Goal: Task Accomplishment & Management: Complete application form

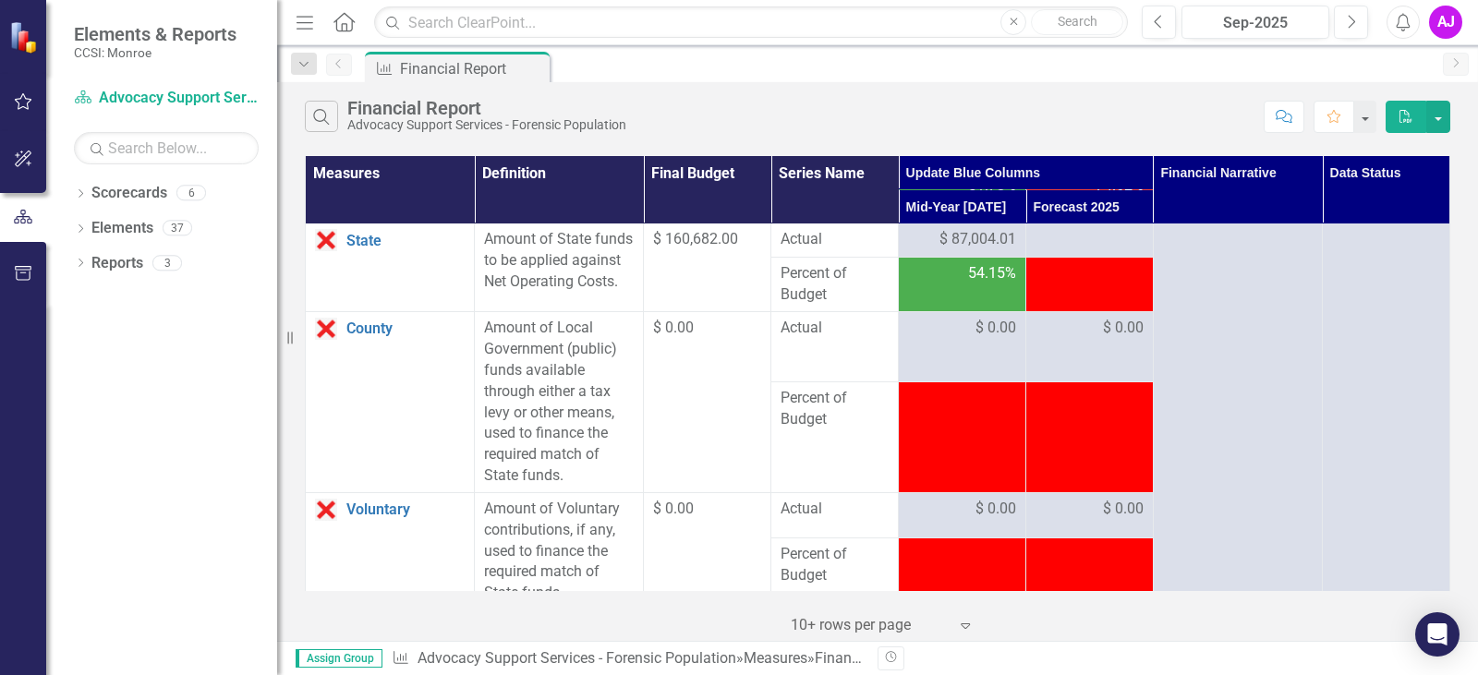
scroll to position [2957, 0]
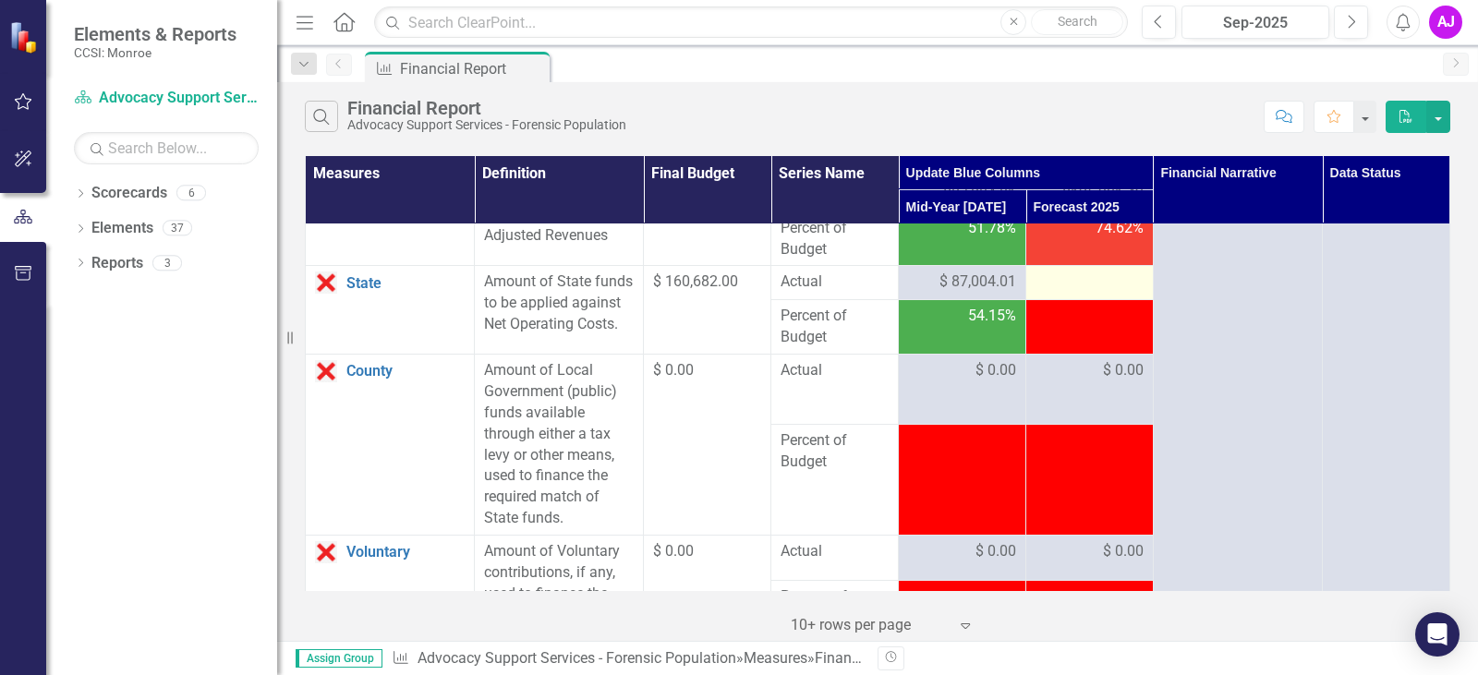
click at [1102, 294] on div at bounding box center [1090, 283] width 108 height 22
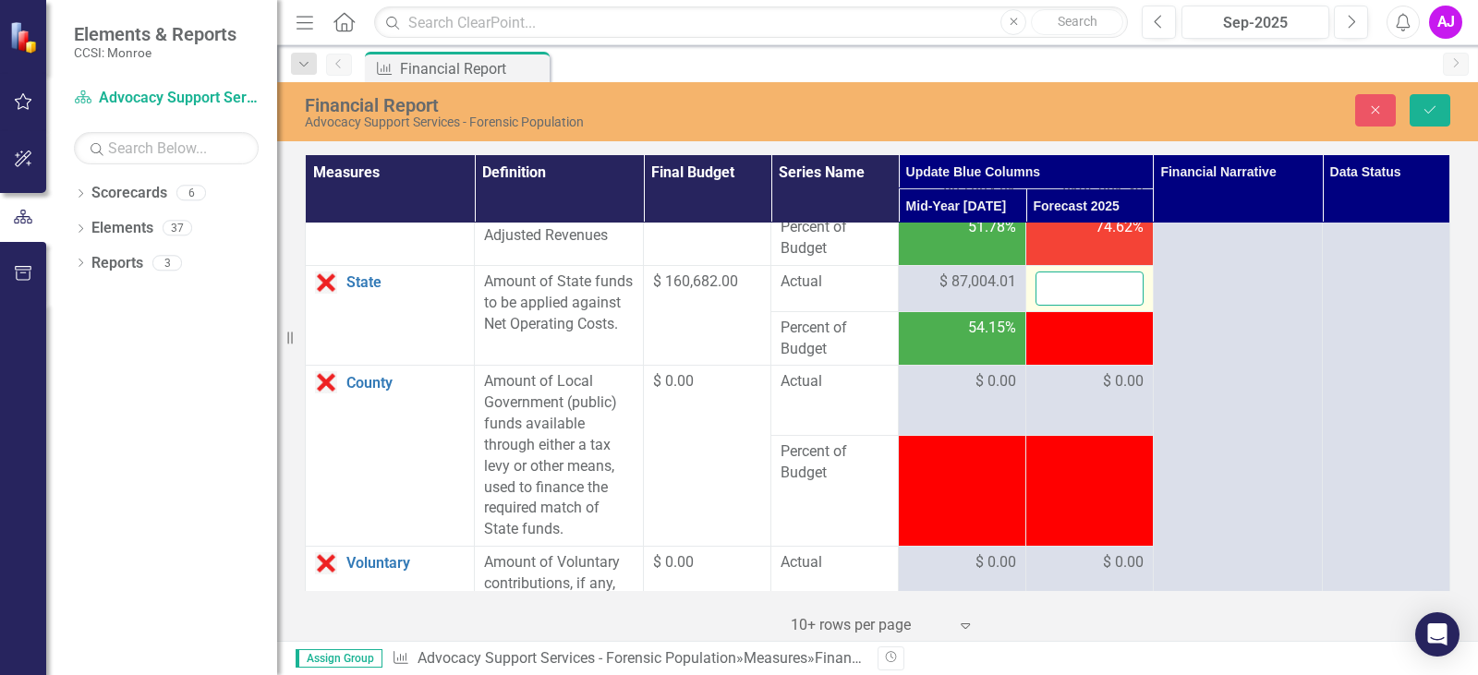
click at [1102, 306] on input "number" at bounding box center [1090, 289] width 108 height 34
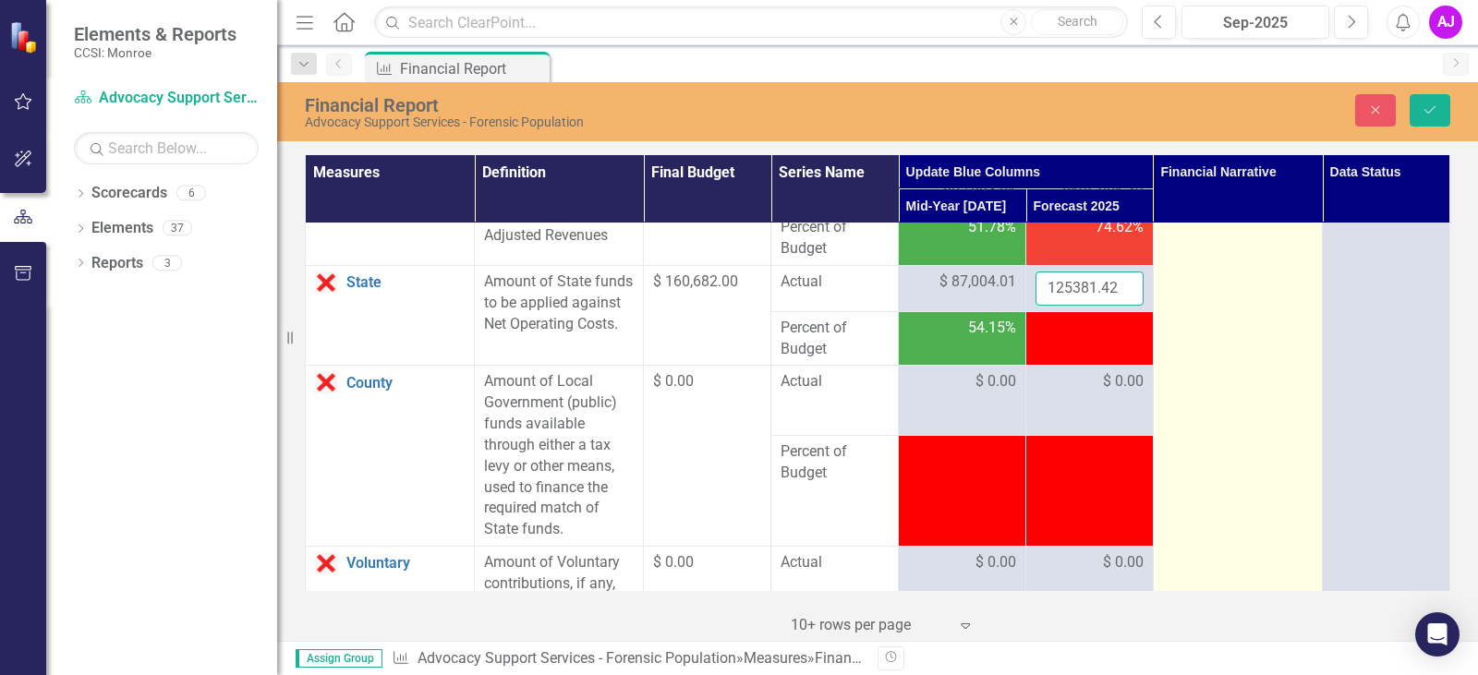
type input "125381.42"
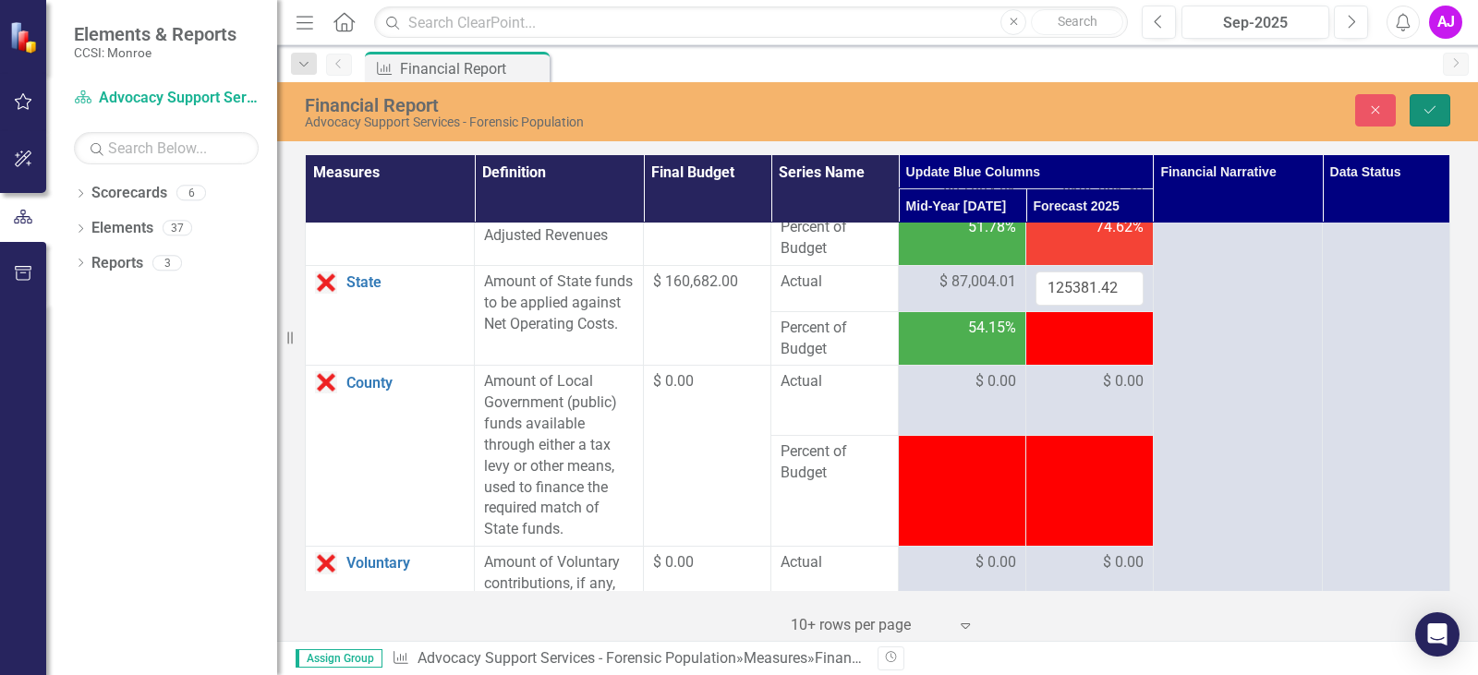
click at [1431, 119] on button "Save" at bounding box center [1430, 110] width 41 height 32
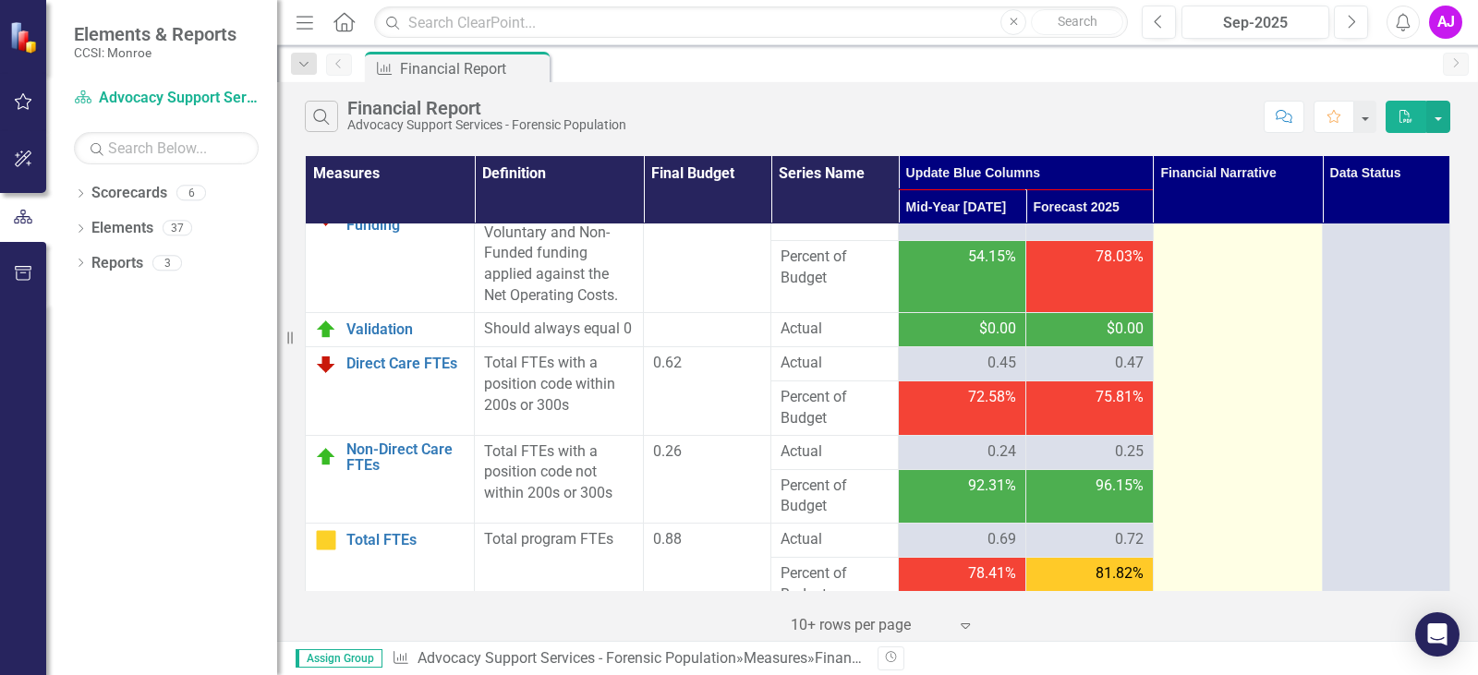
scroll to position [3721, 0]
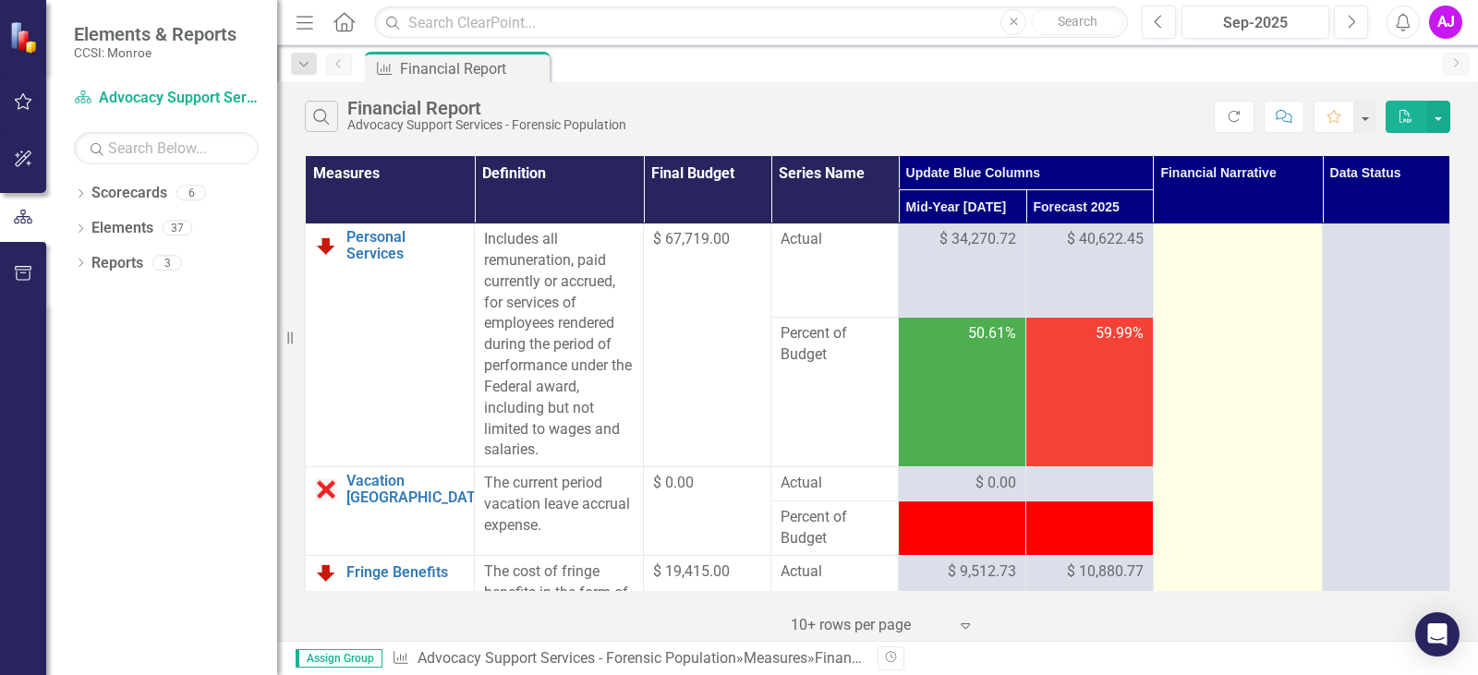
scroll to position [0, 0]
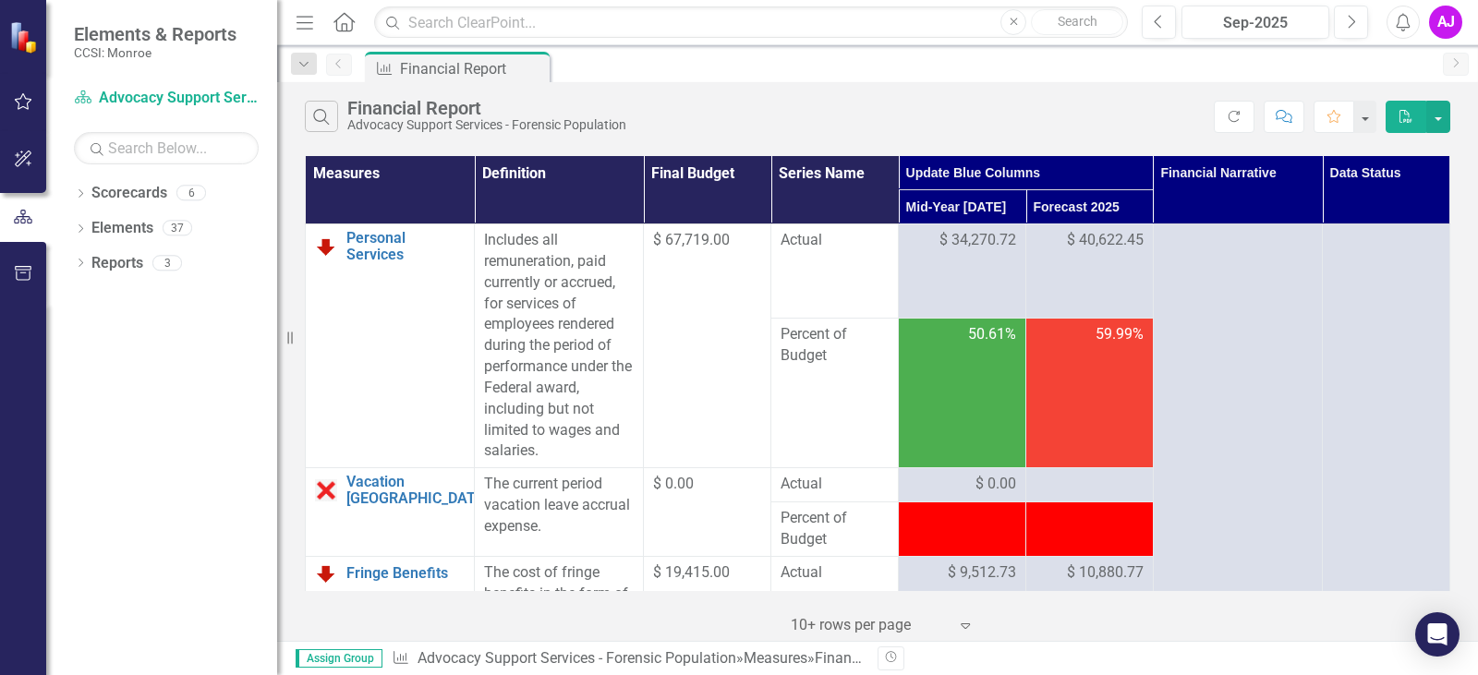
click at [998, 105] on div "Search Financial Report Advocacy Support Services - Forensic Population" at bounding box center [759, 116] width 909 height 31
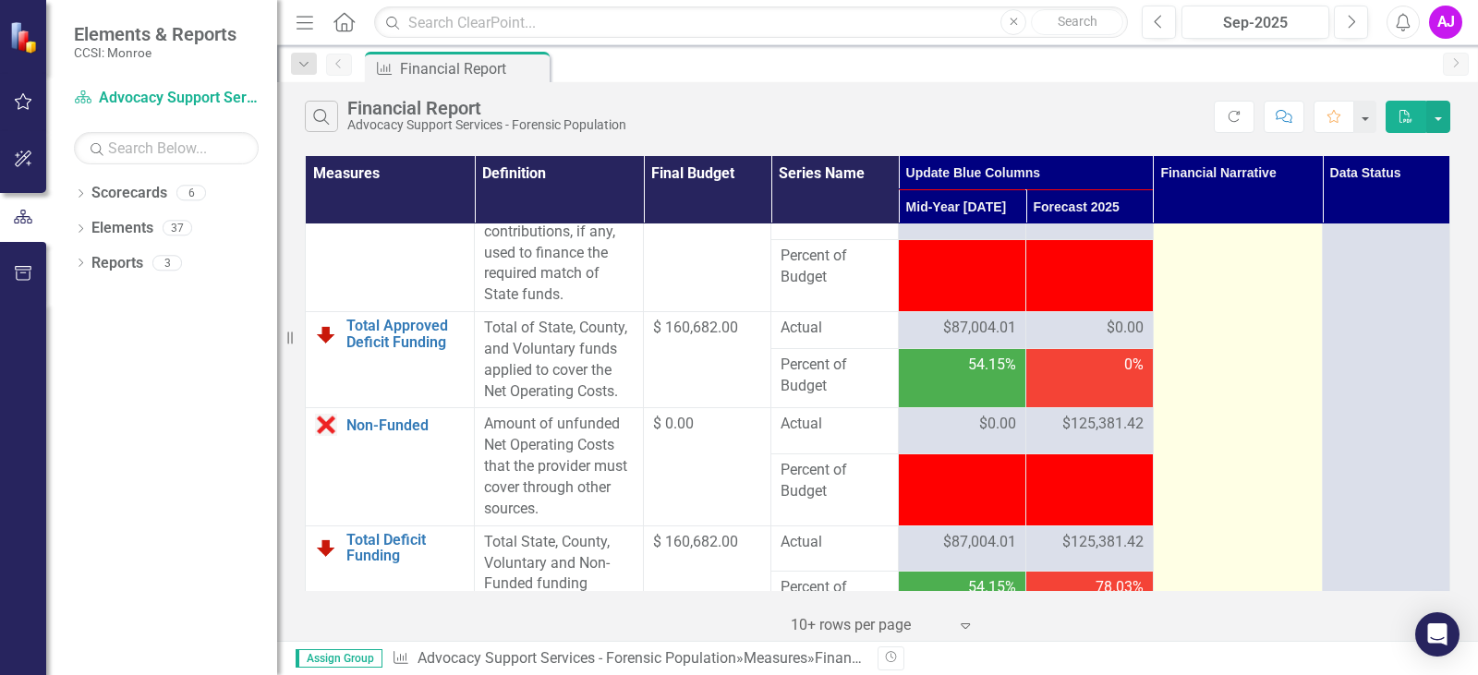
scroll to position [3326, 0]
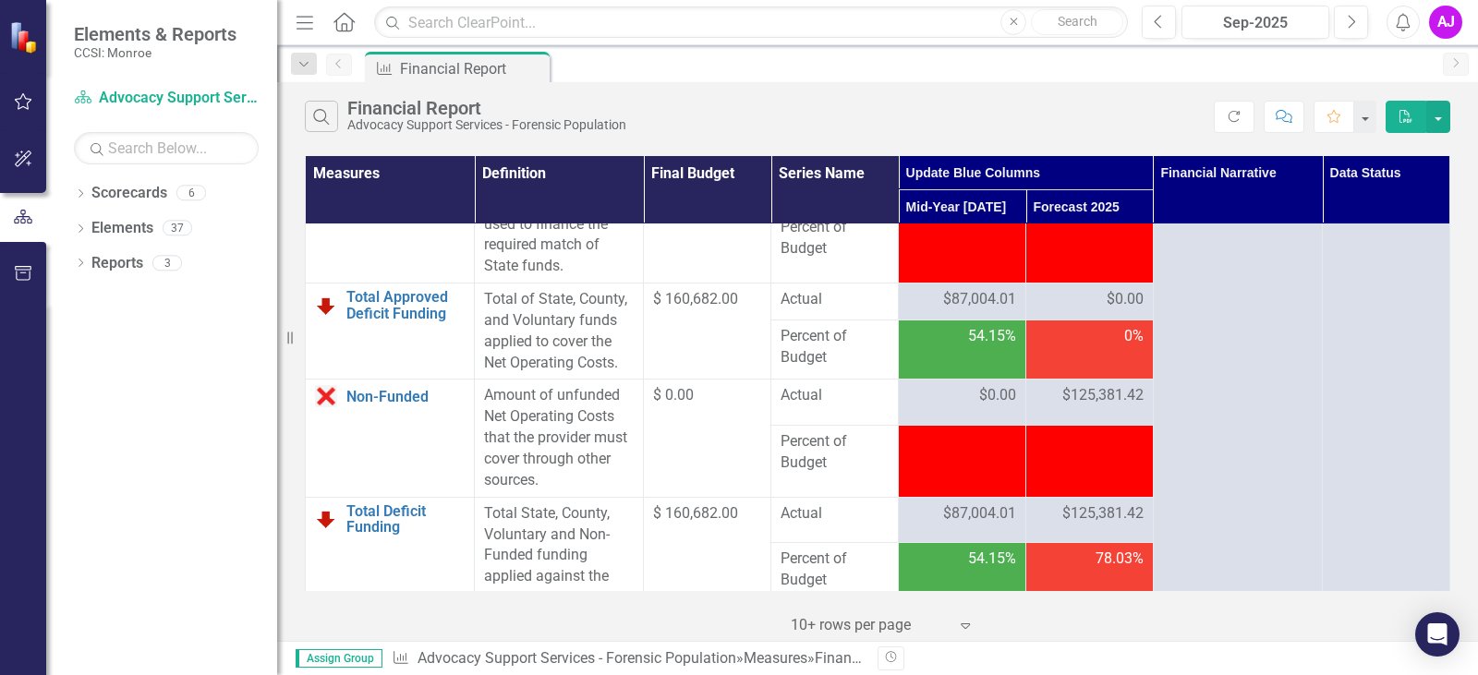
click at [1090, 407] on span "$125,381.42" at bounding box center [1103, 395] width 81 height 21
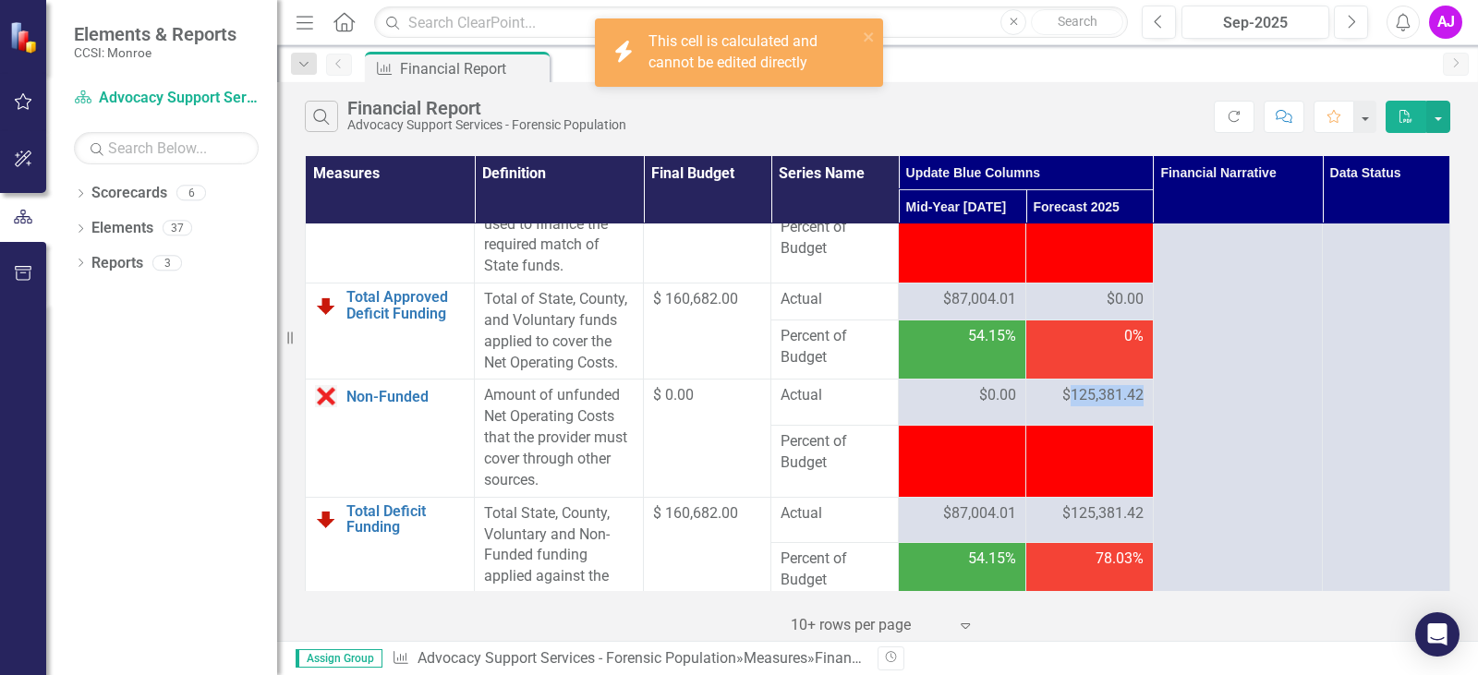
click at [1108, 407] on span "$125,381.42" at bounding box center [1103, 395] width 81 height 21
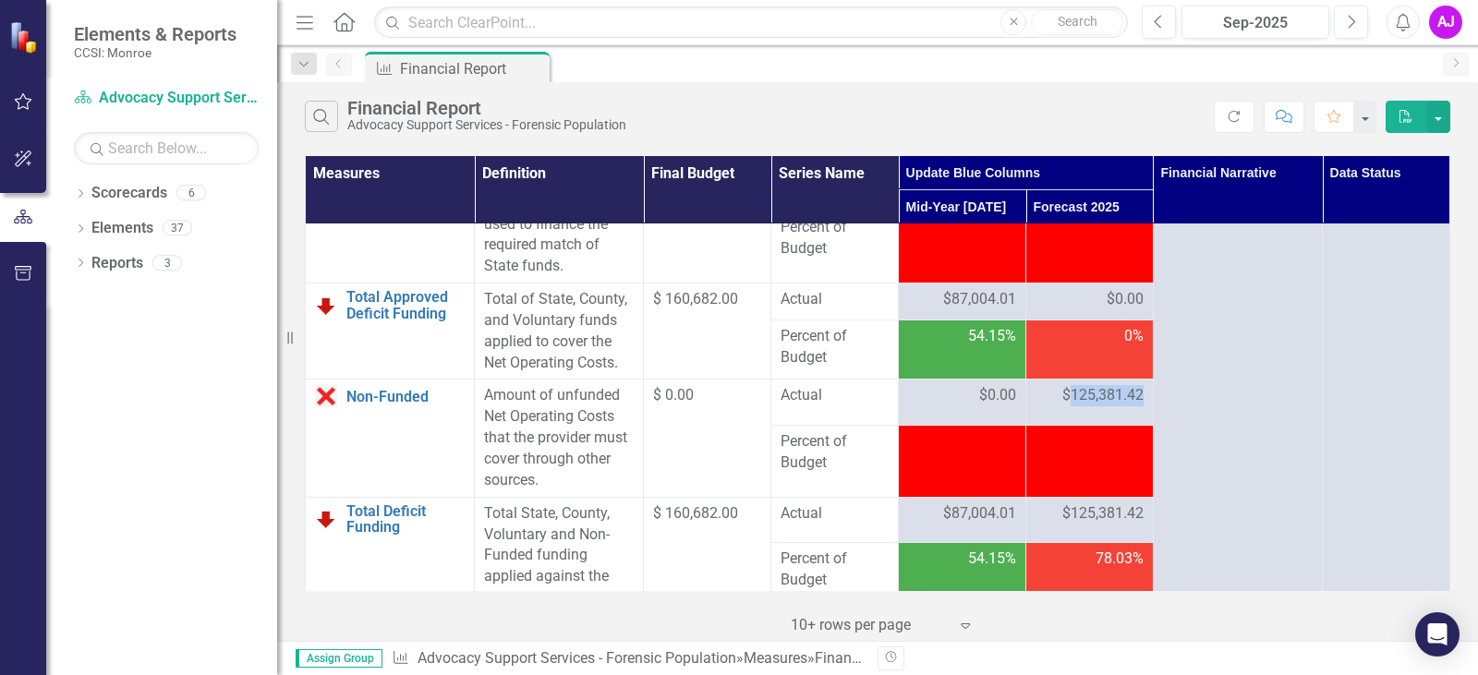
click at [1108, 407] on span "$125,381.42" at bounding box center [1103, 395] width 81 height 21
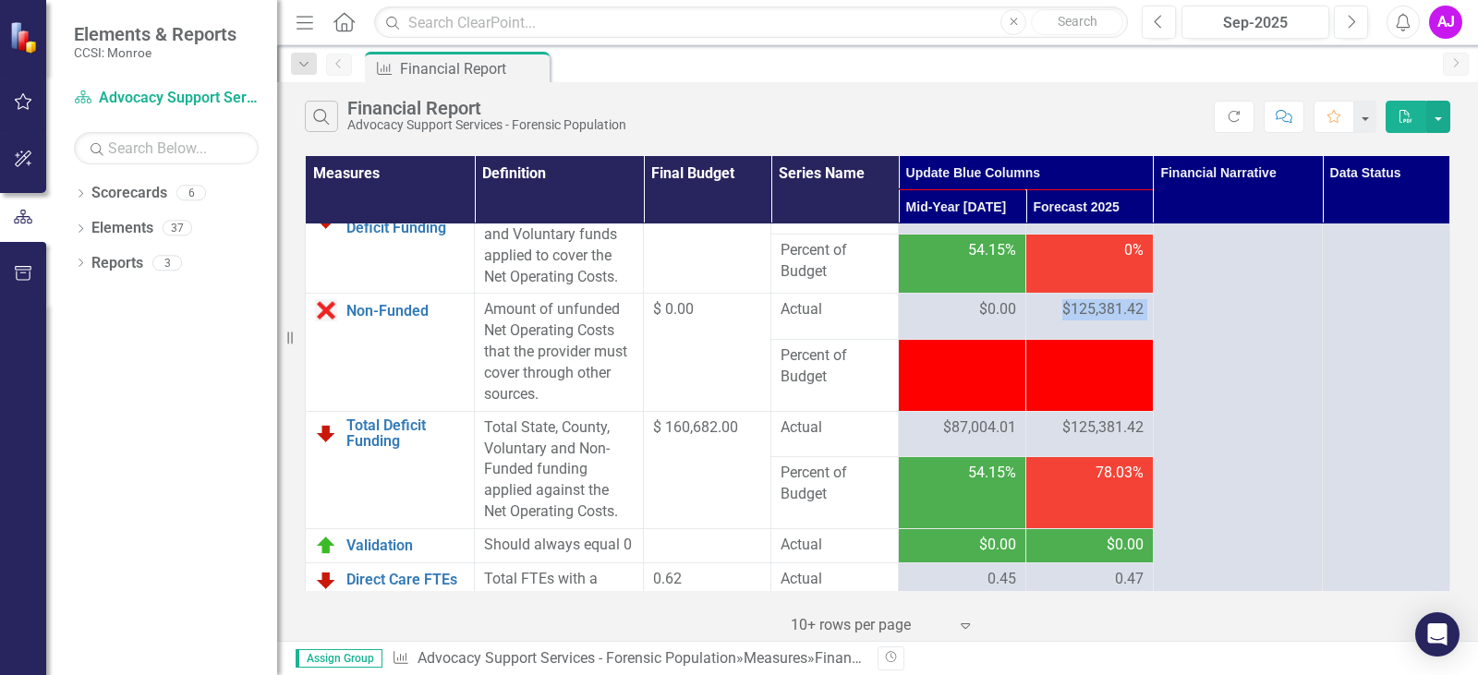
scroll to position [3511, 0]
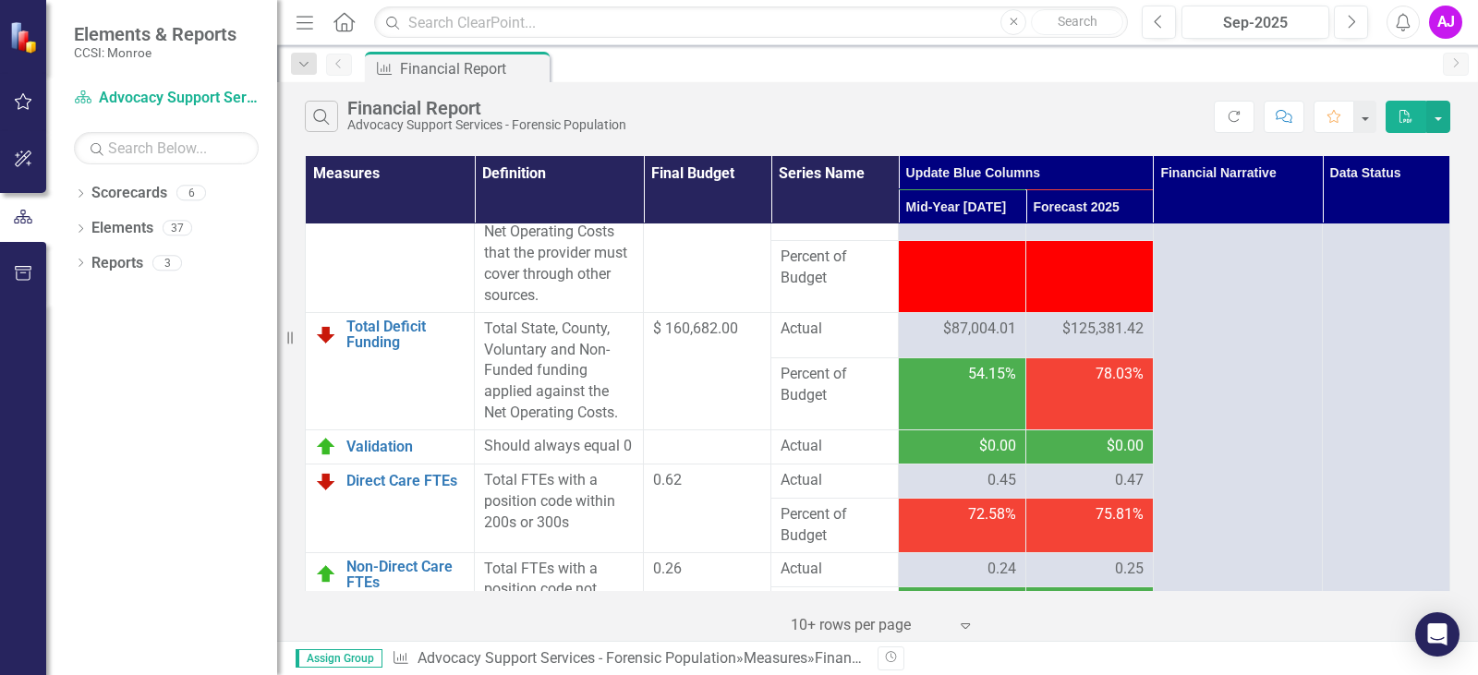
click at [1119, 222] on span "$125,381.42" at bounding box center [1103, 211] width 81 height 21
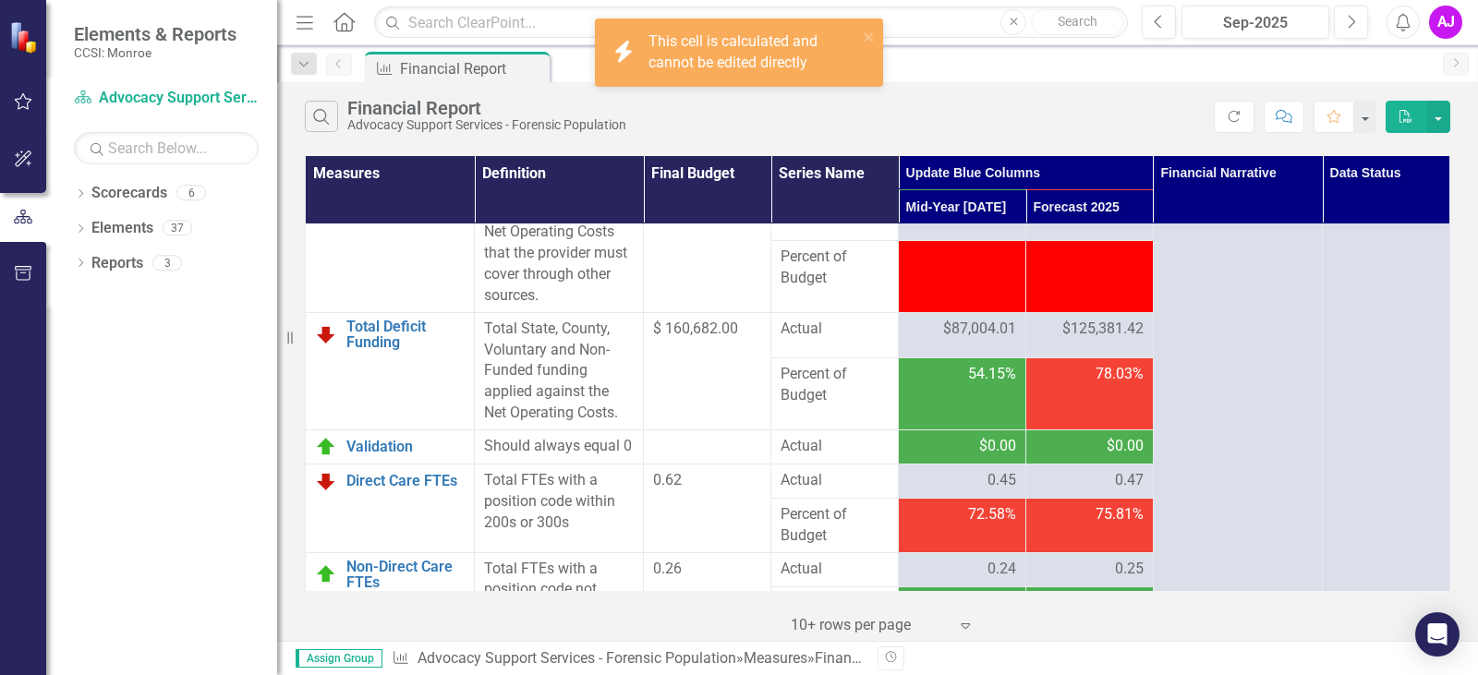
click at [1119, 222] on span "$125,381.42" at bounding box center [1103, 211] width 81 height 21
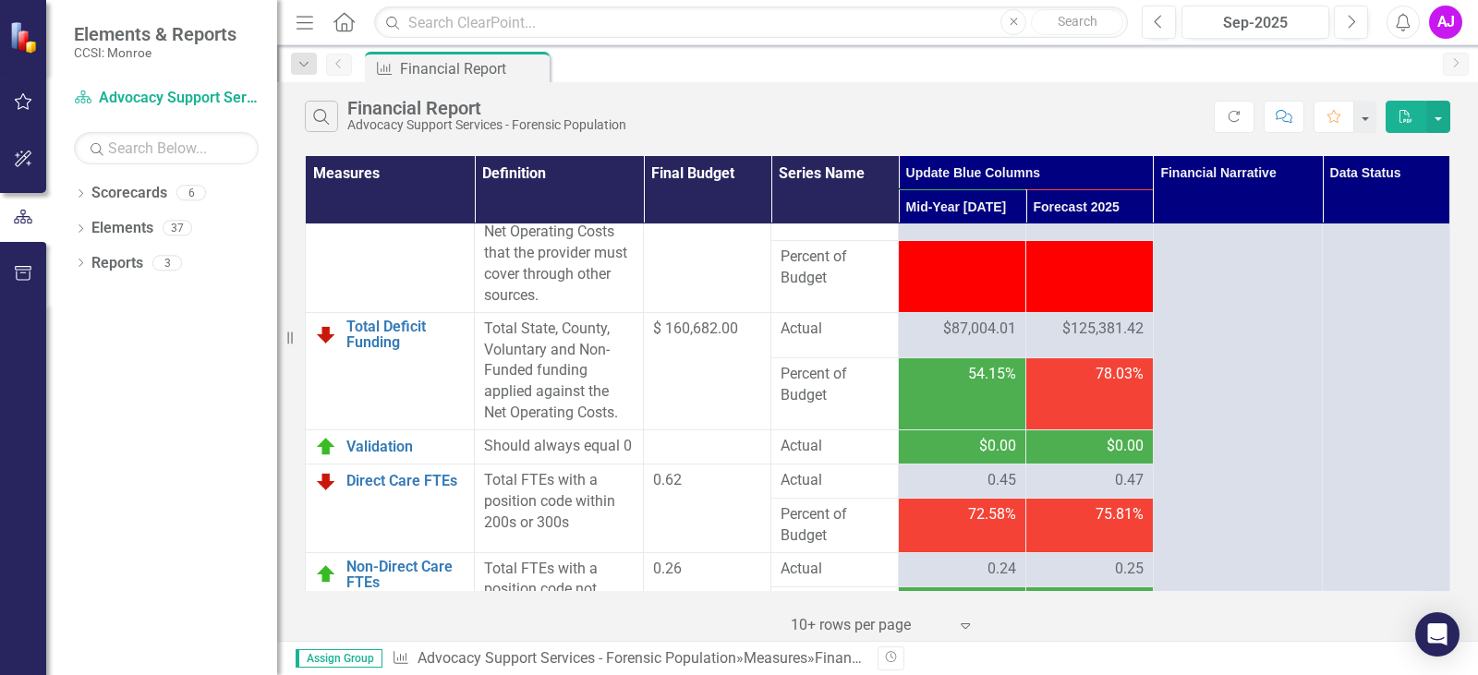
click at [1107, 340] on span "$125,381.42" at bounding box center [1103, 329] width 81 height 21
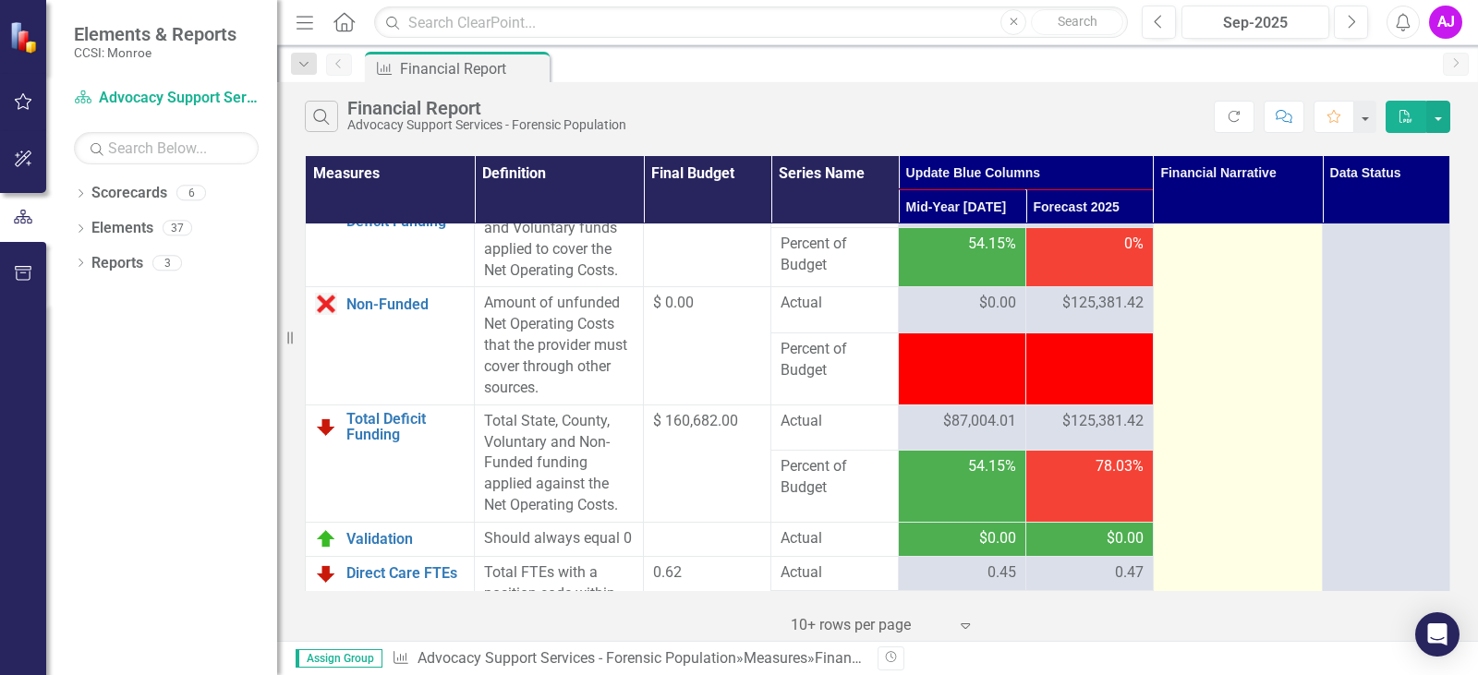
scroll to position [3326, 0]
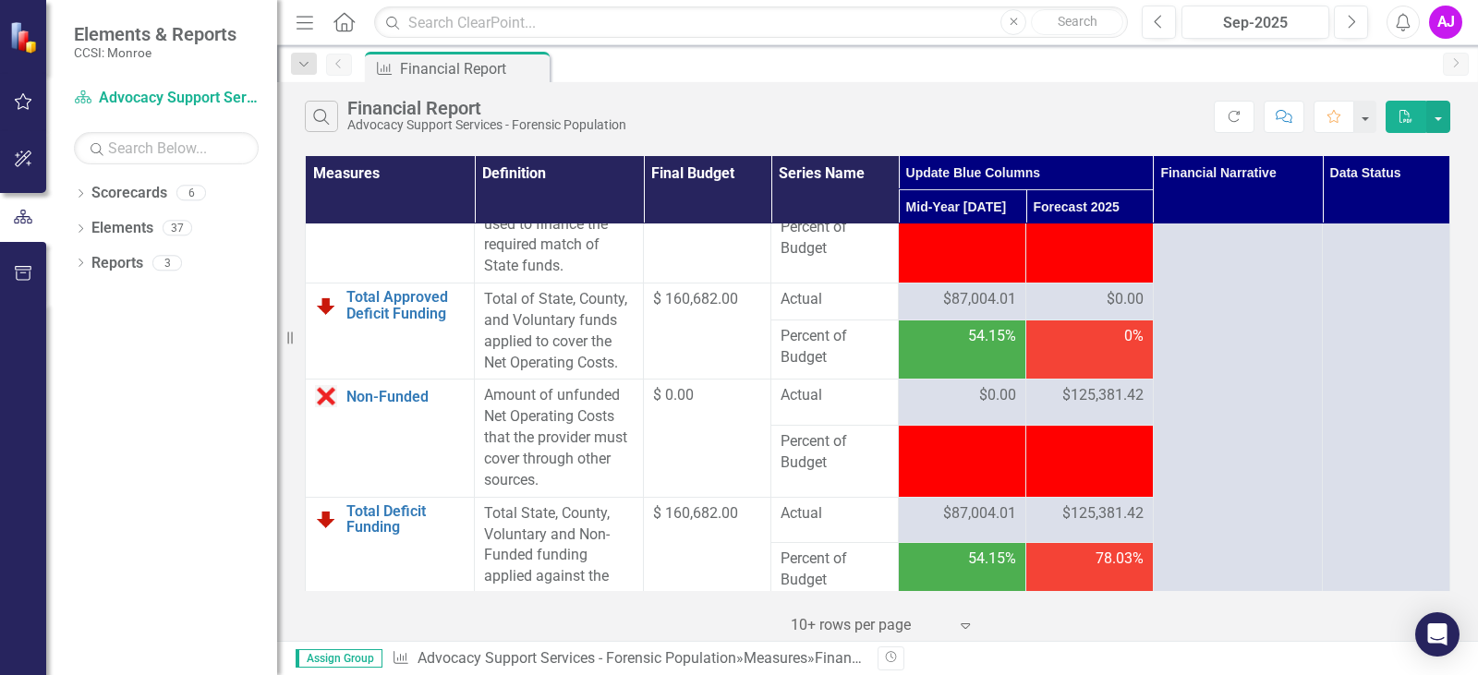
click at [1114, 310] on span "$0.00" at bounding box center [1125, 299] width 37 height 21
click at [1073, 310] on div "$0.00" at bounding box center [1090, 299] width 108 height 21
click at [1120, 310] on span "$0.00" at bounding box center [1125, 299] width 37 height 21
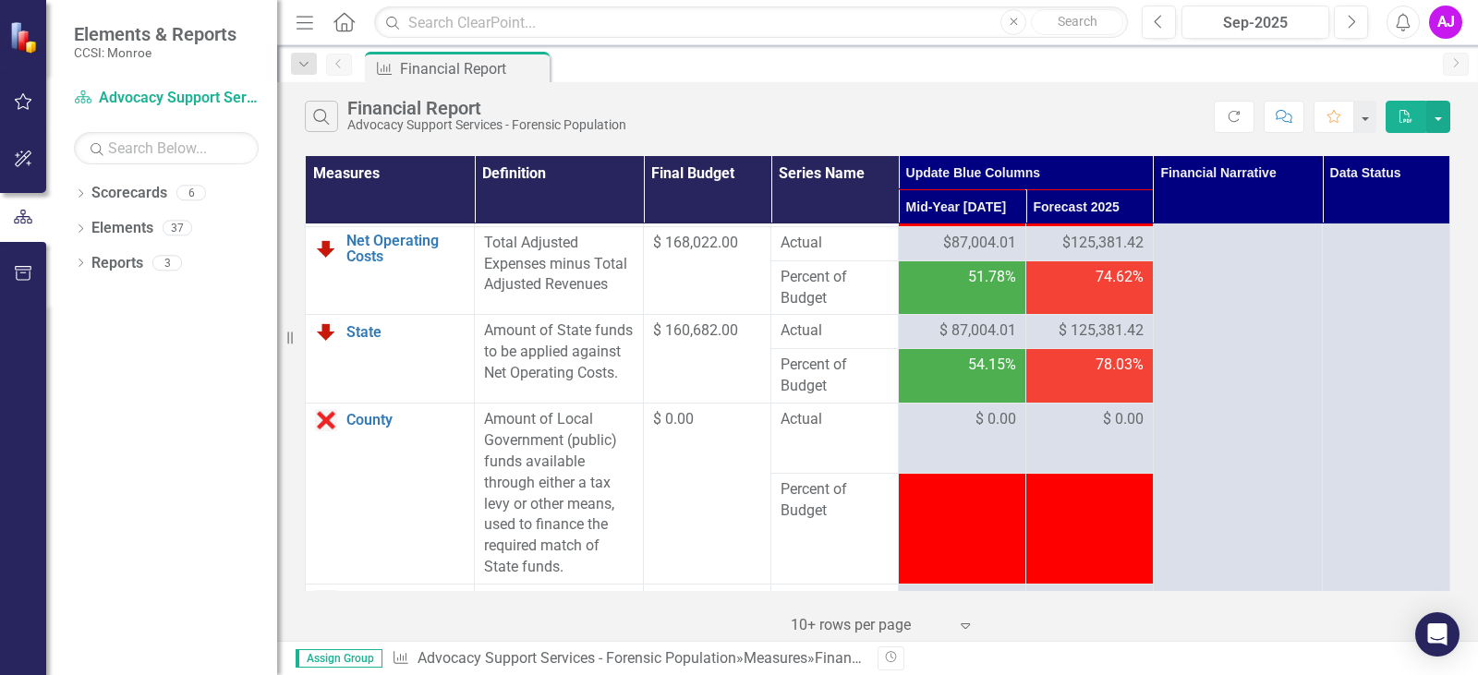
scroll to position [2864, 0]
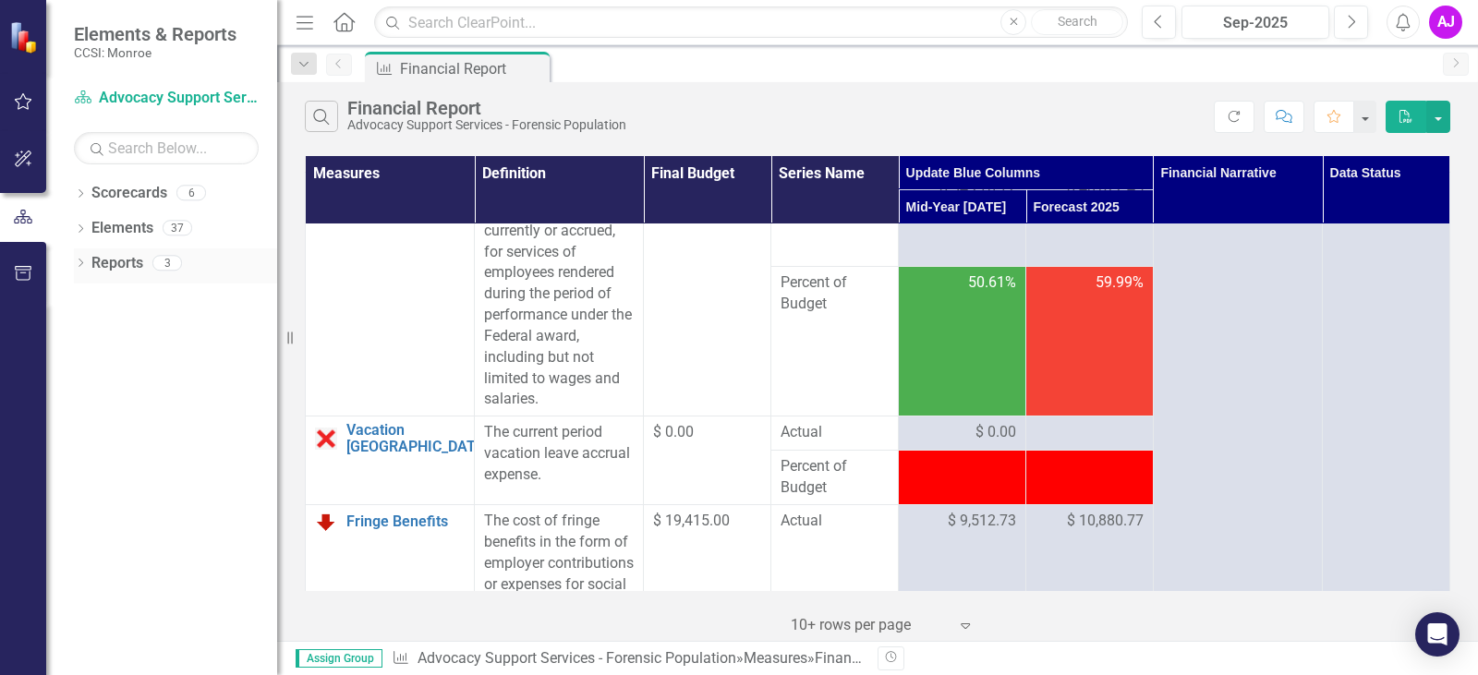
scroll to position [0, 0]
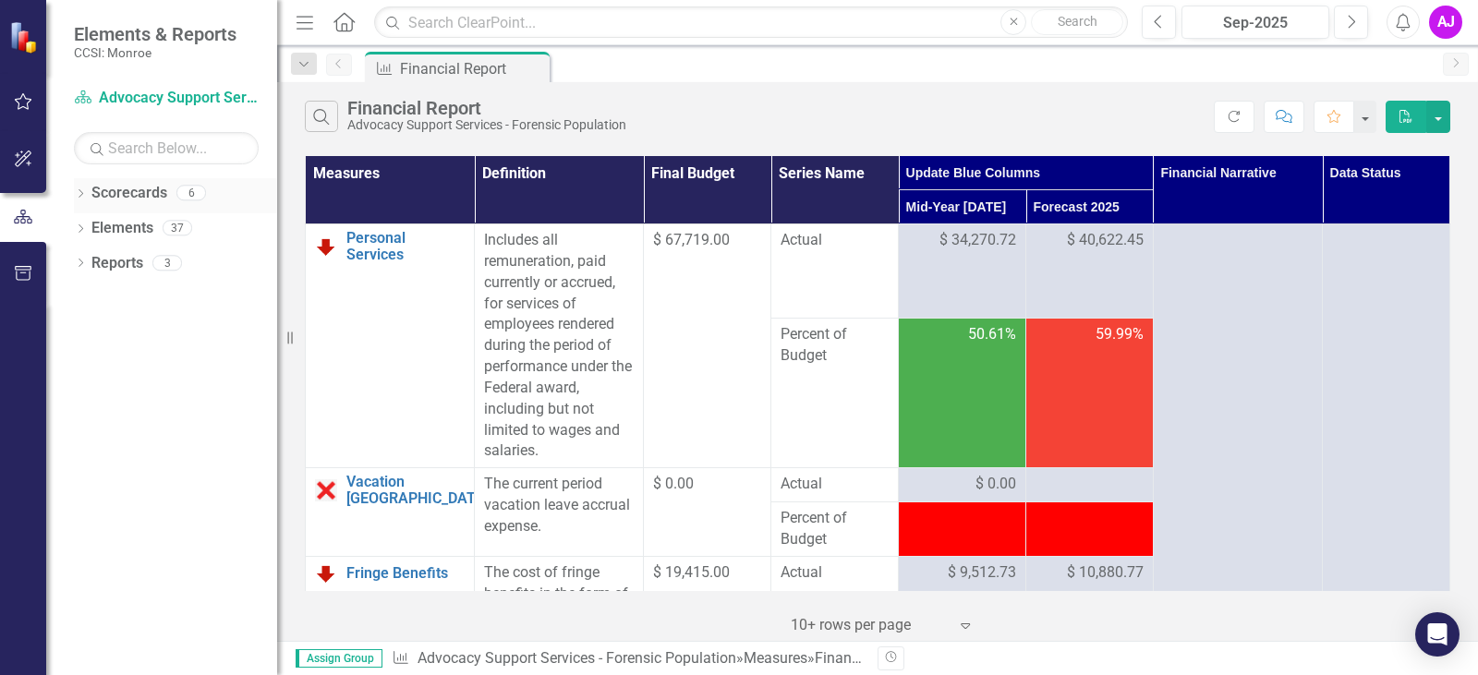
click at [79, 197] on icon at bounding box center [81, 193] width 5 height 8
click at [91, 237] on div "Dropdown Spectrum Human Services, Inc." at bounding box center [180, 228] width 194 height 30
click at [88, 226] on icon "Dropdown" at bounding box center [90, 227] width 14 height 11
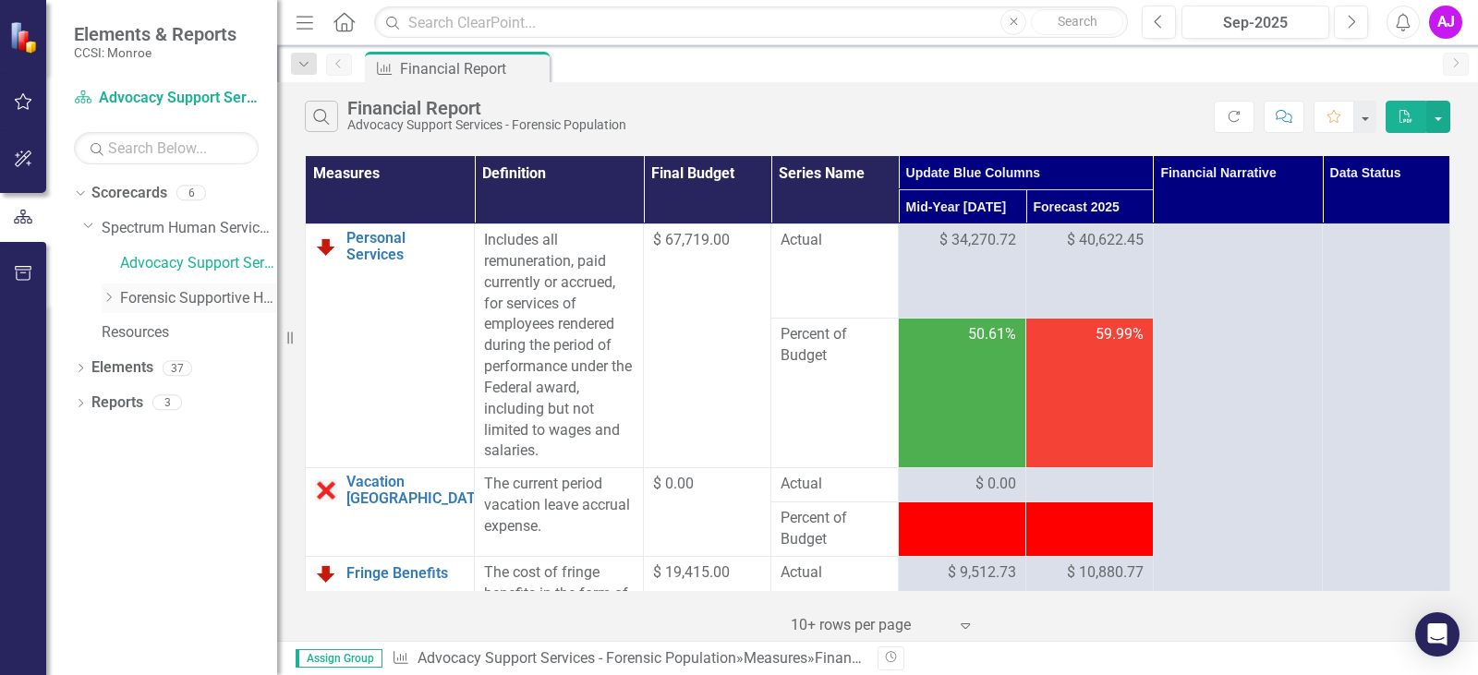
click at [111, 296] on icon "Dropdown" at bounding box center [109, 297] width 14 height 11
click at [182, 331] on link "Forensic Supportive Housing (Site 00 - 23 Beds)" at bounding box center [208, 332] width 139 height 21
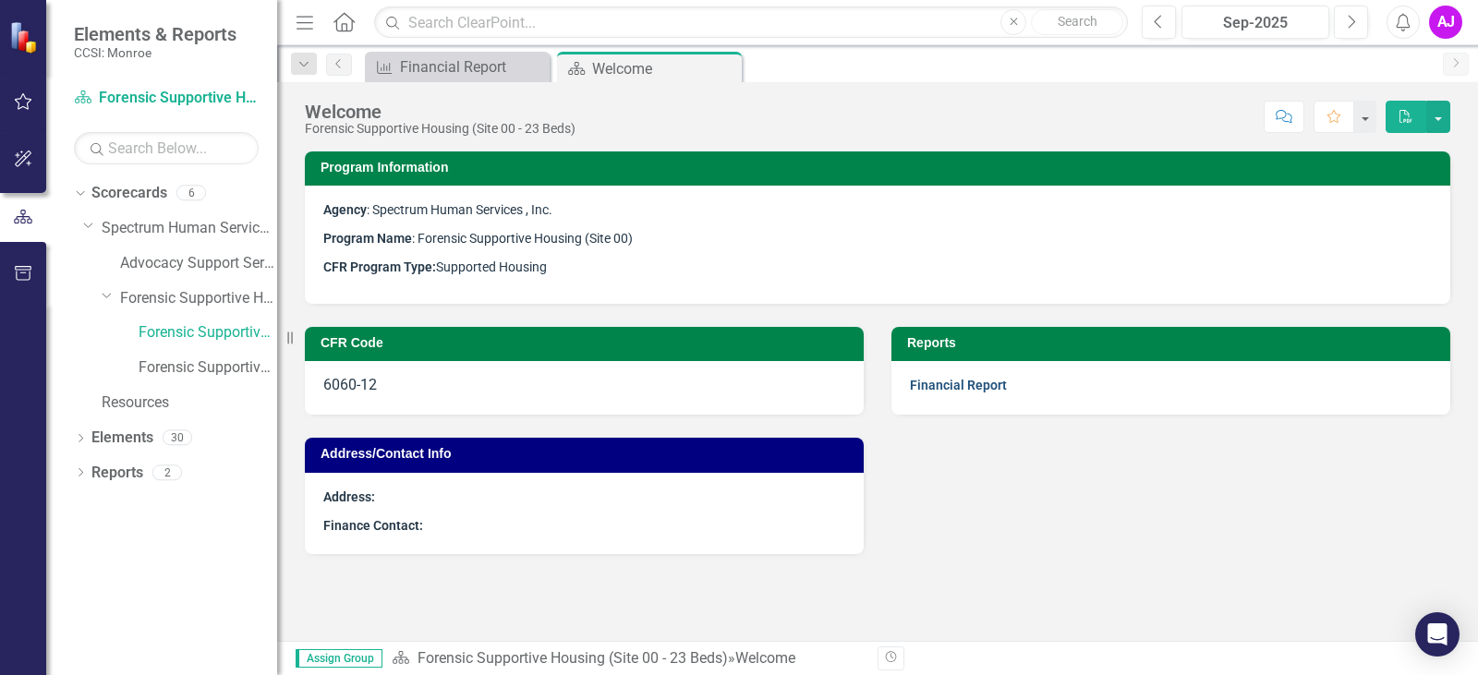
click at [976, 380] on link "Financial Report" at bounding box center [958, 385] width 97 height 15
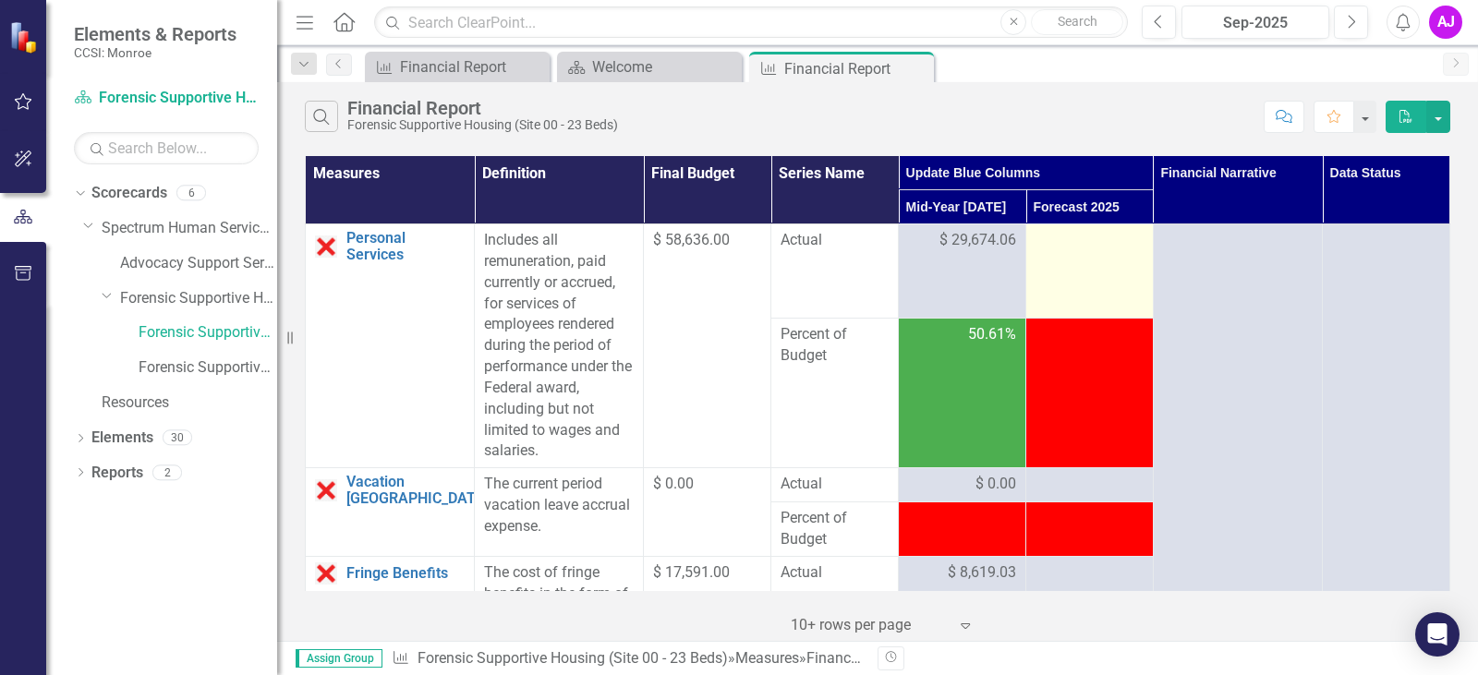
click at [1058, 244] on div at bounding box center [1090, 241] width 108 height 22
click at [1058, 243] on div at bounding box center [1090, 241] width 108 height 22
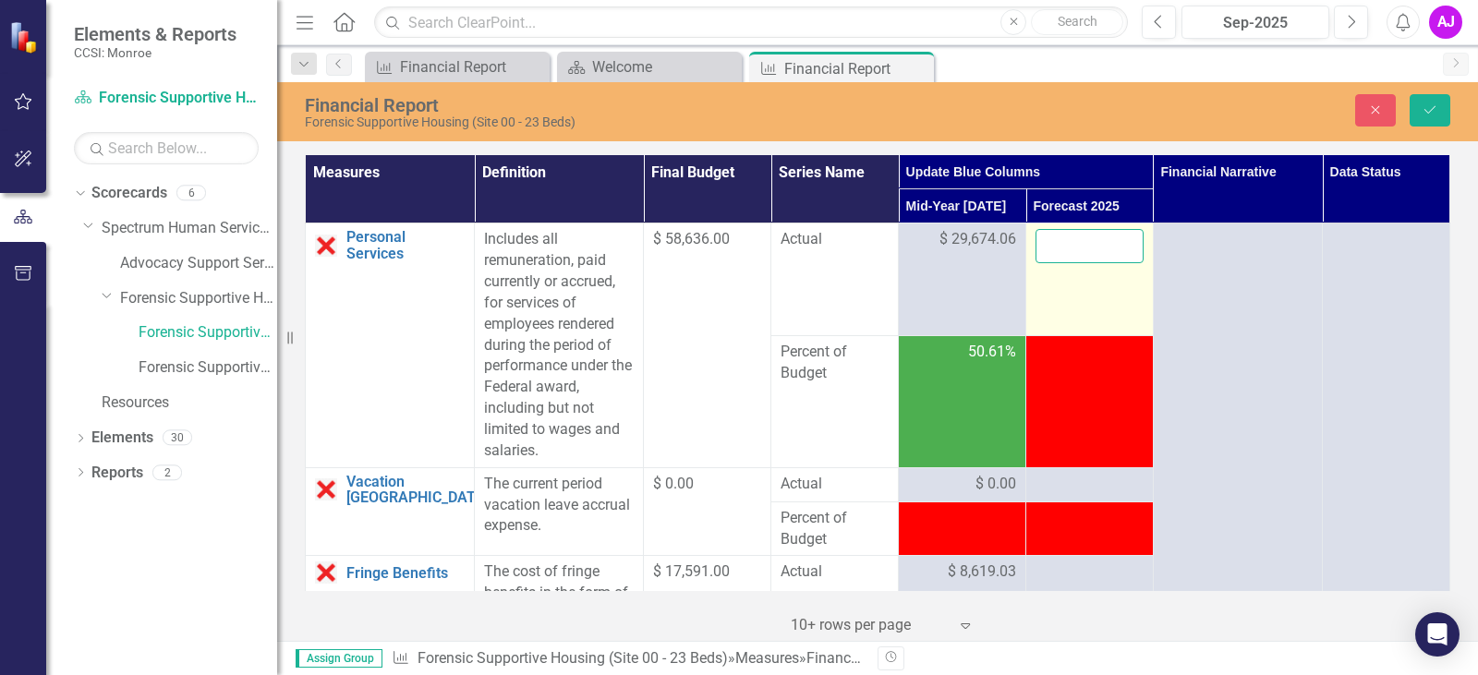
click at [1060, 240] on input "number" at bounding box center [1090, 246] width 108 height 34
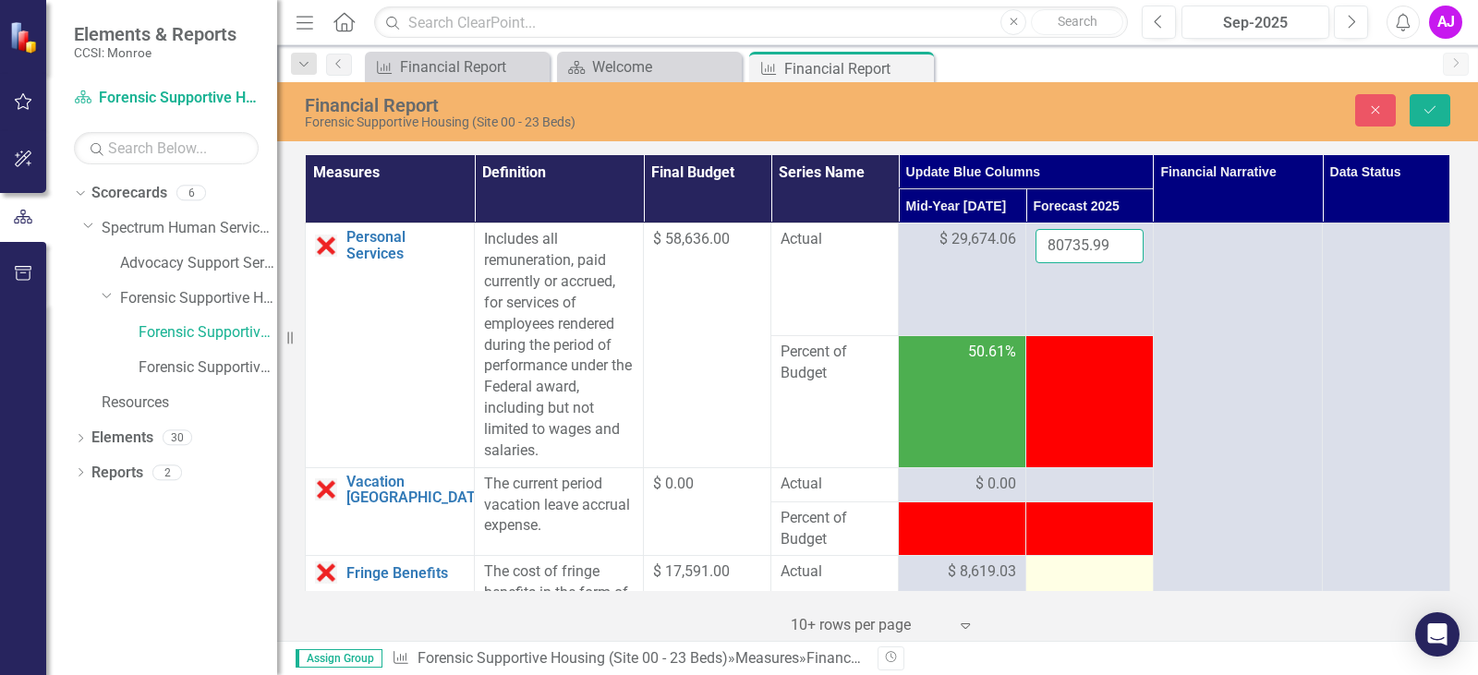
type input "80735.99"
click at [1090, 581] on div at bounding box center [1090, 573] width 108 height 22
click at [1092, 572] on div at bounding box center [1090, 573] width 108 height 22
click at [1092, 568] on input "number" at bounding box center [1090, 579] width 108 height 34
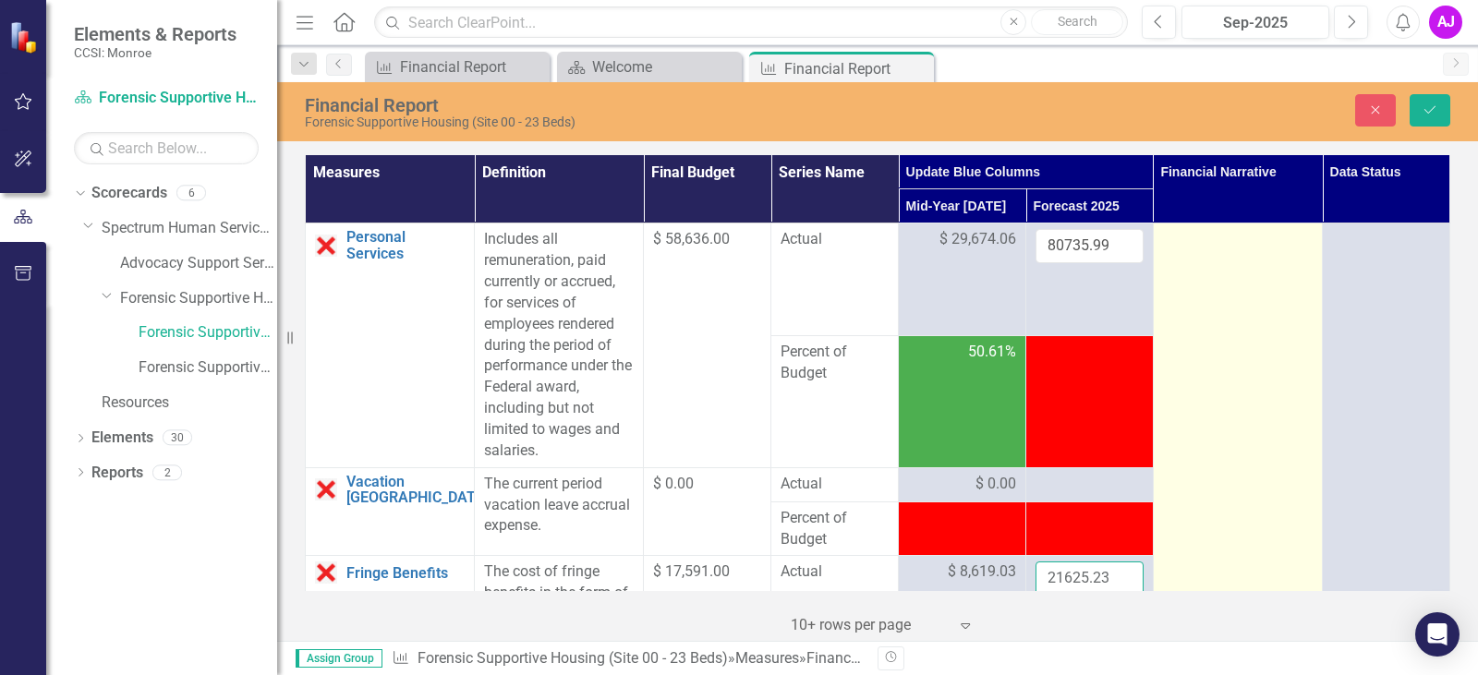
type input "21625.23"
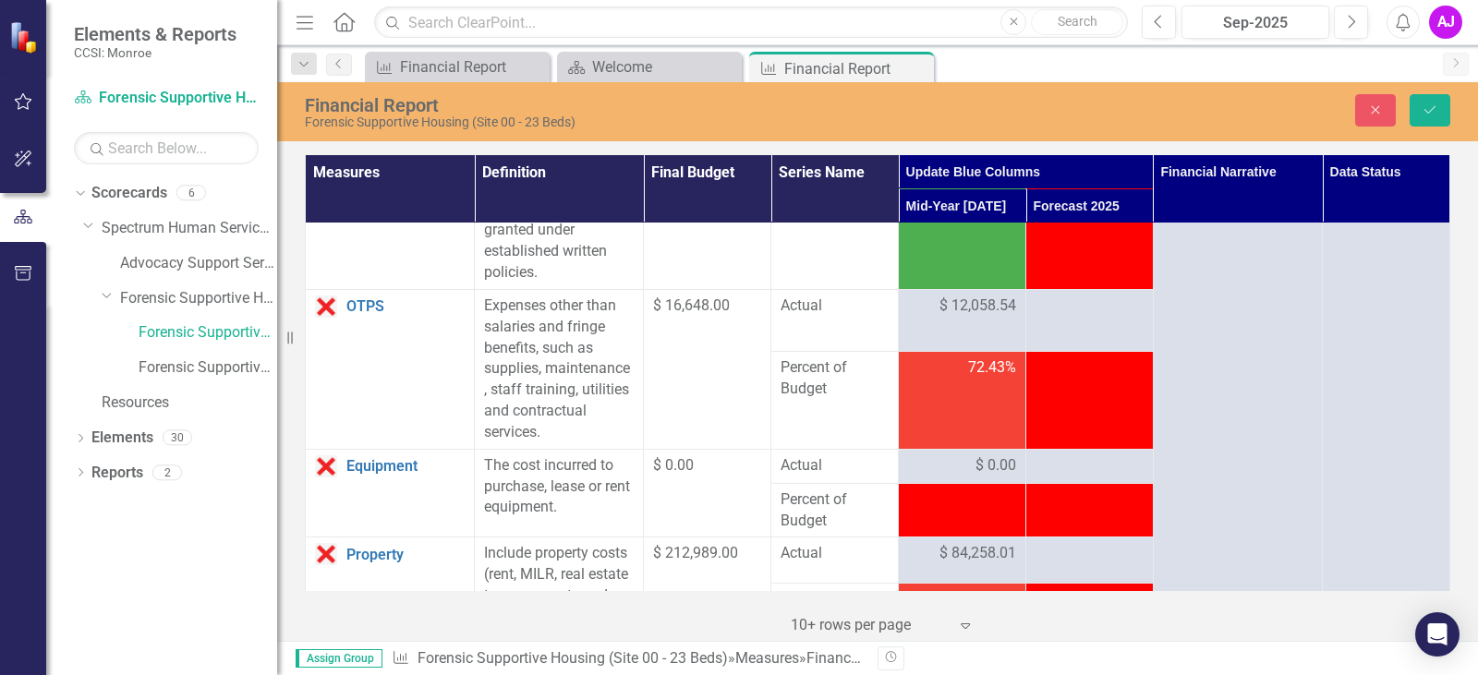
scroll to position [647, 0]
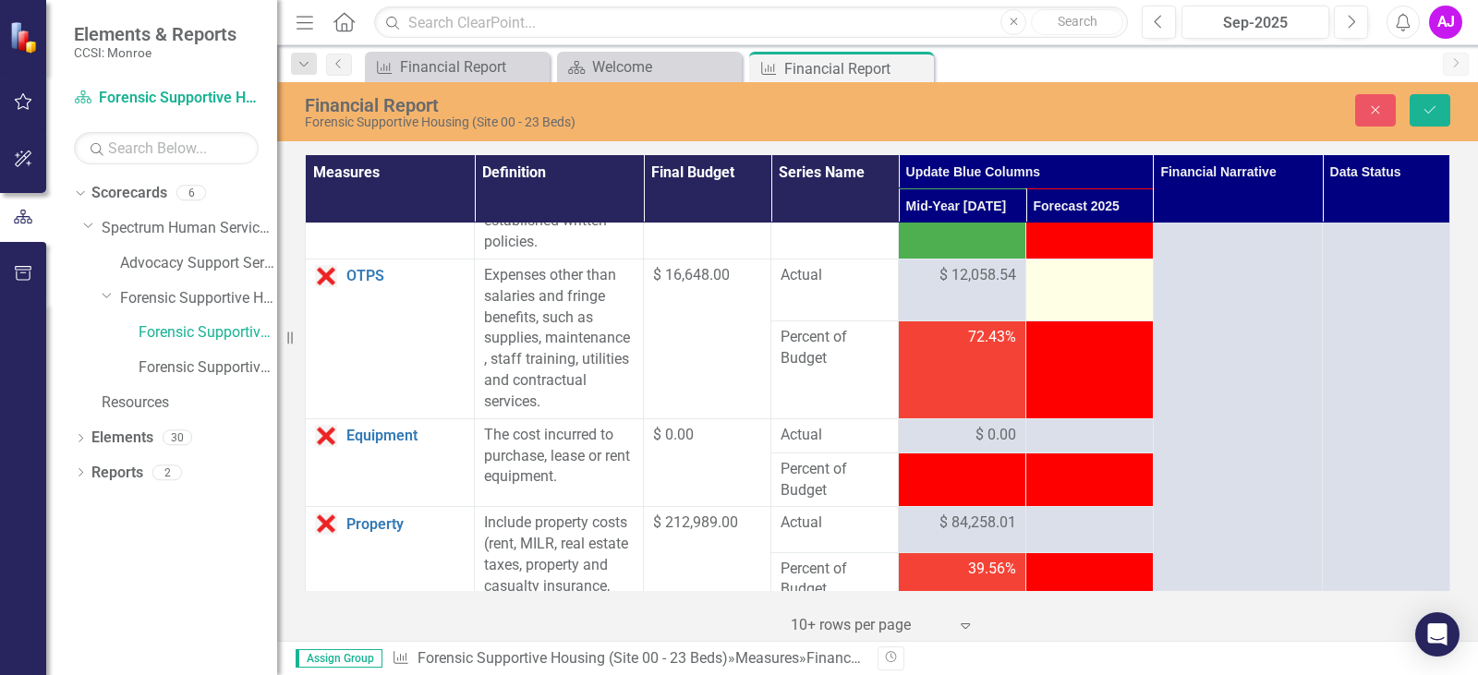
click at [1091, 287] on div at bounding box center [1090, 276] width 108 height 22
click at [1088, 287] on div at bounding box center [1090, 276] width 108 height 22
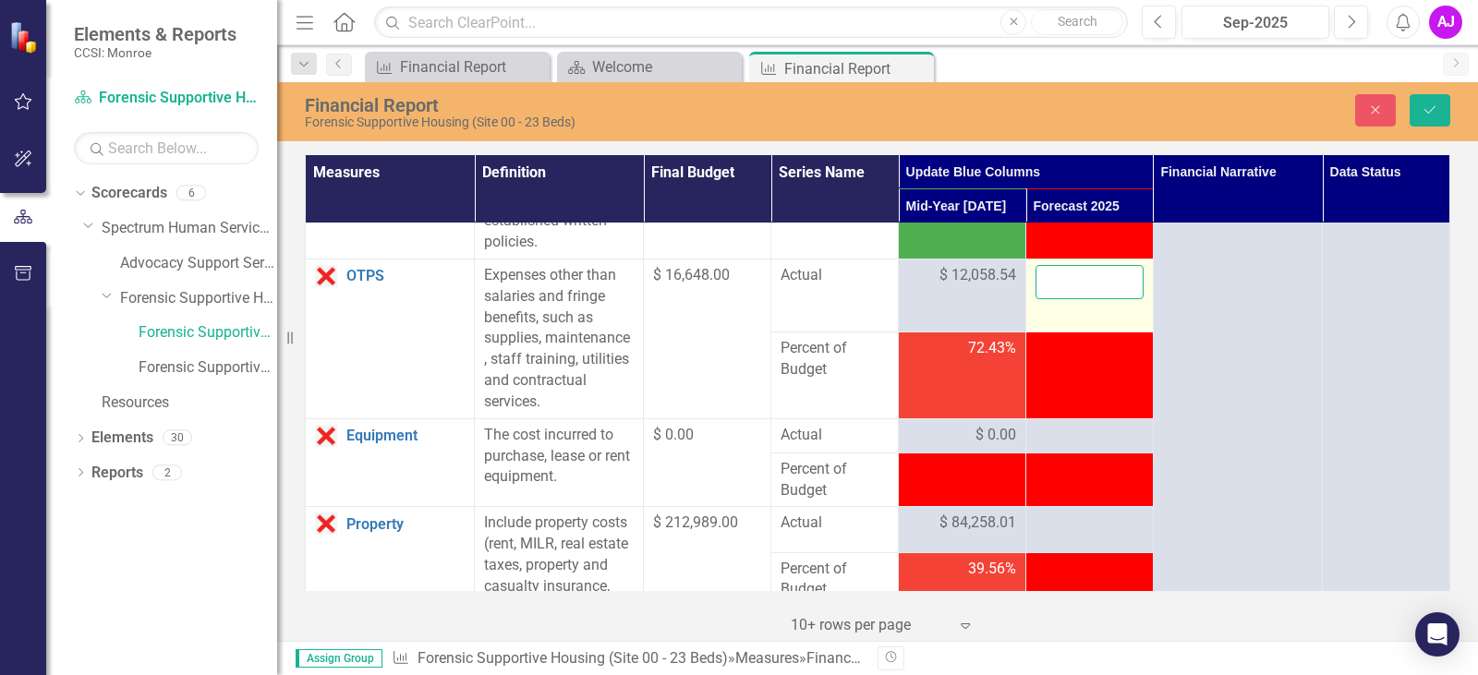
click at [1056, 299] on input "number" at bounding box center [1090, 282] width 108 height 34
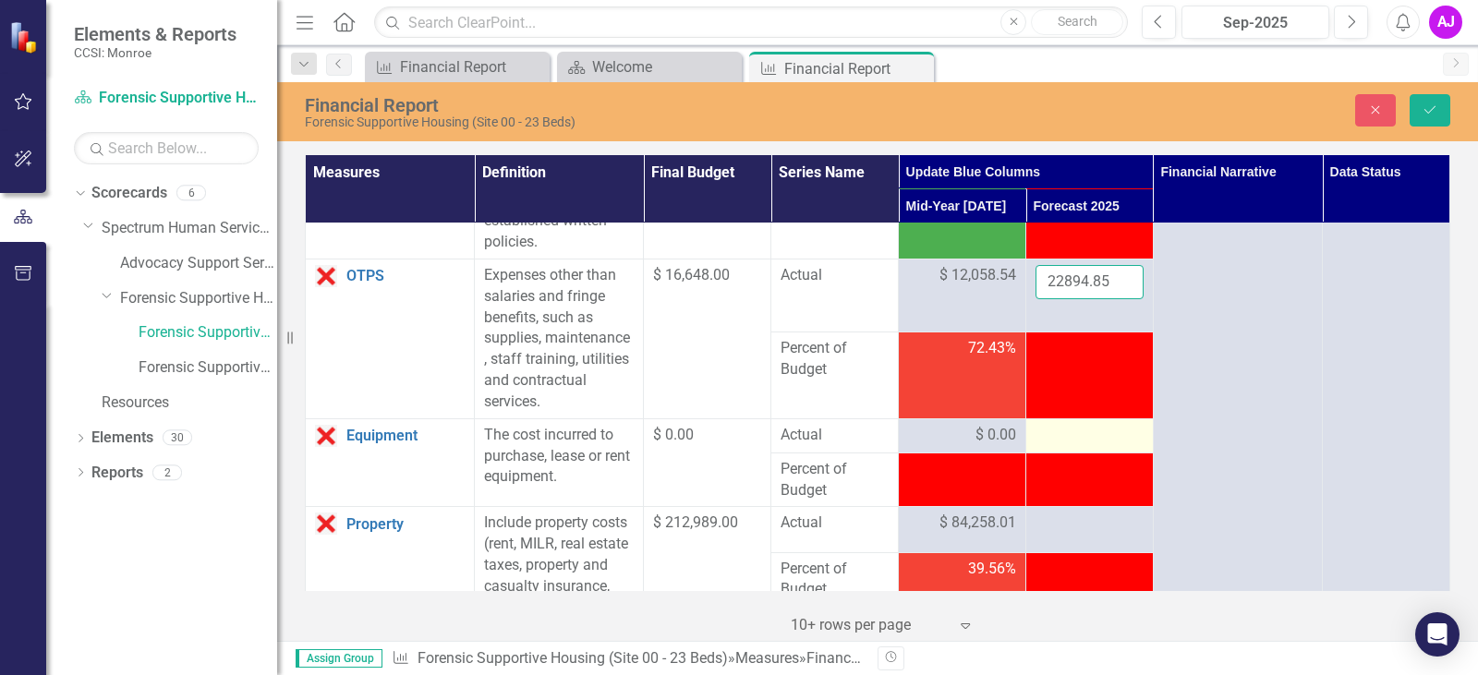
type input "22894.85"
click at [1085, 447] on div at bounding box center [1090, 436] width 108 height 22
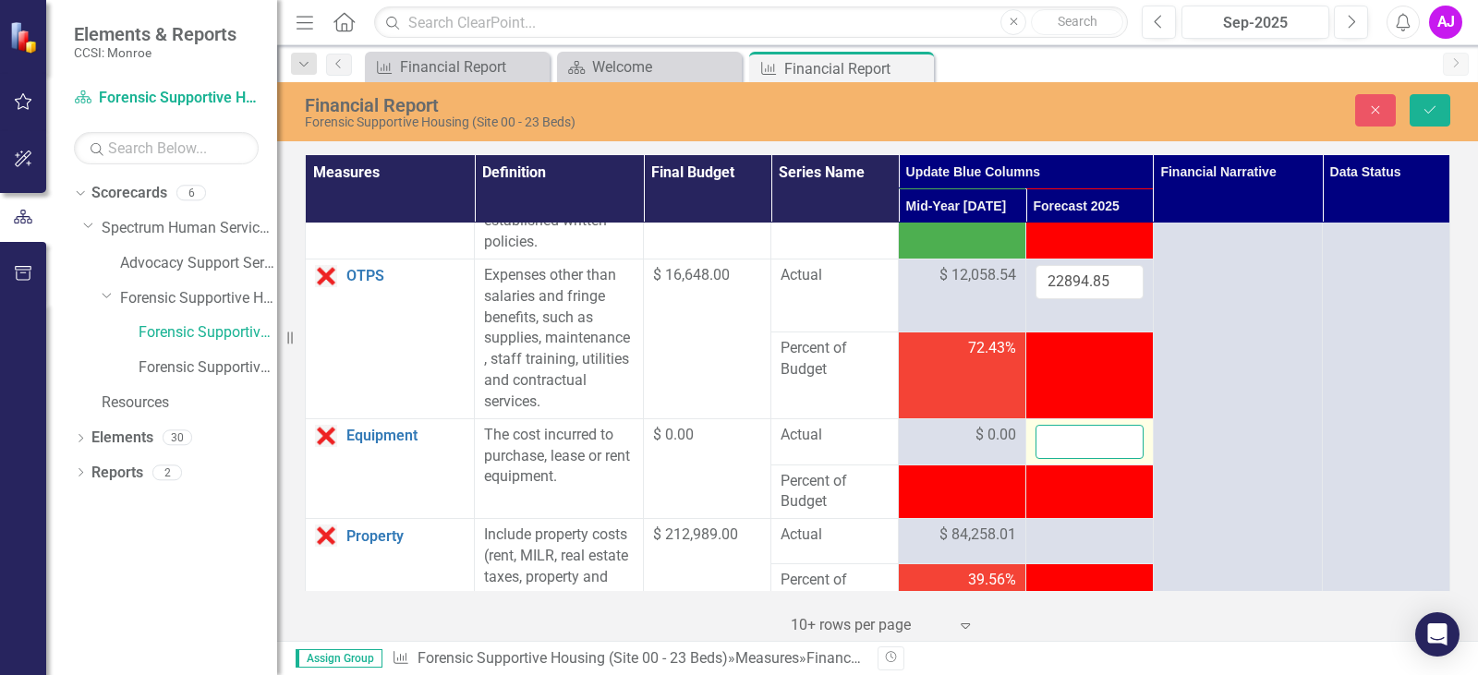
click at [1083, 459] on input "number" at bounding box center [1090, 442] width 108 height 34
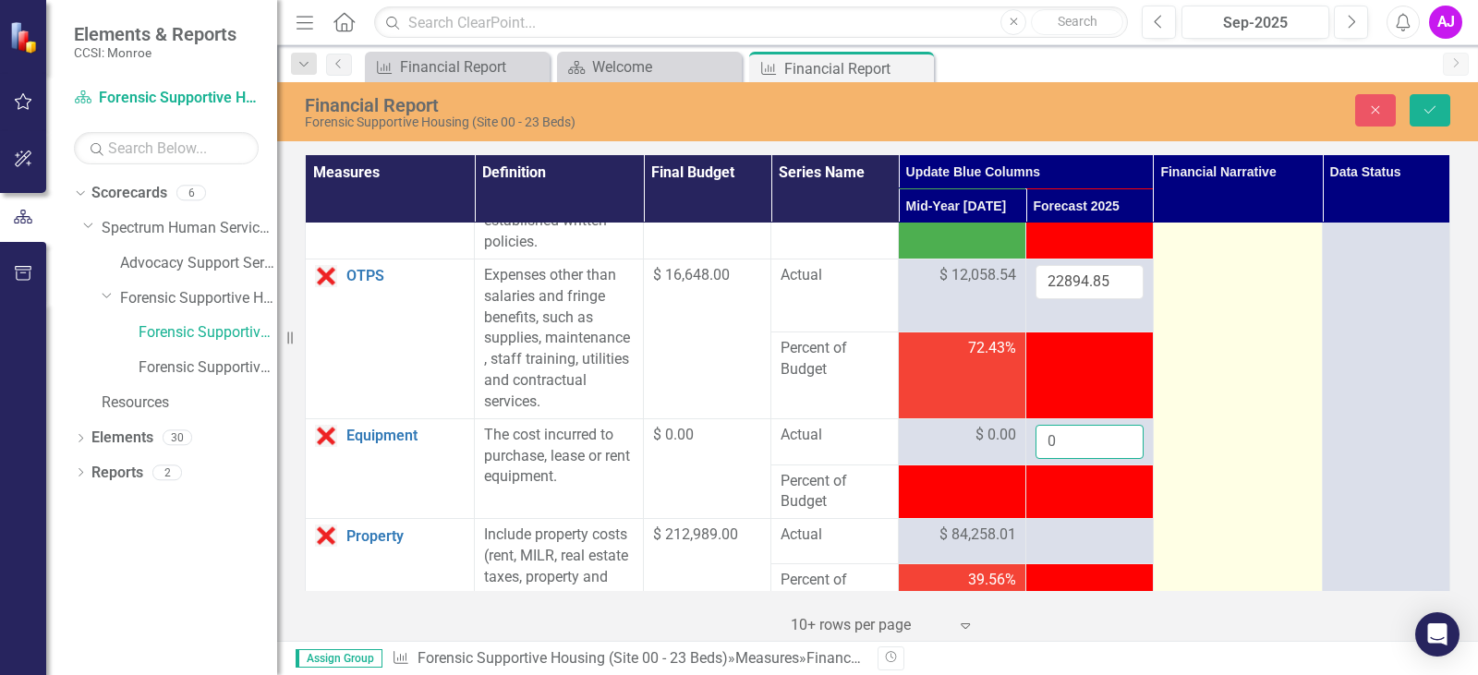
type input "0"
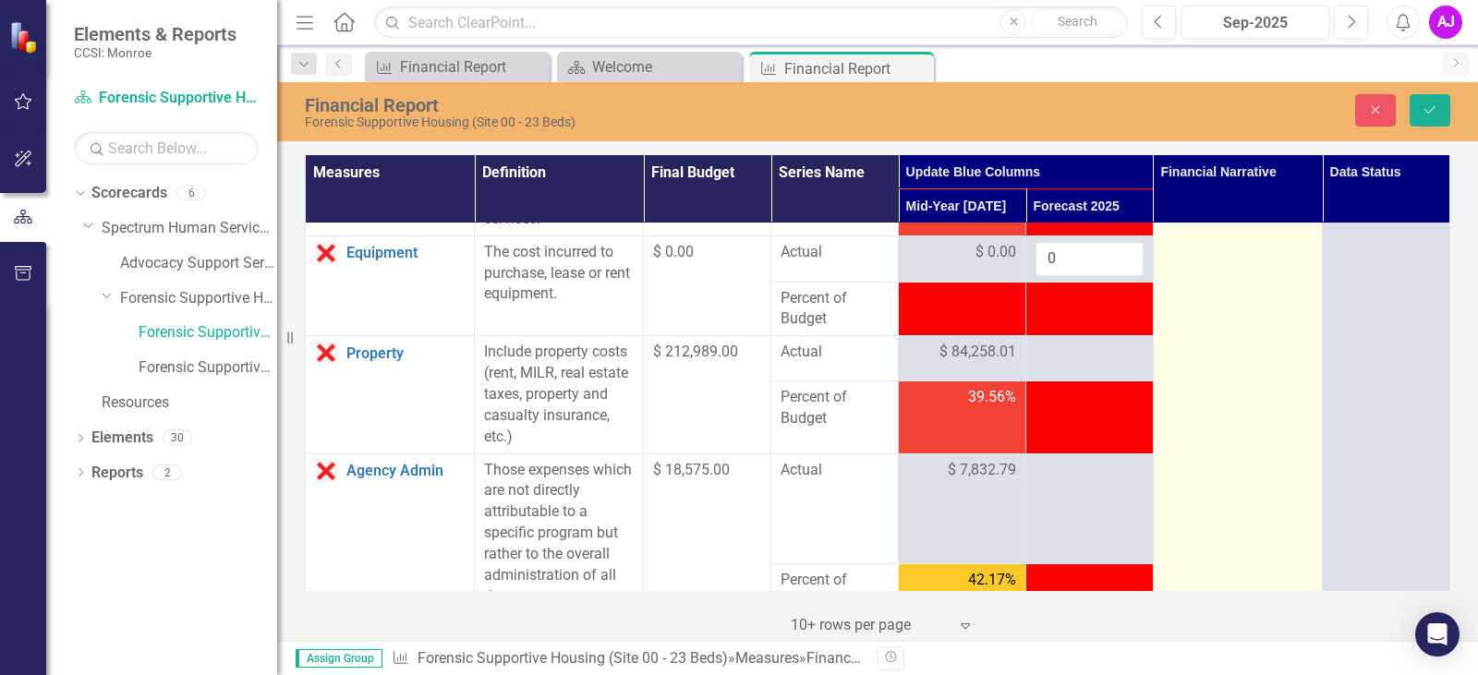
scroll to position [832, 0]
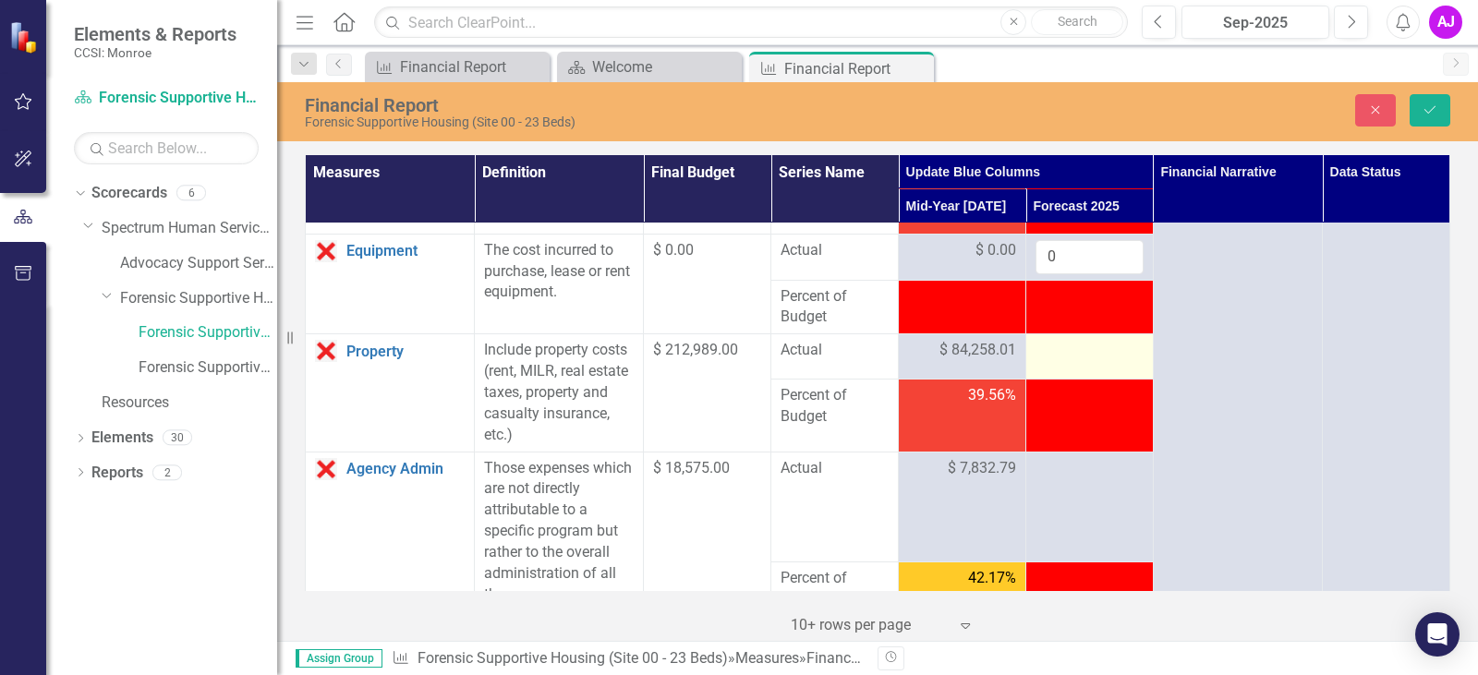
click at [1103, 380] on td at bounding box center [1091, 356] width 128 height 45
click at [1065, 362] on div at bounding box center [1090, 351] width 108 height 22
click at [1043, 374] on input "number" at bounding box center [1090, 357] width 108 height 34
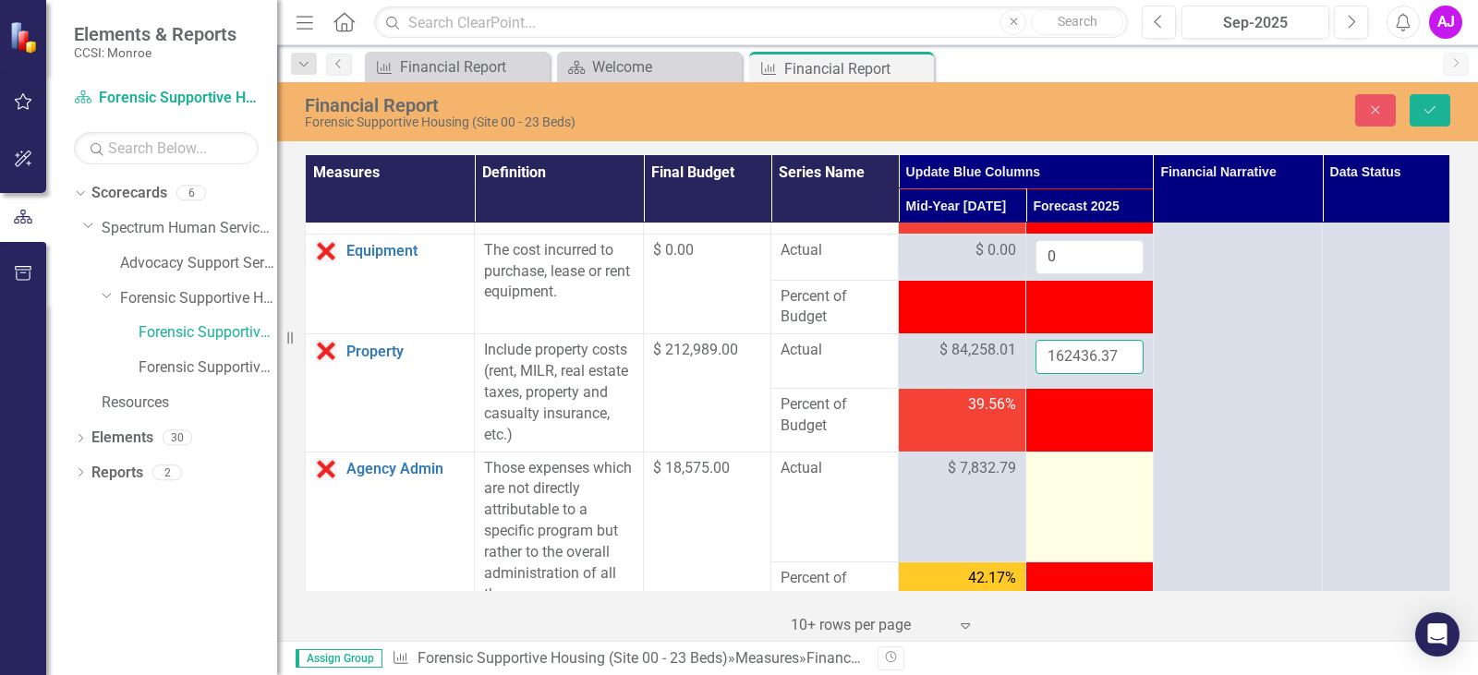
type input "162436.37"
click at [1068, 551] on td at bounding box center [1091, 507] width 128 height 111
click at [1068, 480] on div at bounding box center [1090, 469] width 108 height 22
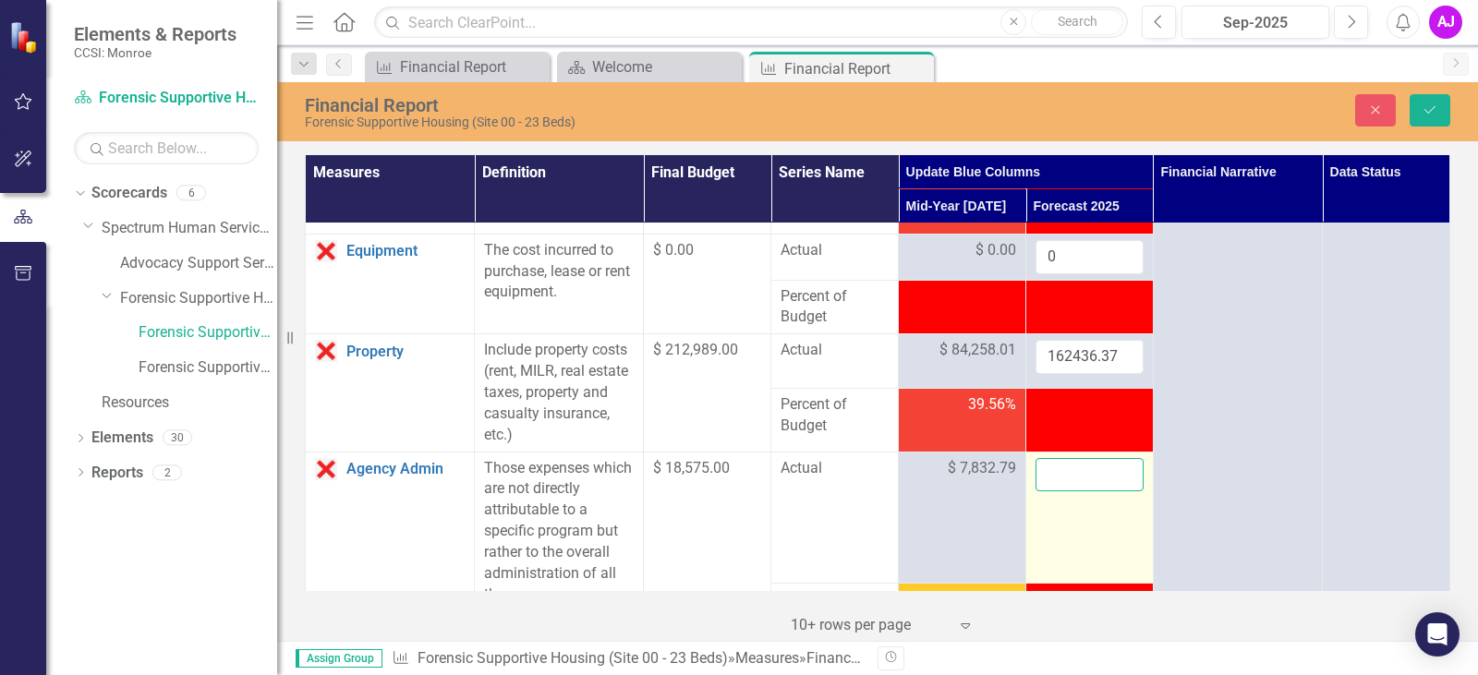
click at [1068, 492] on input "number" at bounding box center [1090, 475] width 108 height 34
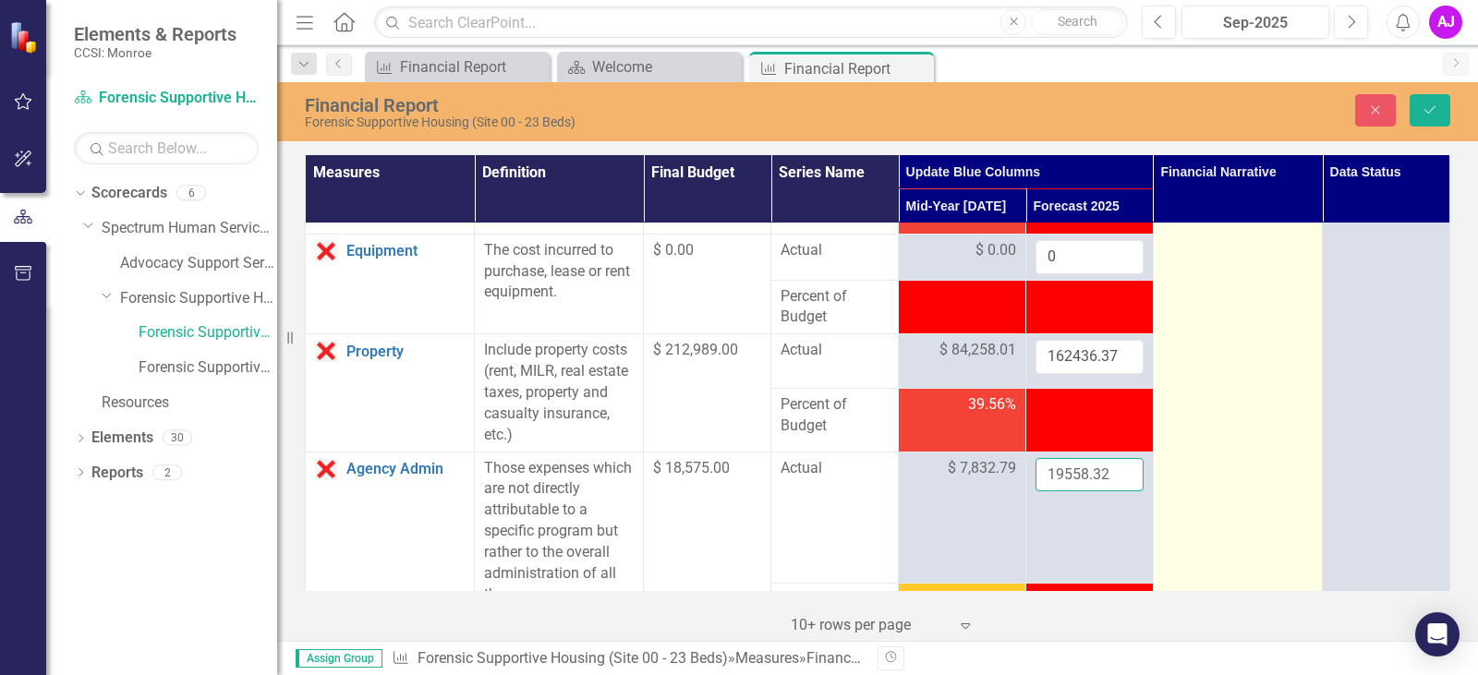
type input "19558.32"
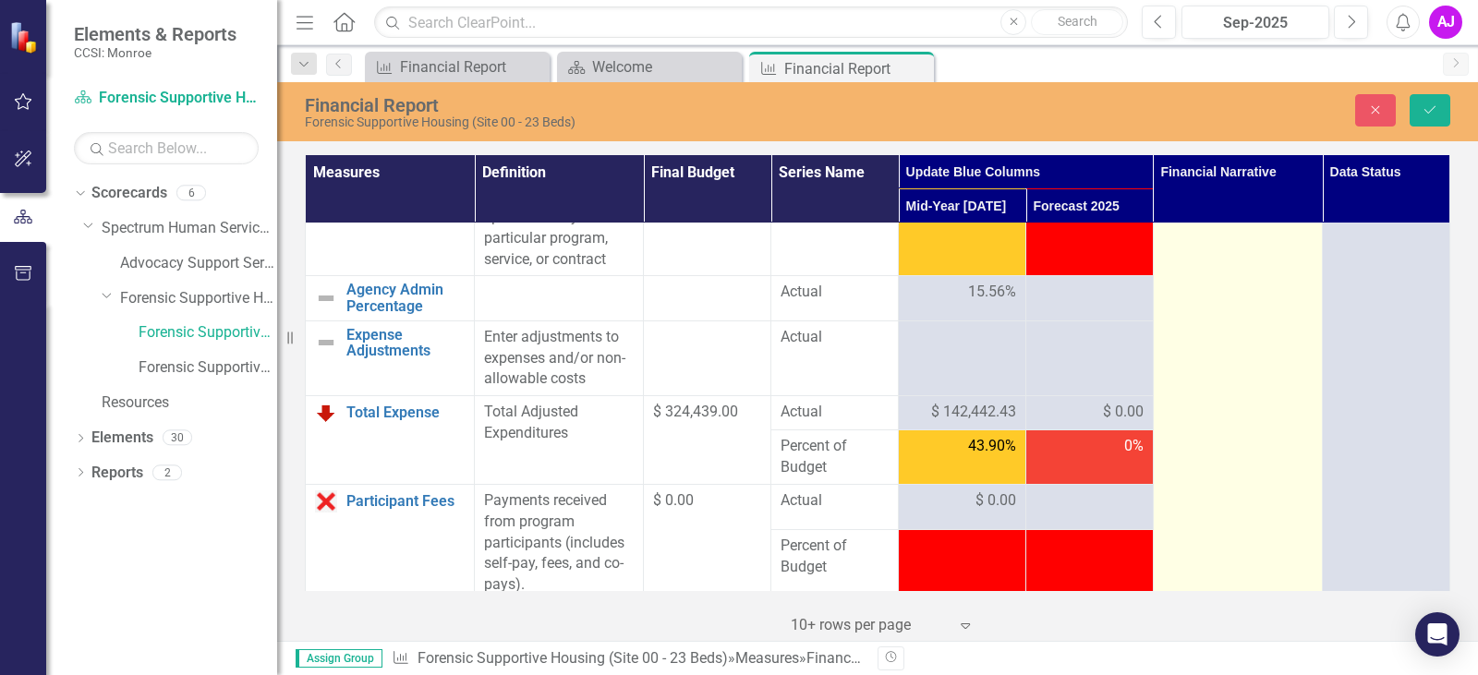
scroll to position [1386, 0]
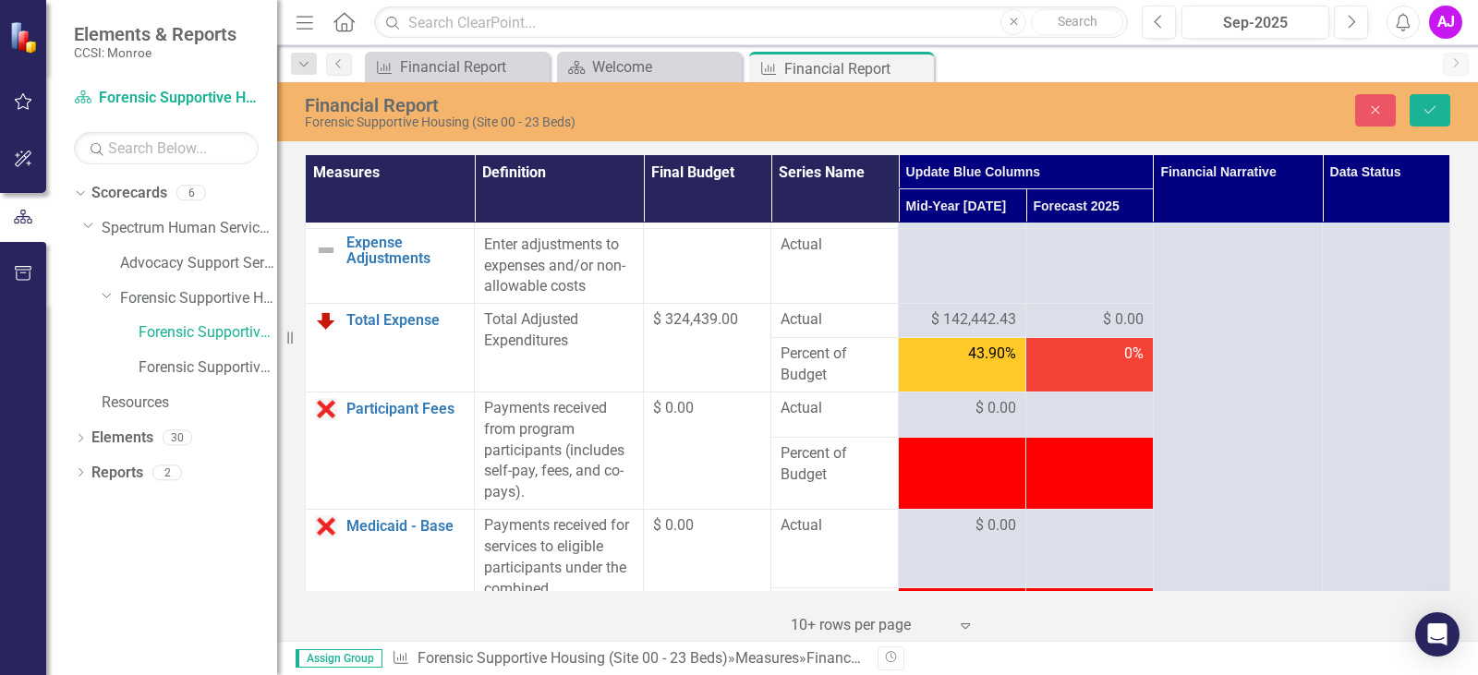
click at [1103, 331] on span "$ 0.00" at bounding box center [1123, 320] width 41 height 21
click at [1120, 420] on div at bounding box center [1090, 409] width 108 height 22
click at [1080, 420] on div at bounding box center [1090, 409] width 108 height 22
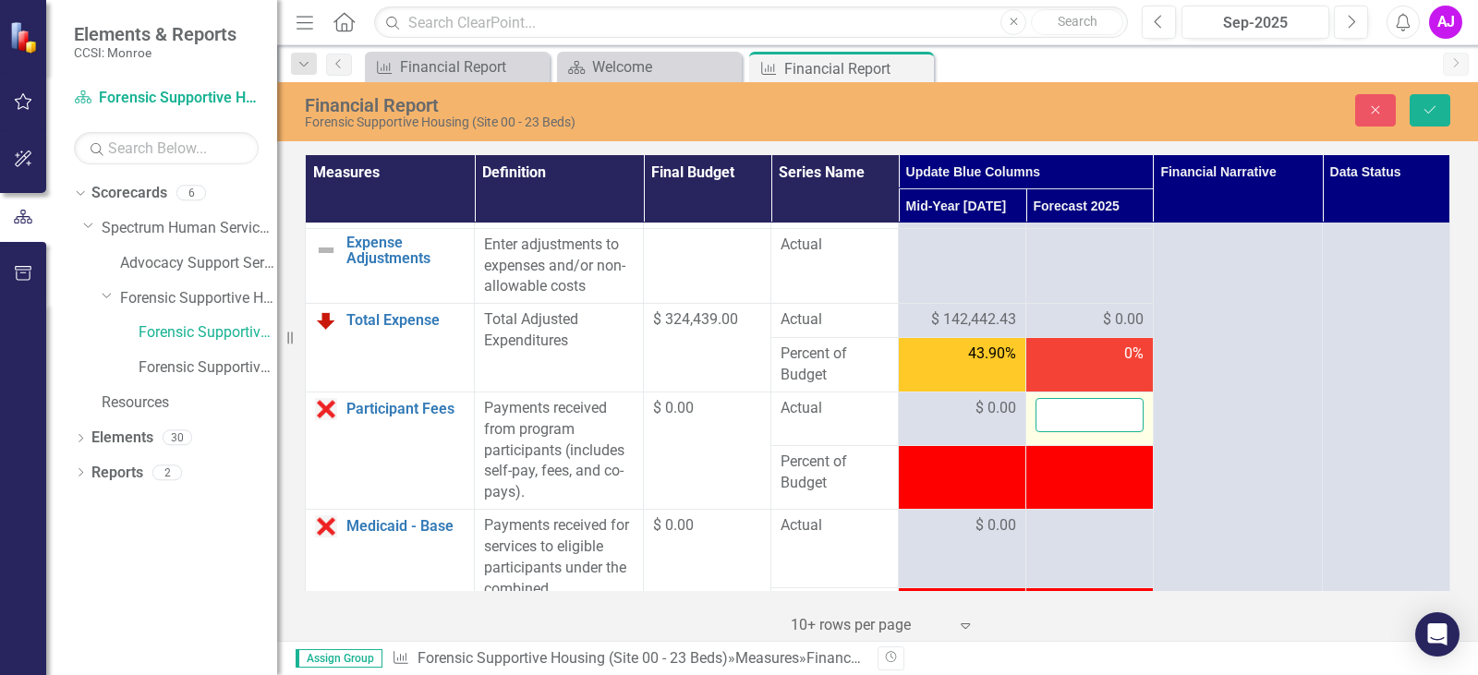
click at [1094, 432] on input "number" at bounding box center [1090, 415] width 108 height 34
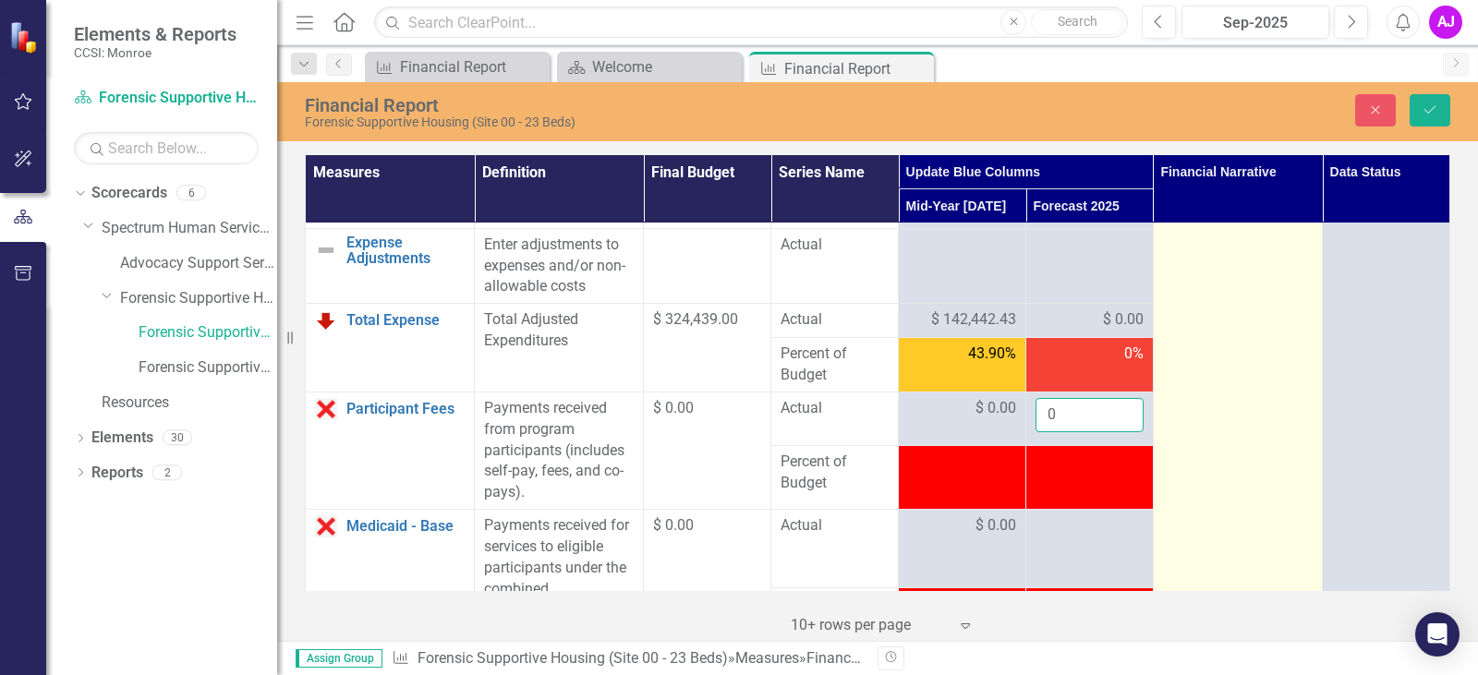
type input "0"
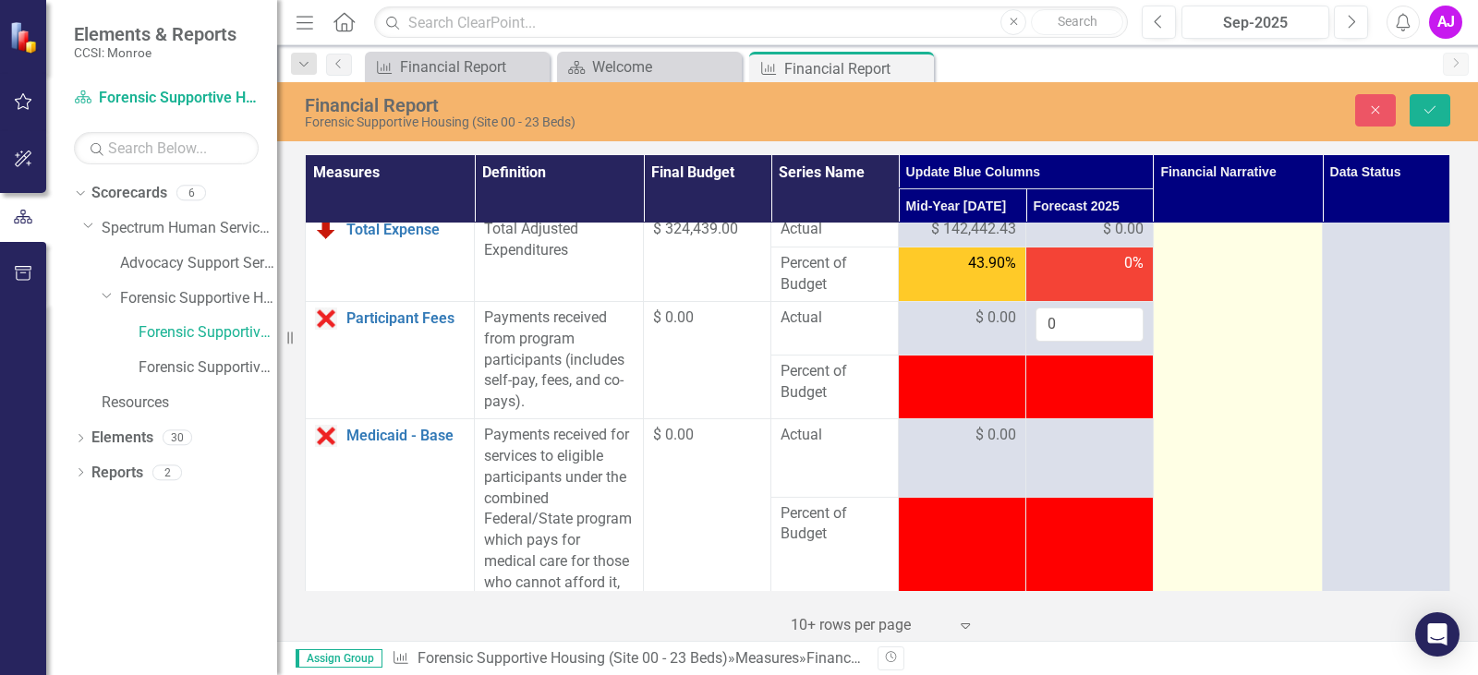
scroll to position [1663, 0]
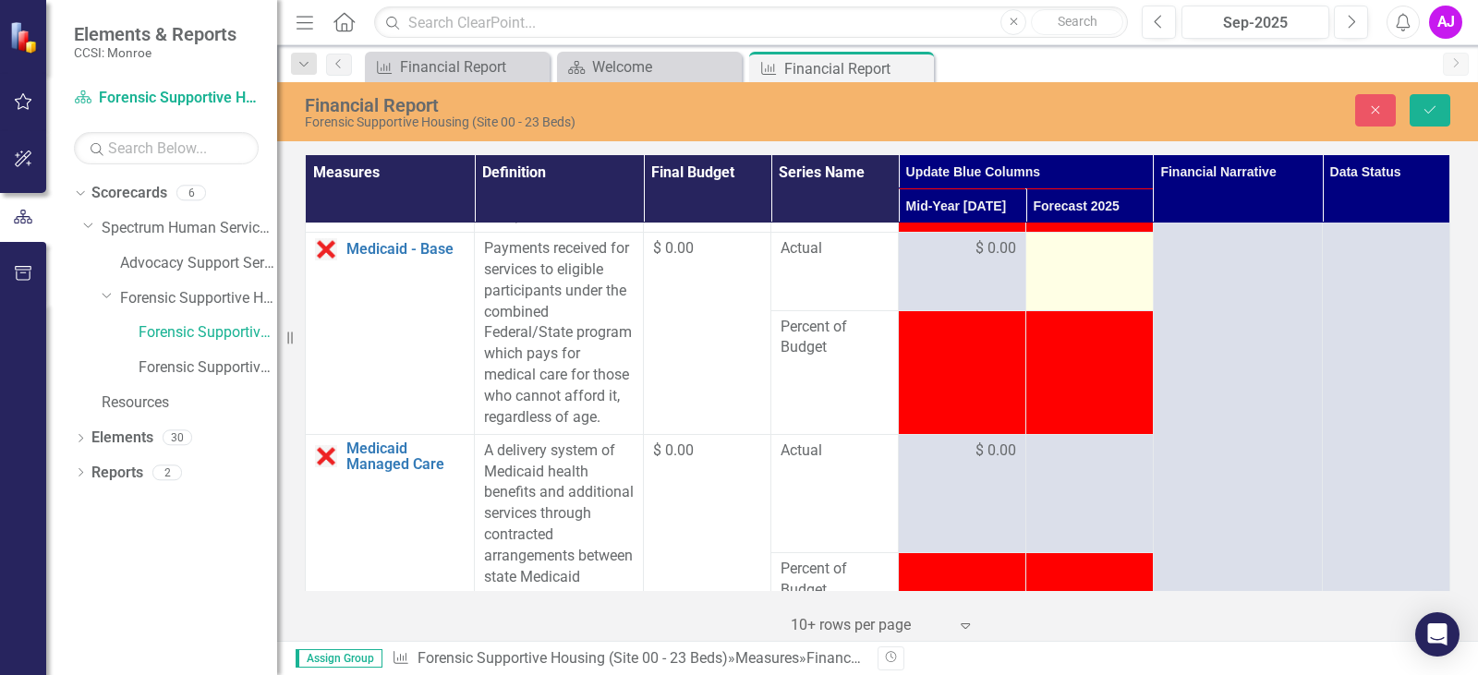
click at [1070, 311] on td at bounding box center [1091, 272] width 128 height 79
click at [1069, 261] on div at bounding box center [1090, 249] width 108 height 22
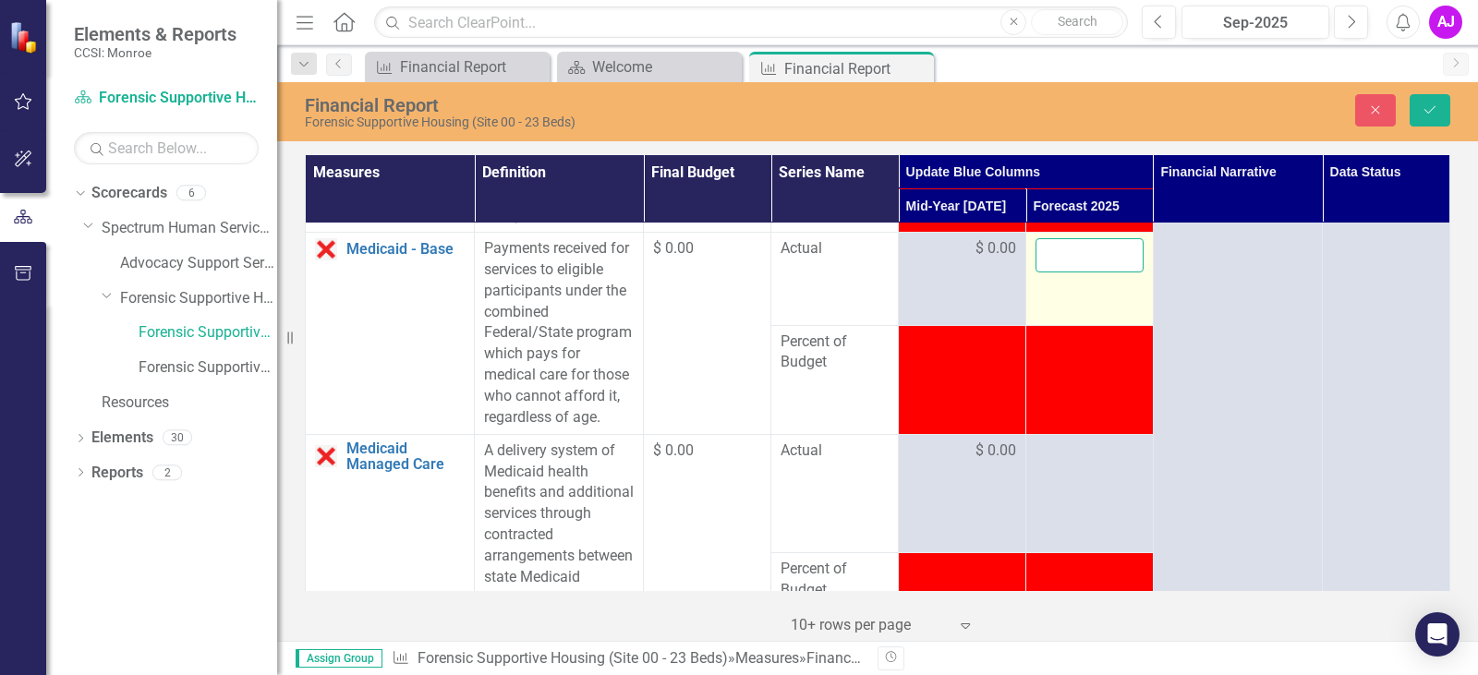
click at [1069, 273] on input "number" at bounding box center [1090, 255] width 108 height 34
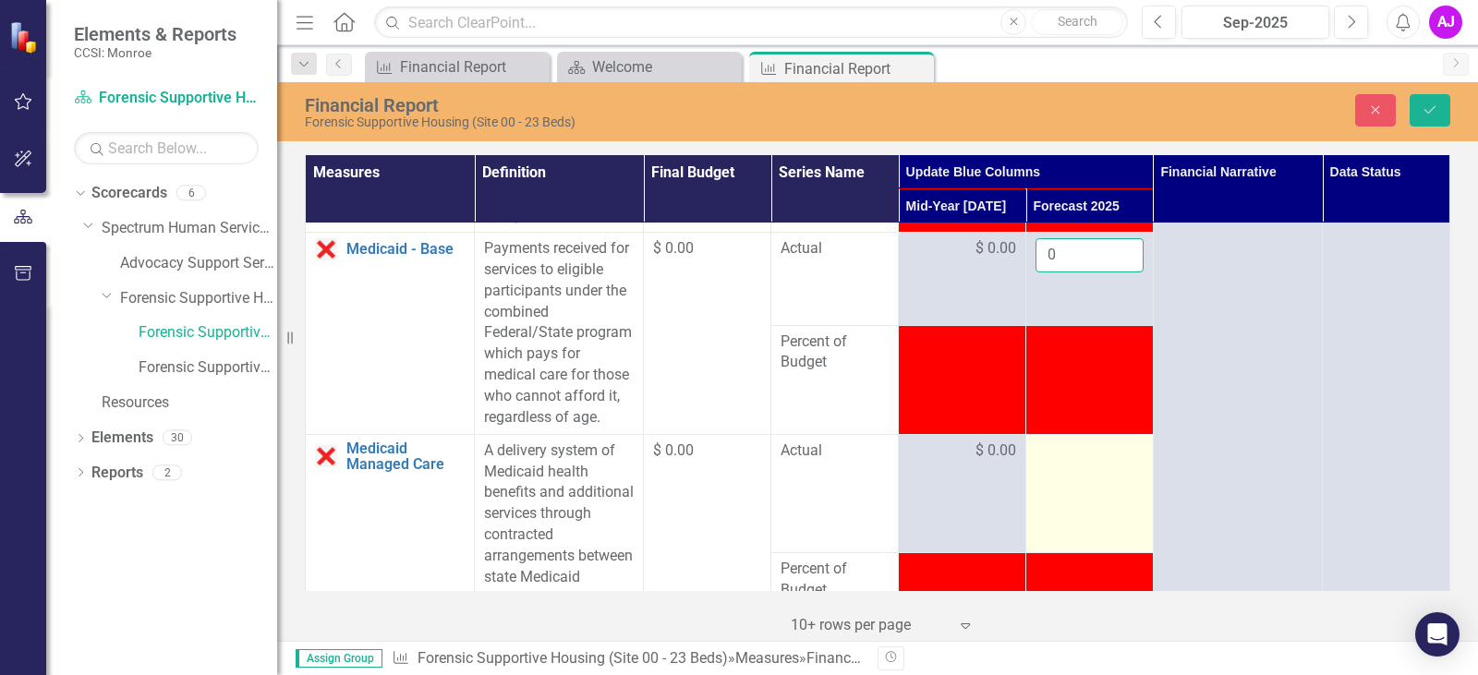
type input "0"
click at [1057, 538] on td at bounding box center [1091, 493] width 128 height 119
click at [1080, 529] on td at bounding box center [1091, 493] width 128 height 119
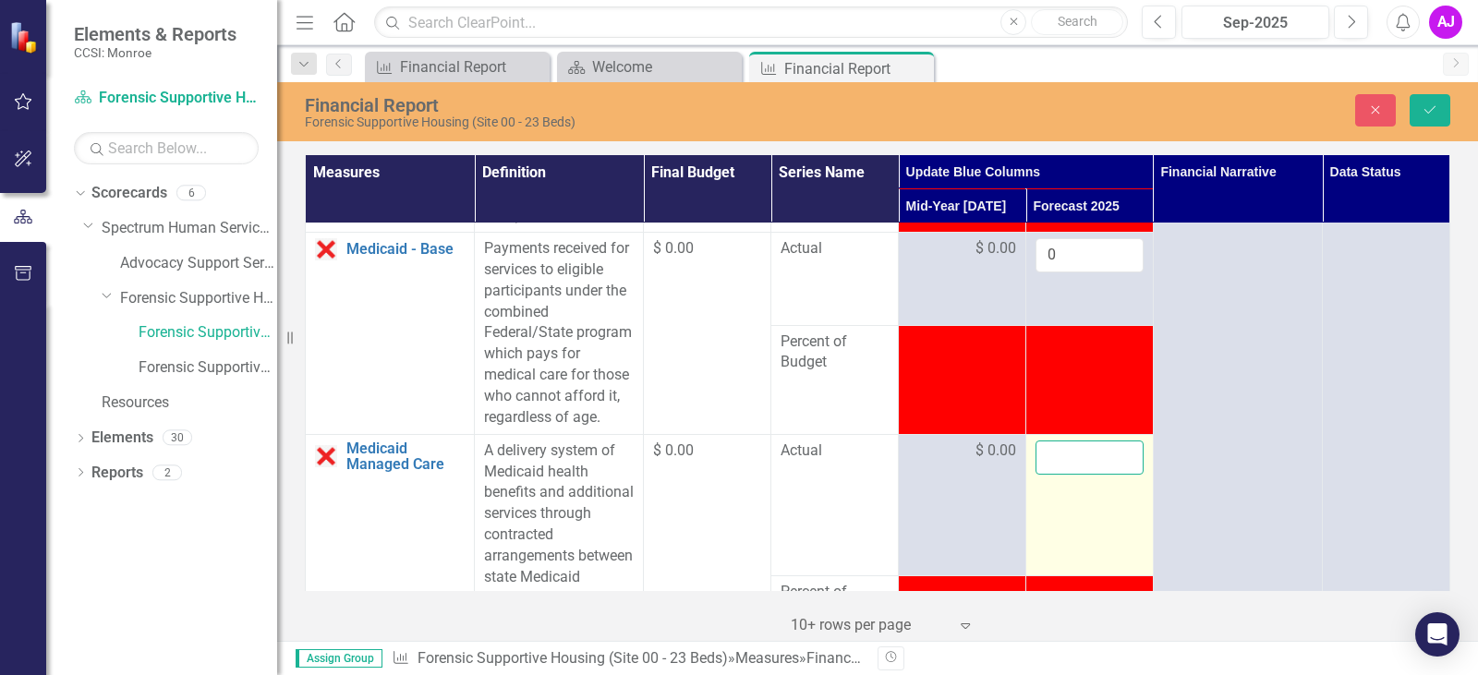
click at [1048, 475] on input "number" at bounding box center [1090, 458] width 108 height 34
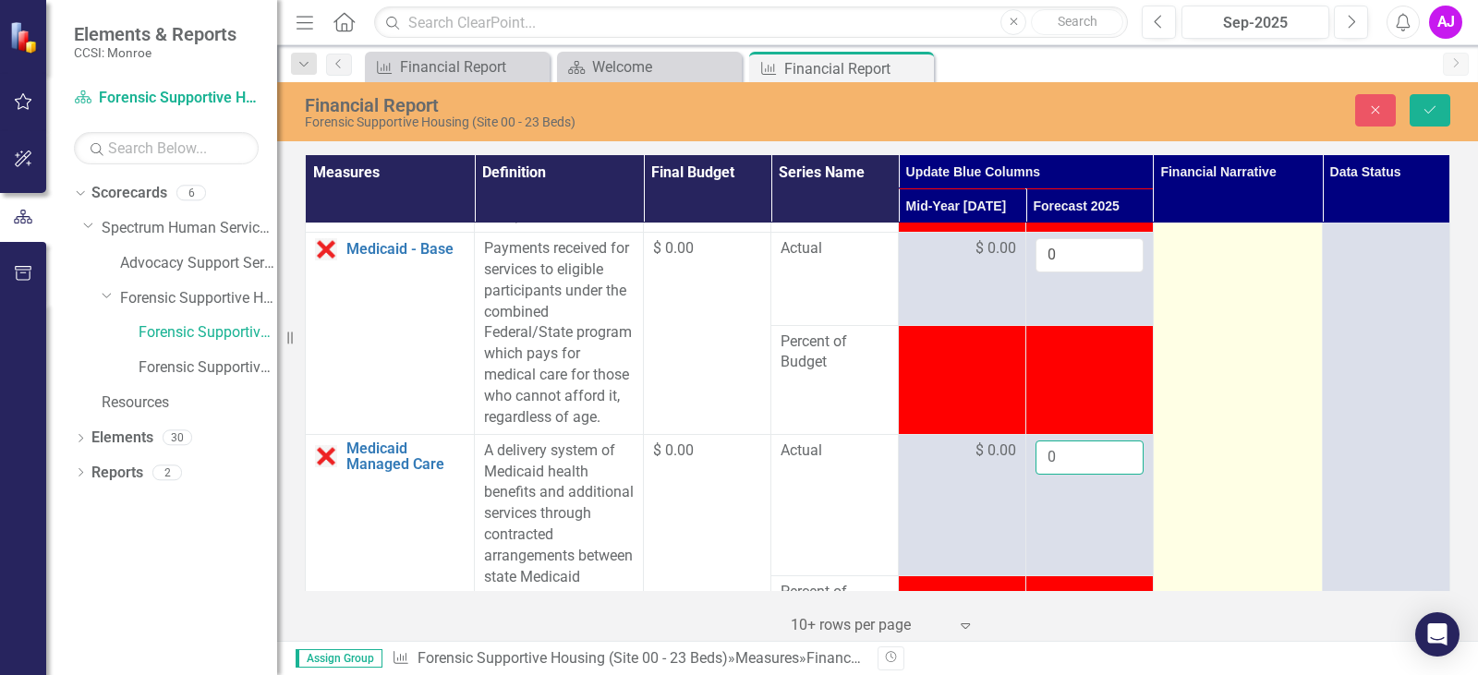
type input "0"
click at [1289, 435] on td at bounding box center [1237, 574] width 169 height 4029
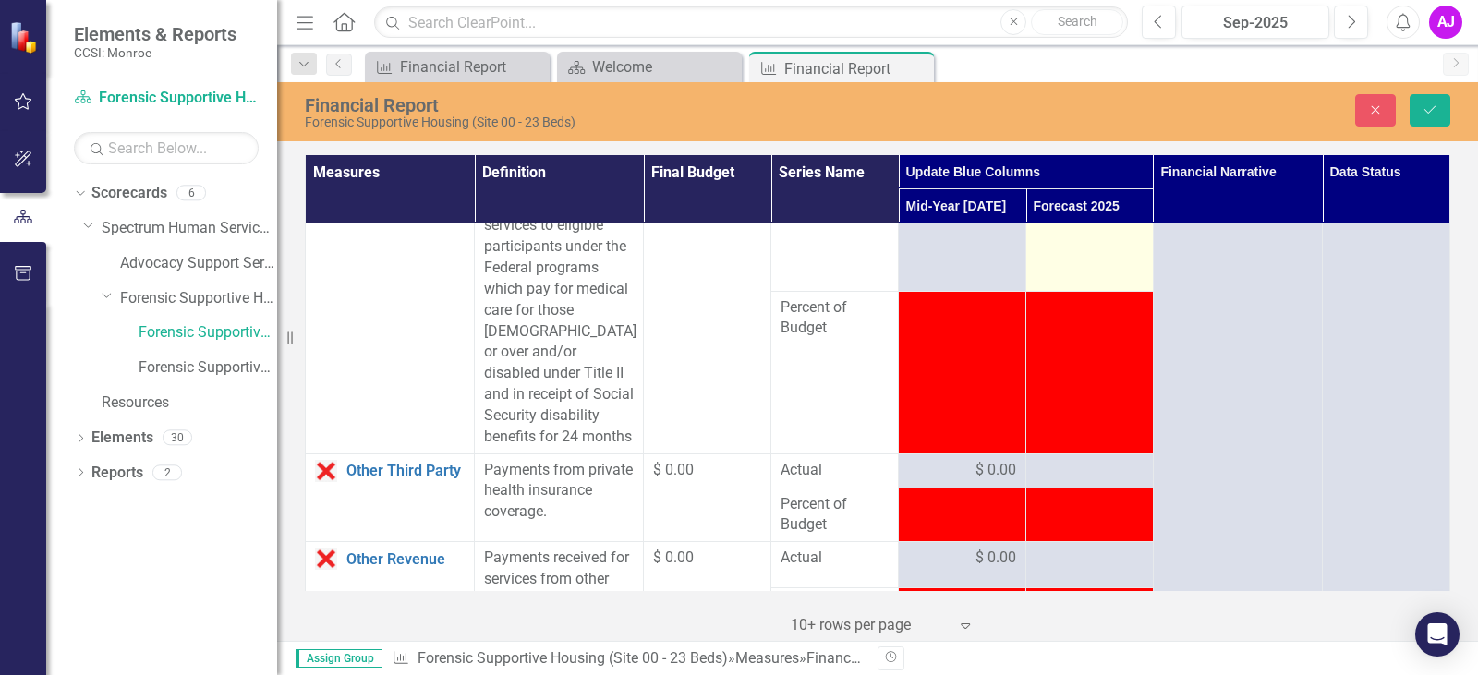
scroll to position [2218, 0]
click at [1064, 289] on td at bounding box center [1091, 239] width 128 height 103
click at [1059, 285] on td at bounding box center [1091, 239] width 128 height 103
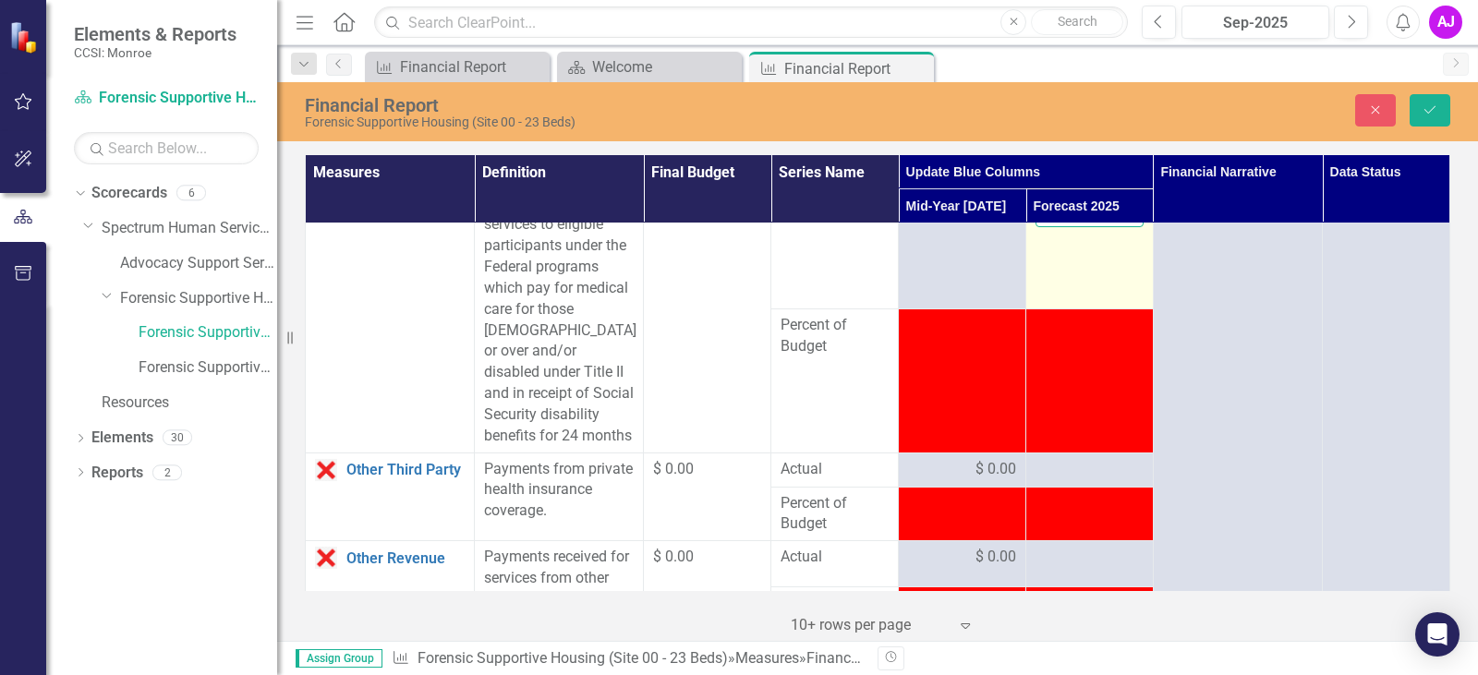
click at [1055, 228] on input "number" at bounding box center [1090, 211] width 108 height 34
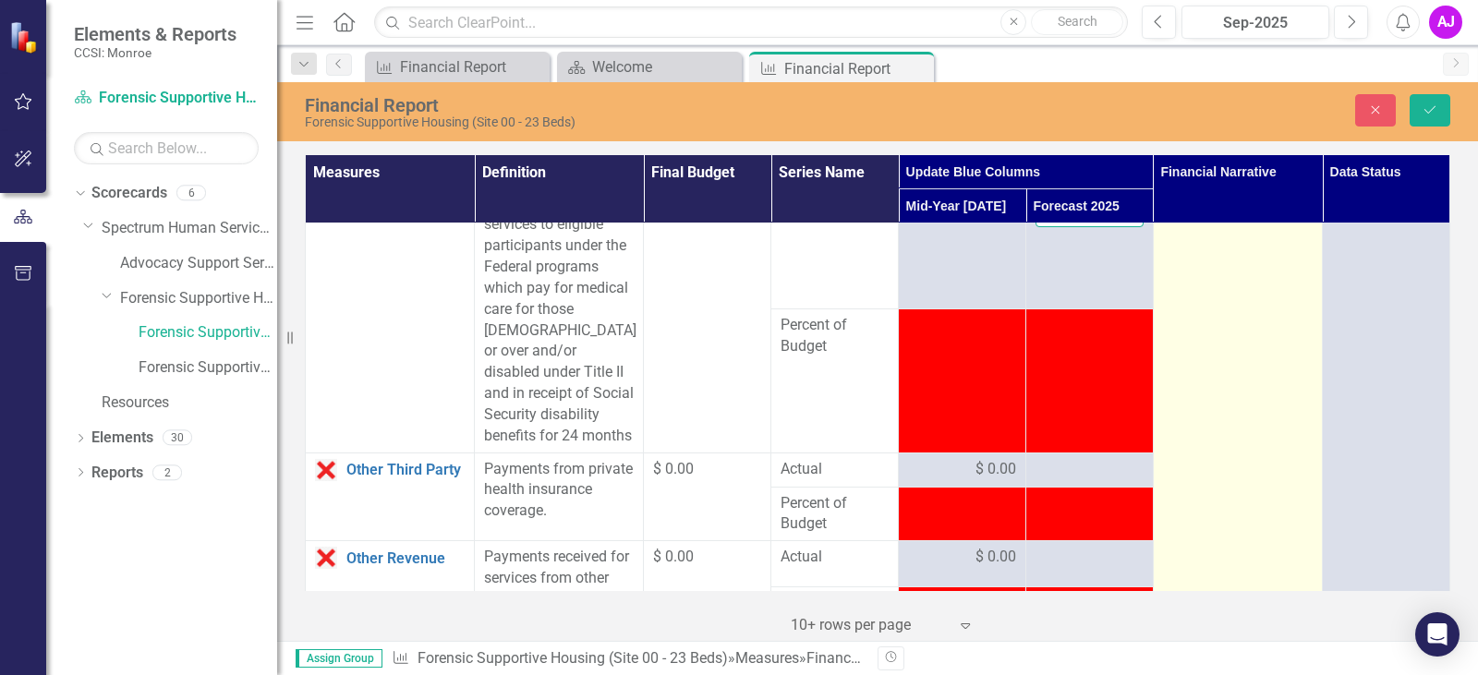
type input "0"
click at [1153, 316] on td at bounding box center [1237, 20] width 169 height 4029
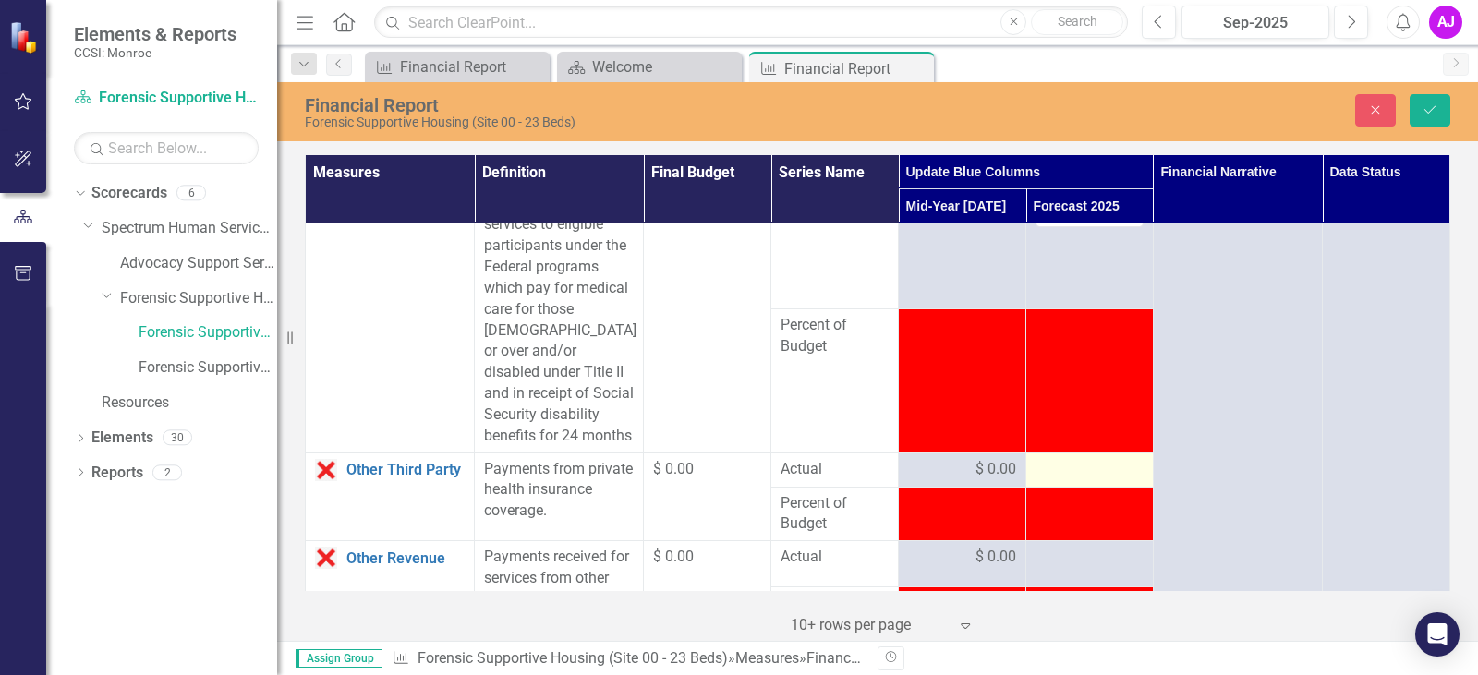
click at [1081, 481] on div at bounding box center [1090, 470] width 108 height 22
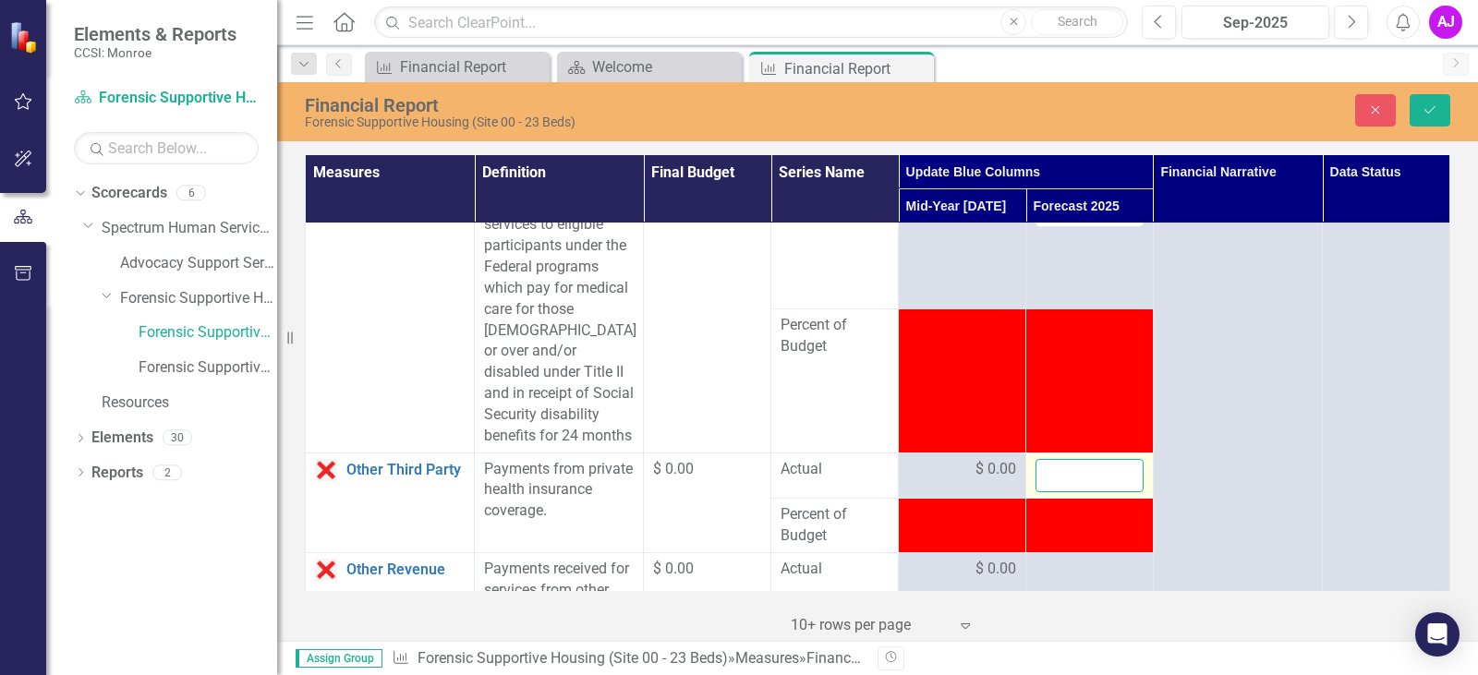
drag, startPoint x: 1081, startPoint y: 537, endPoint x: 1054, endPoint y: 535, distance: 26.9
click at [1054, 493] on input "number" at bounding box center [1090, 476] width 108 height 34
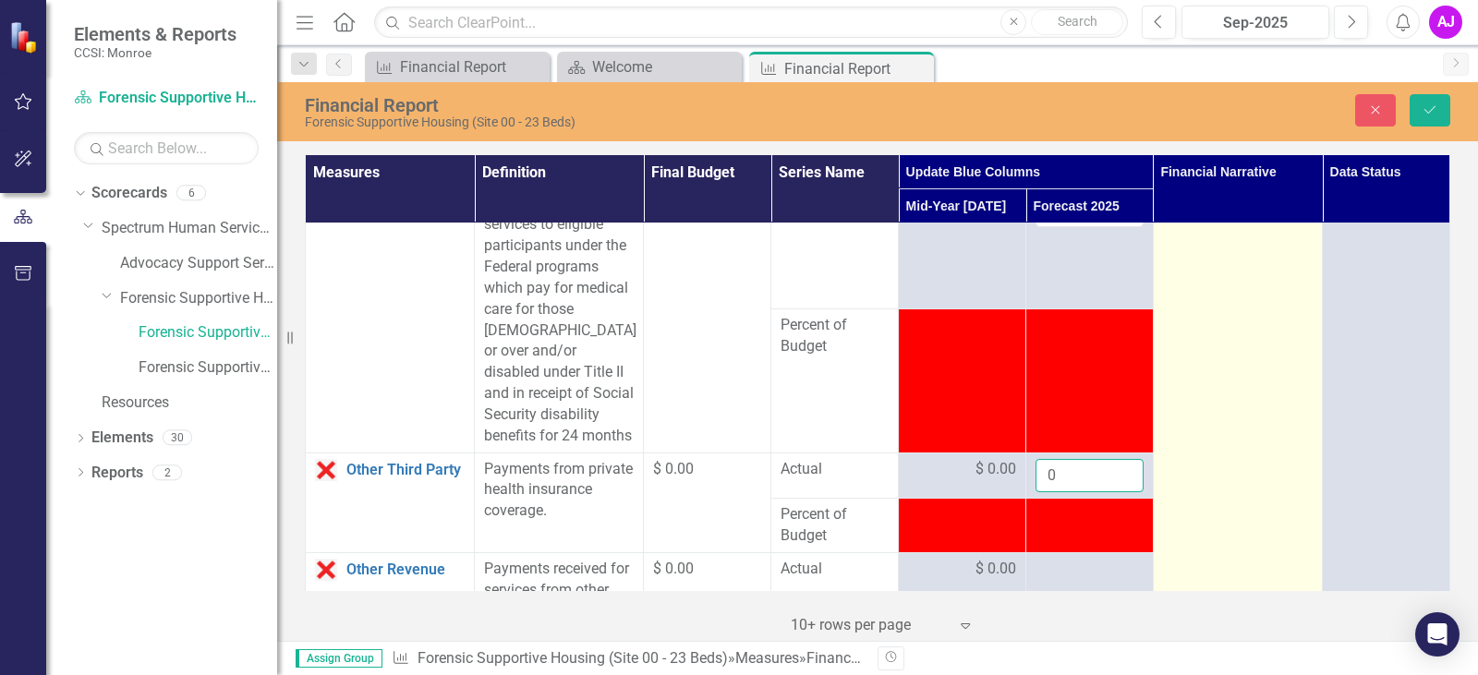
type input "0"
click at [1239, 504] on td at bounding box center [1237, 26] width 169 height 4041
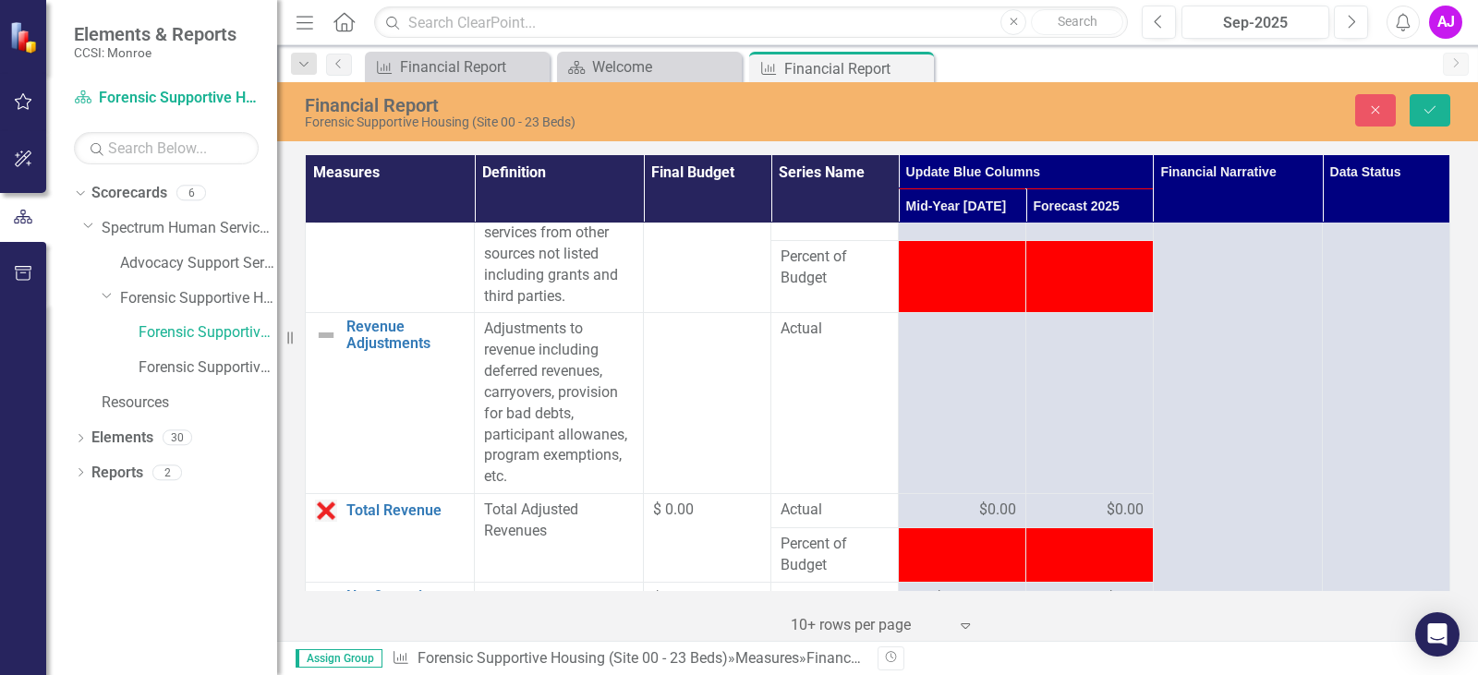
scroll to position [2587, 0]
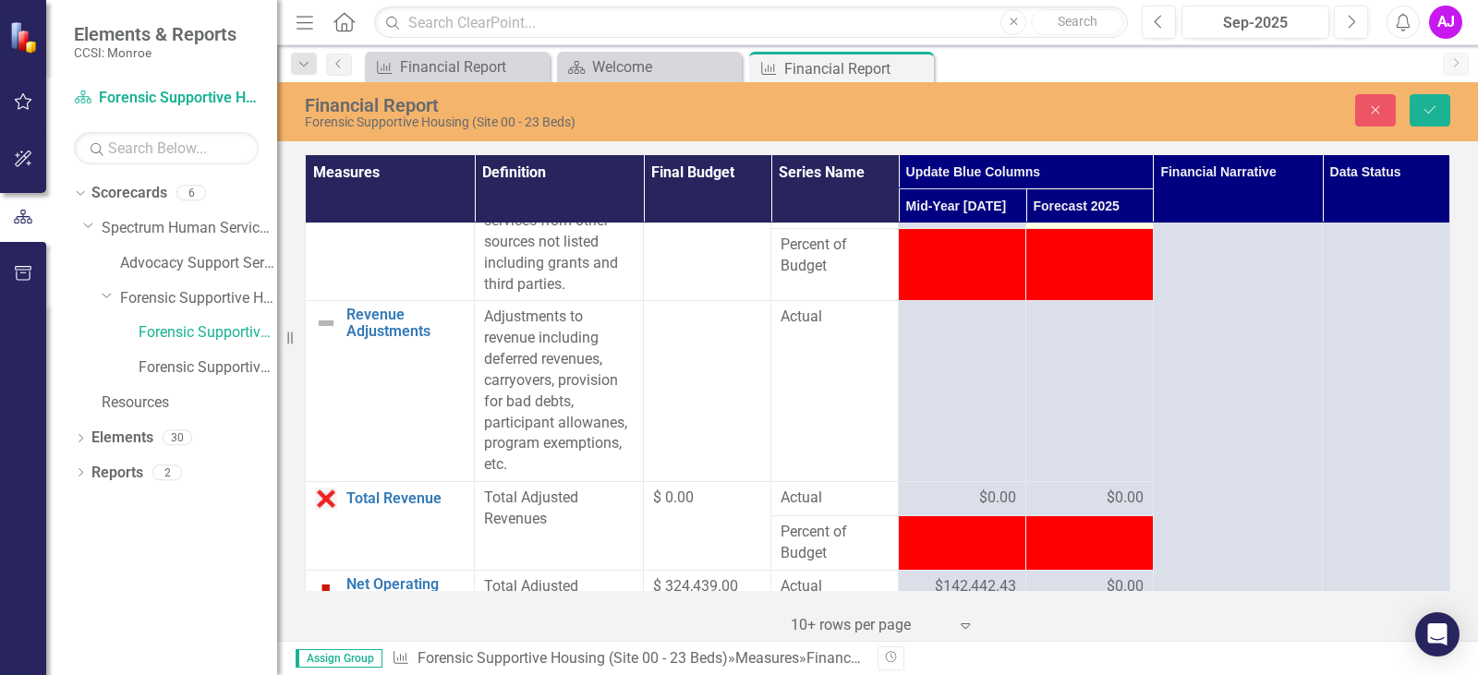
click at [1070, 229] on td at bounding box center [1091, 206] width 128 height 45
drag, startPoint x: 1070, startPoint y: 280, endPoint x: 1068, endPoint y: 270, distance: 10.3
click at [1068, 224] on input "number" at bounding box center [1090, 206] width 108 height 34
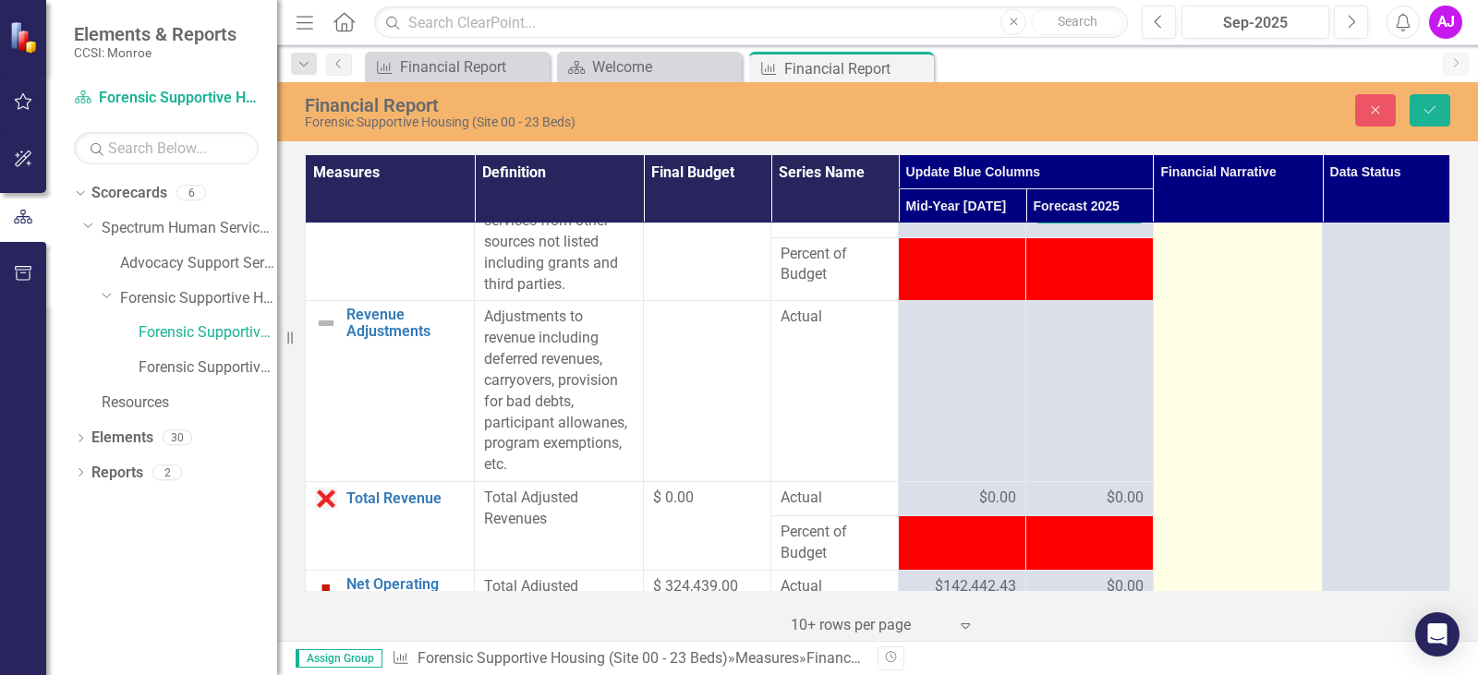
type input "0"
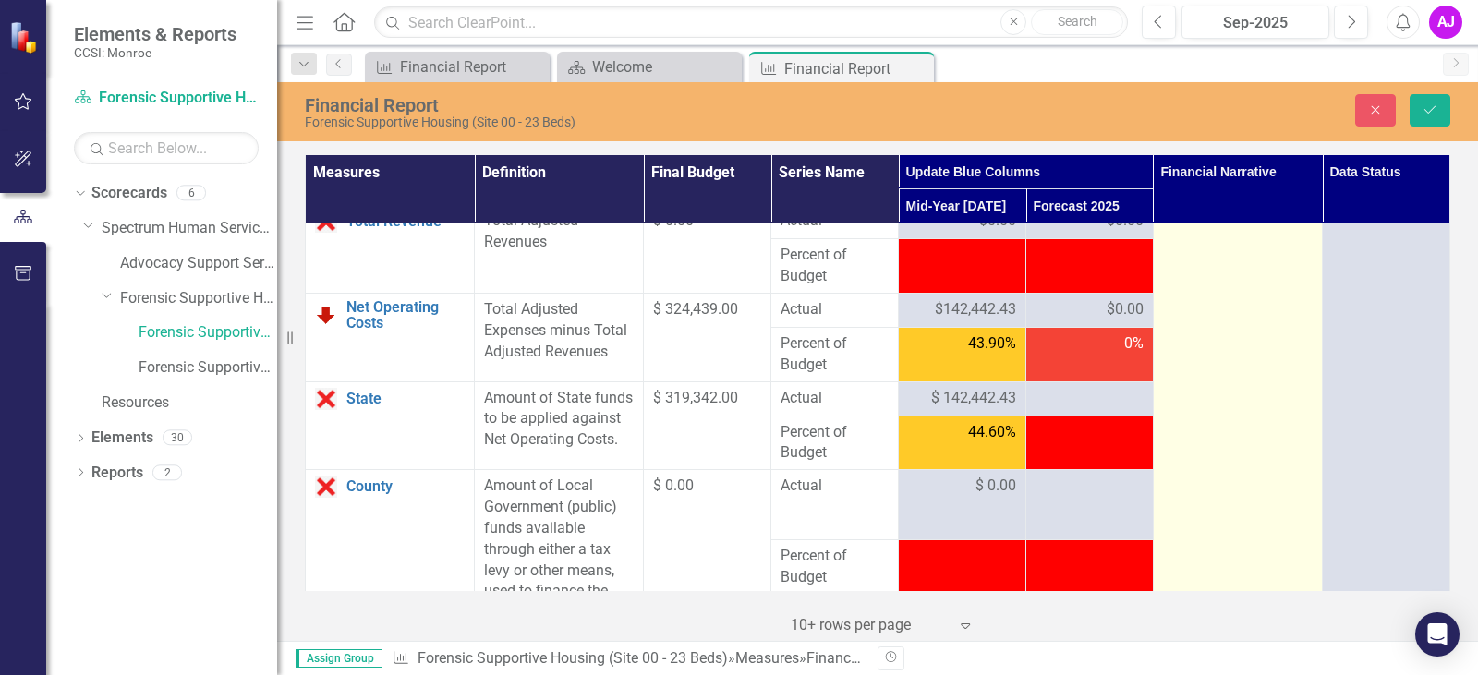
scroll to position [2957, 0]
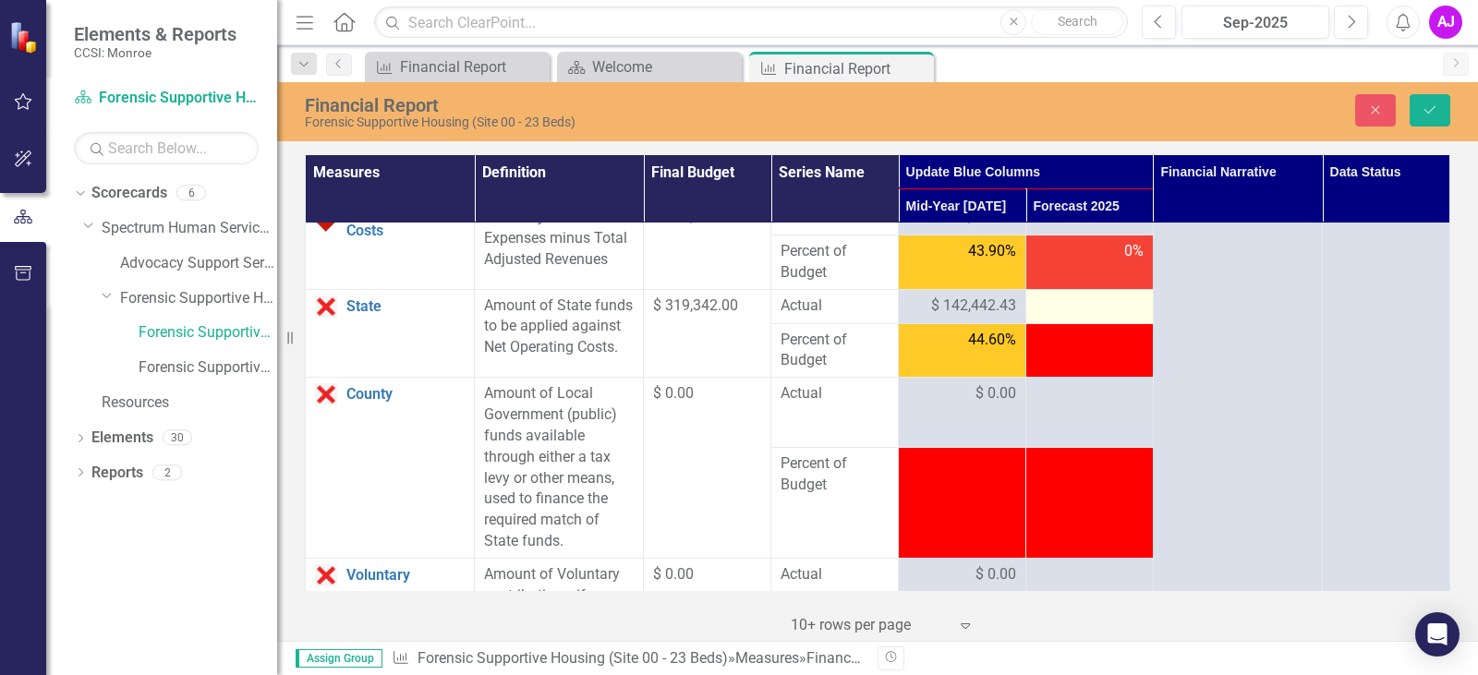
click at [1069, 318] on div at bounding box center [1090, 307] width 108 height 22
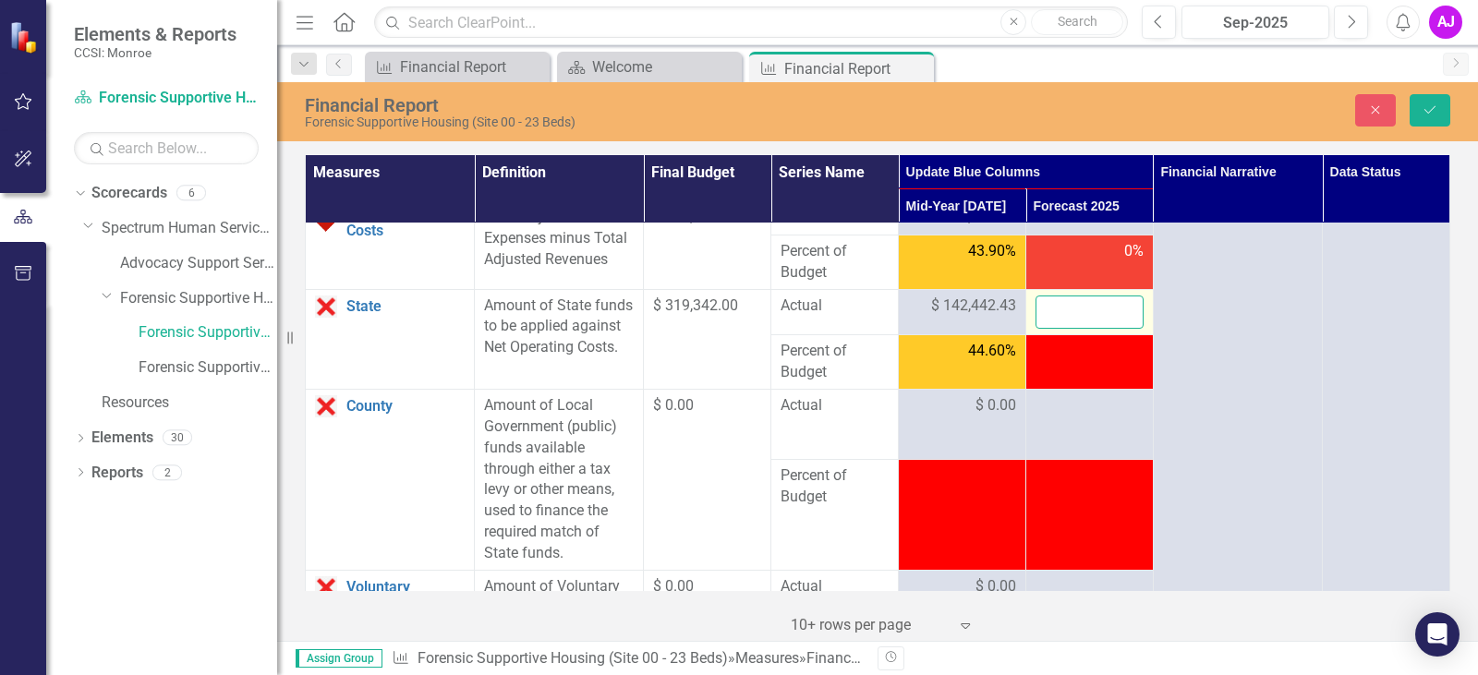
click at [1098, 330] on input "number" at bounding box center [1090, 313] width 108 height 34
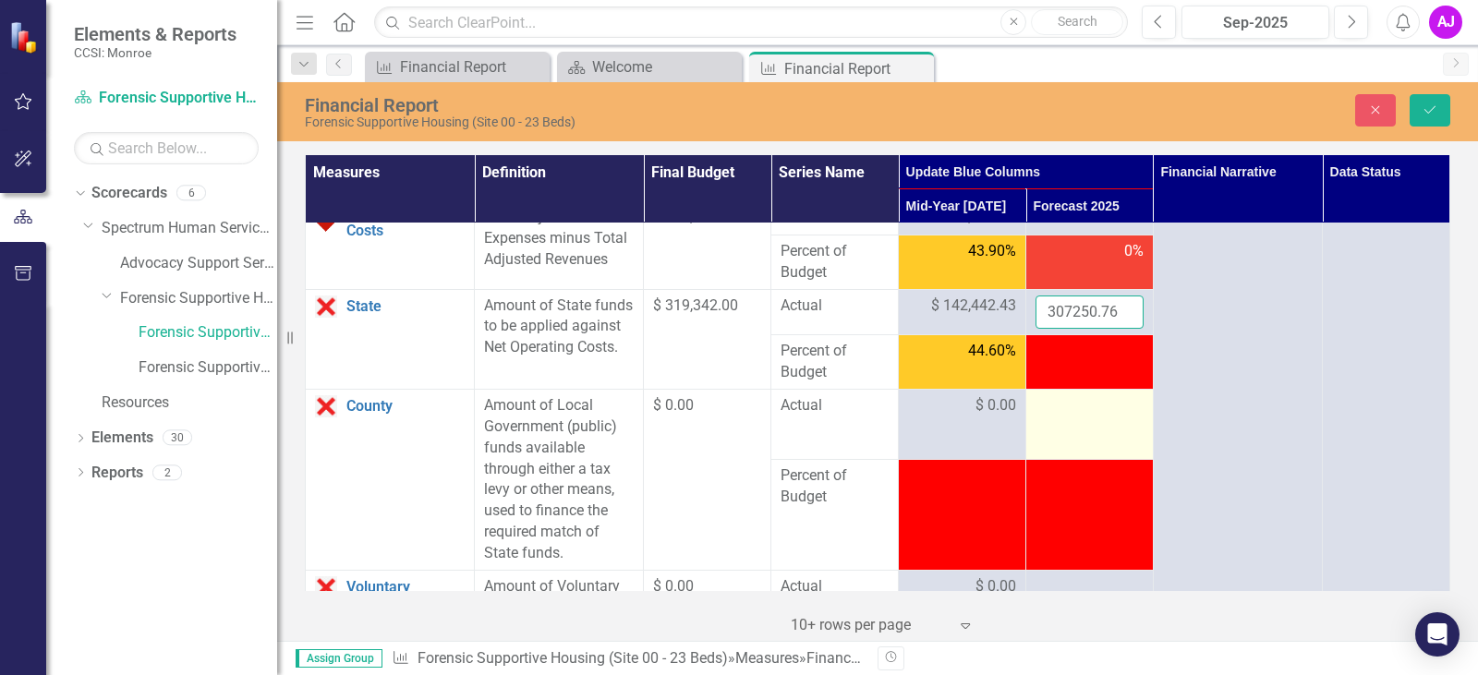
type input "307250.76"
click at [1133, 456] on td at bounding box center [1091, 425] width 128 height 70
click at [1090, 418] on div at bounding box center [1090, 406] width 108 height 22
click at [1076, 418] on div at bounding box center [1090, 406] width 108 height 22
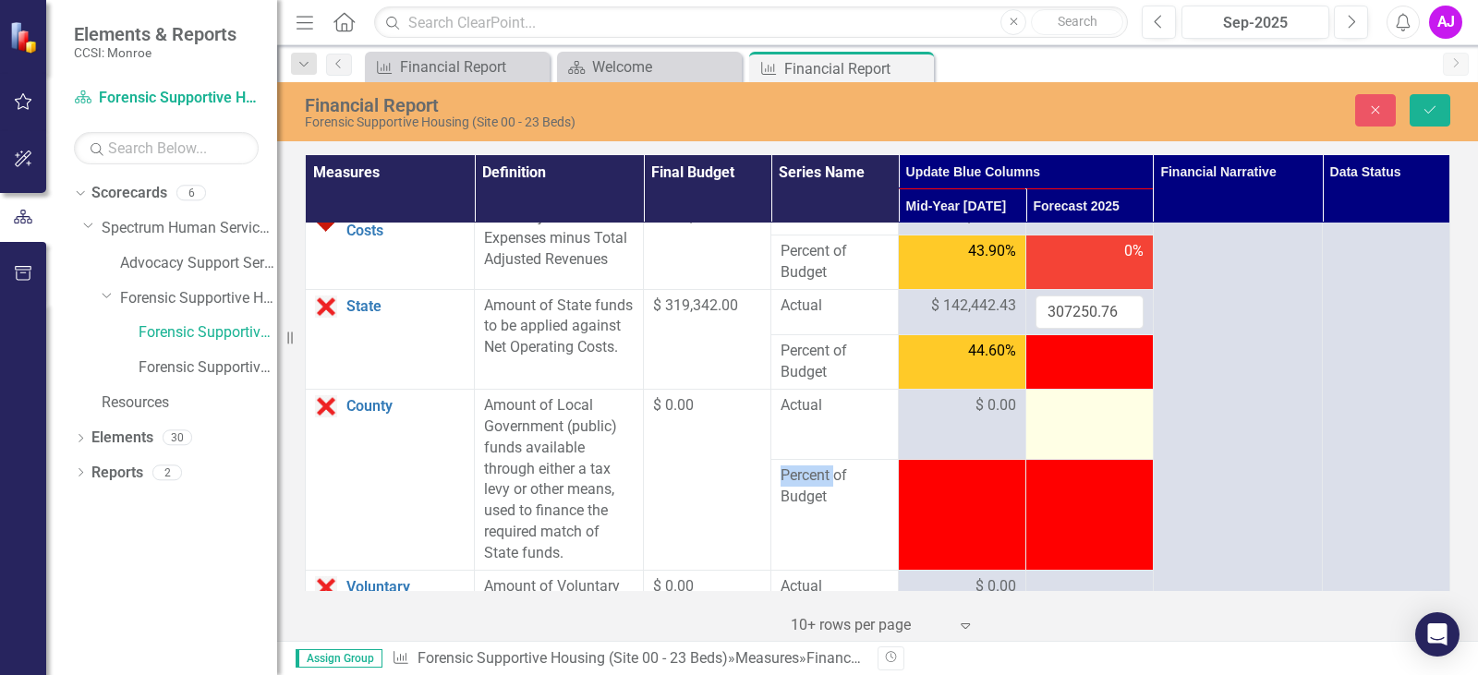
click at [1076, 418] on div at bounding box center [1090, 406] width 108 height 22
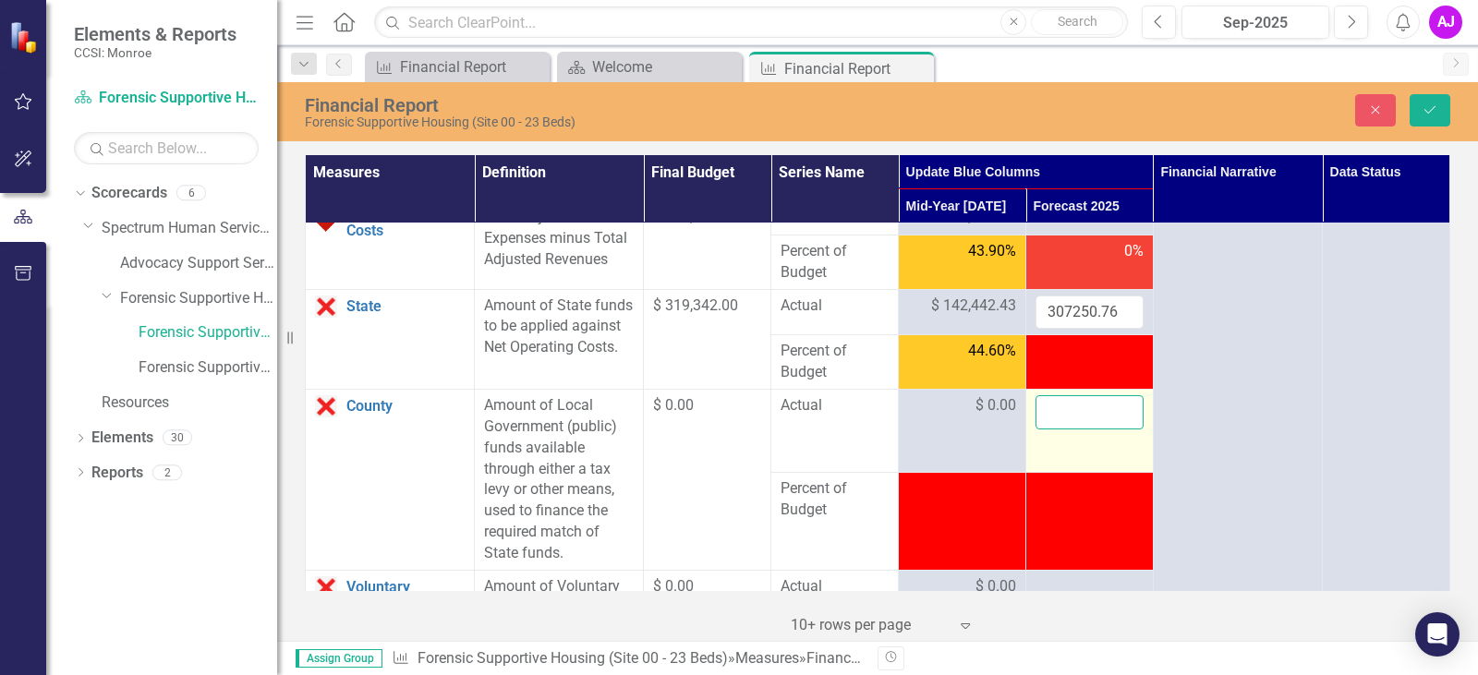
click at [1036, 430] on input "number" at bounding box center [1090, 412] width 108 height 34
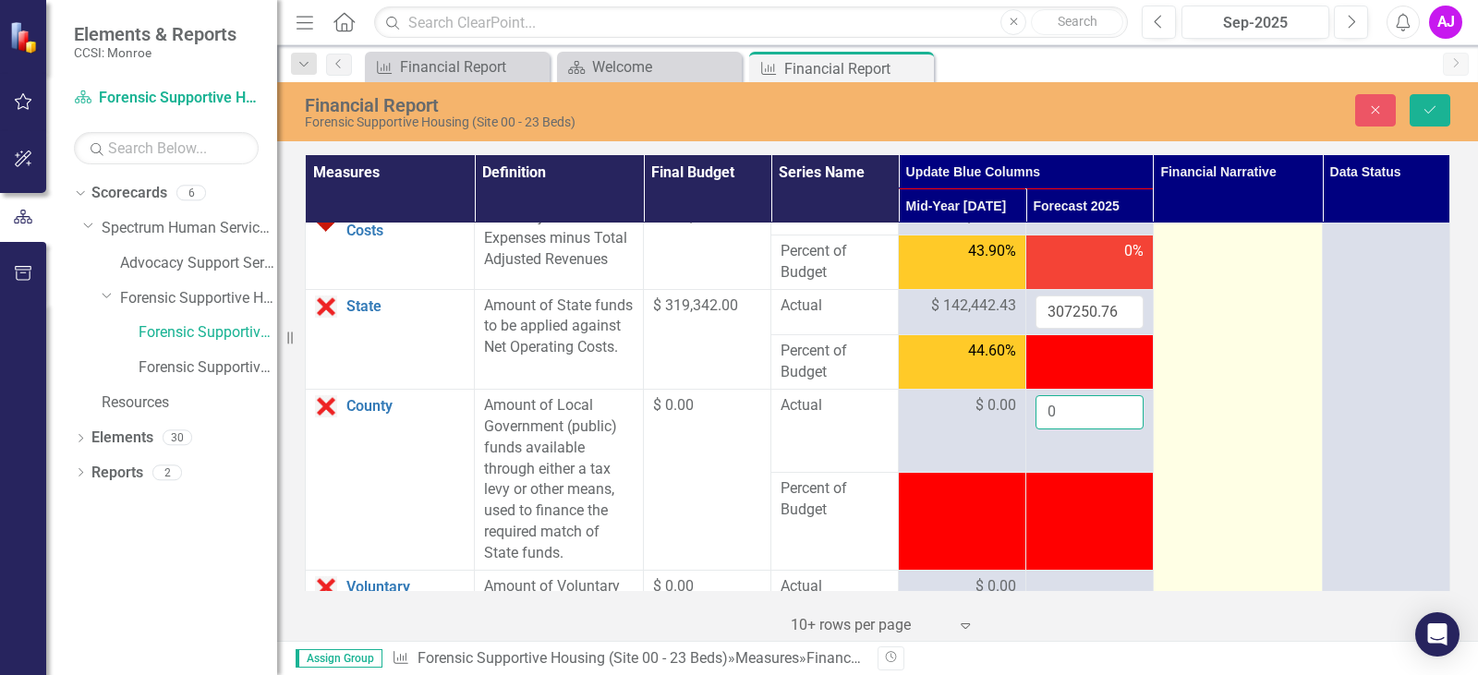
type input "0"
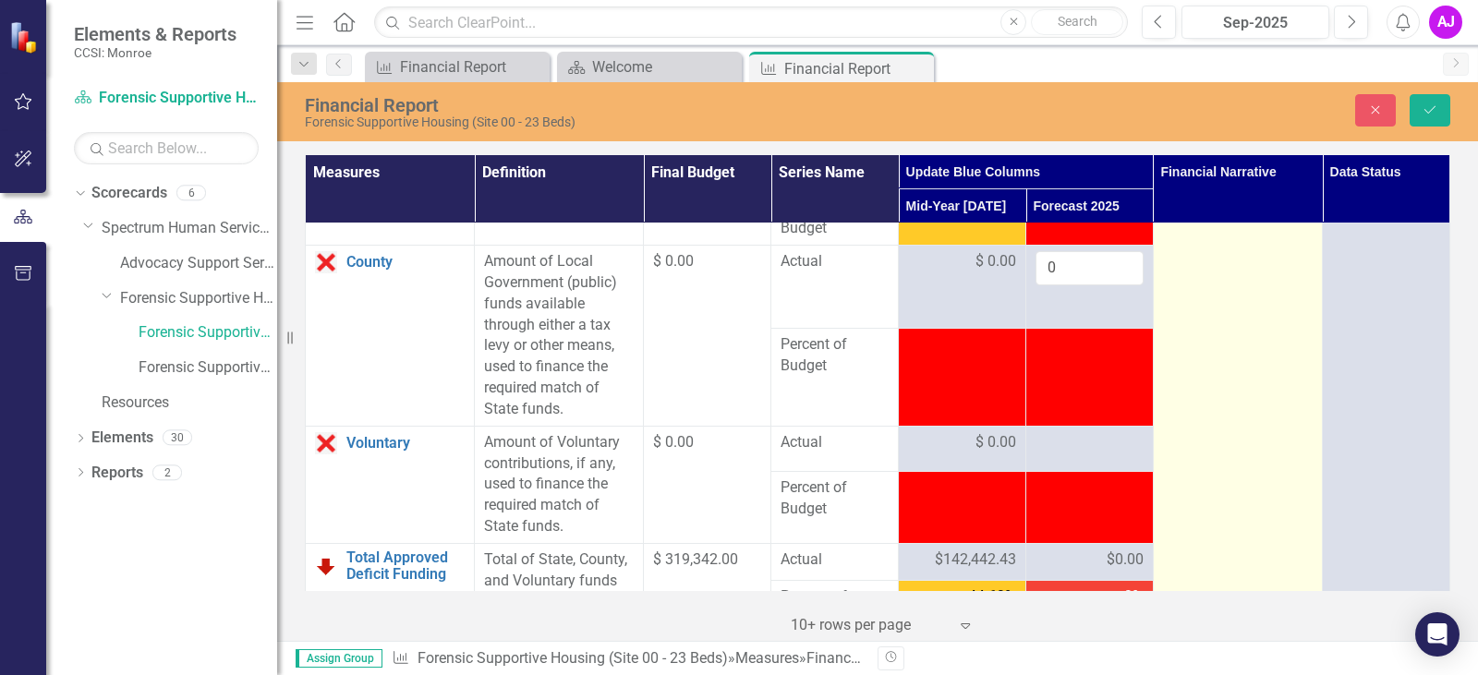
scroll to position [3142, 0]
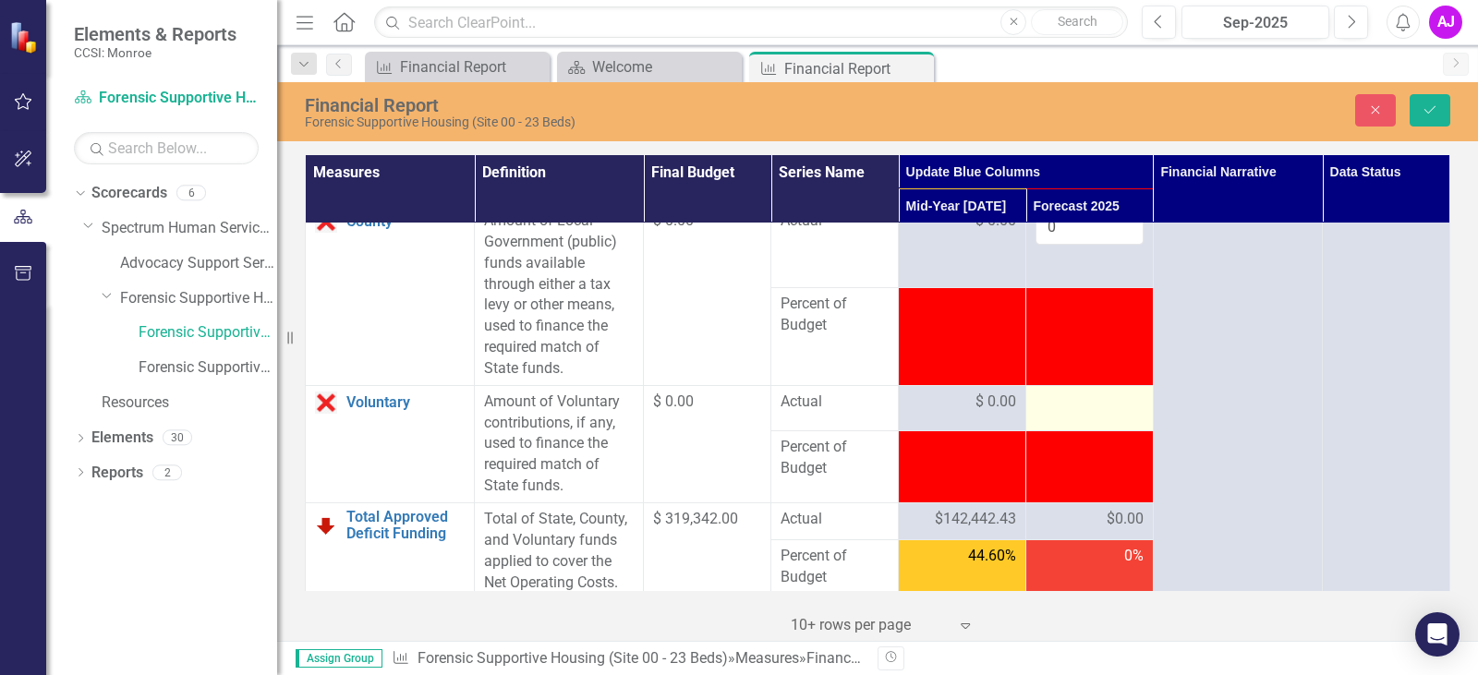
click at [1097, 414] on div at bounding box center [1090, 403] width 108 height 22
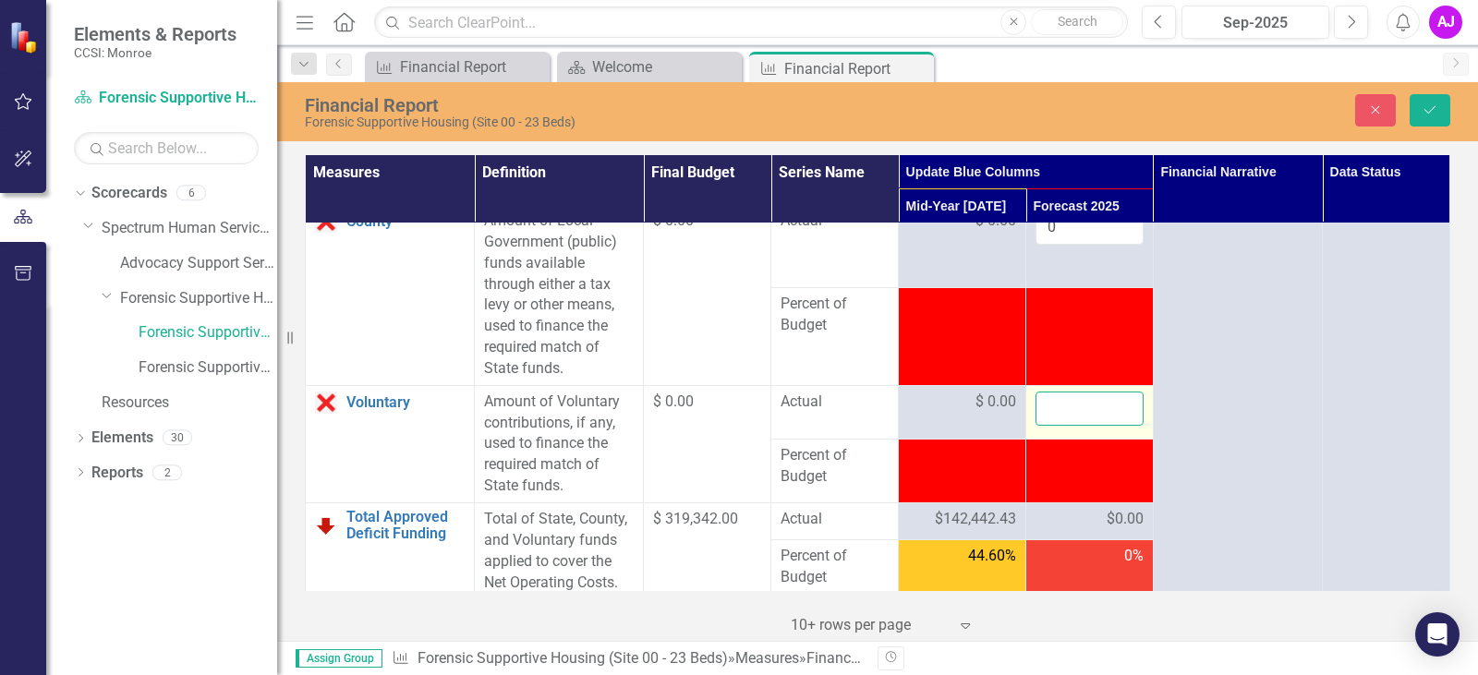
click at [1076, 426] on input "number" at bounding box center [1090, 409] width 108 height 34
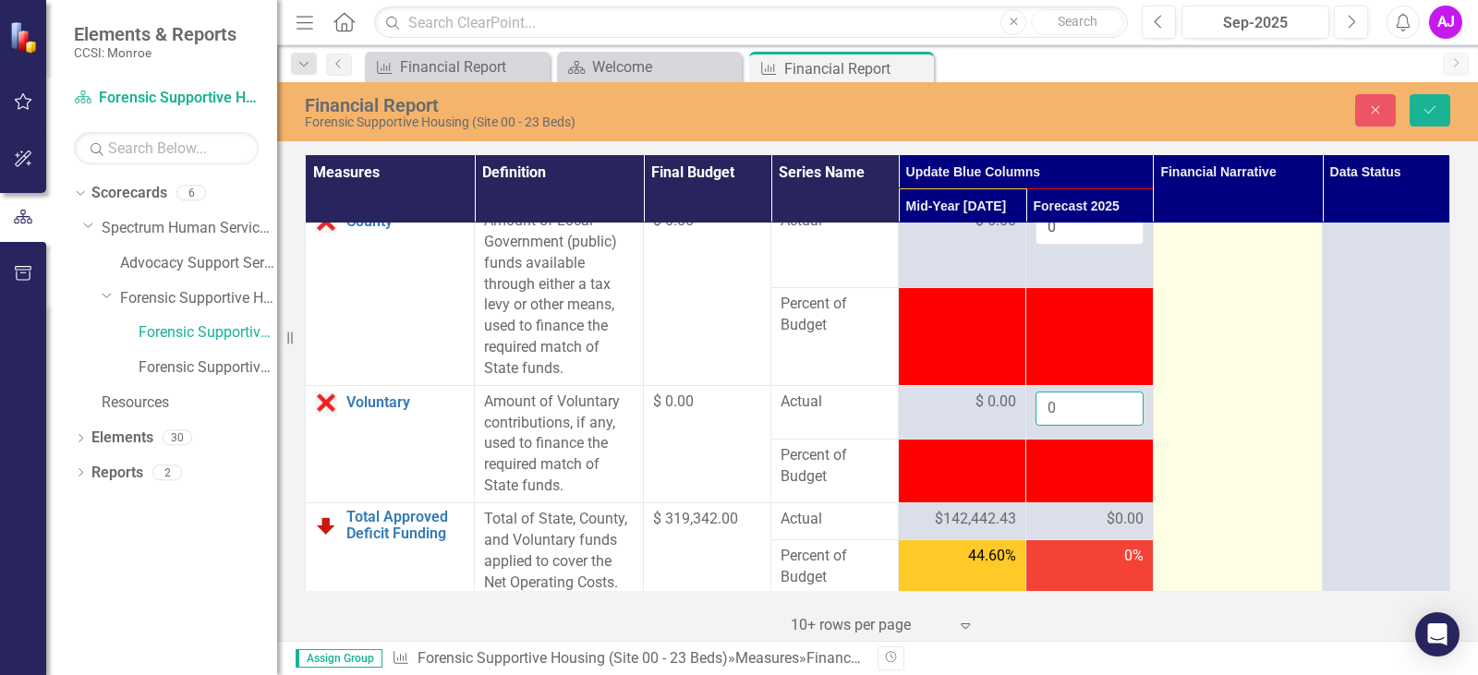
type input "0"
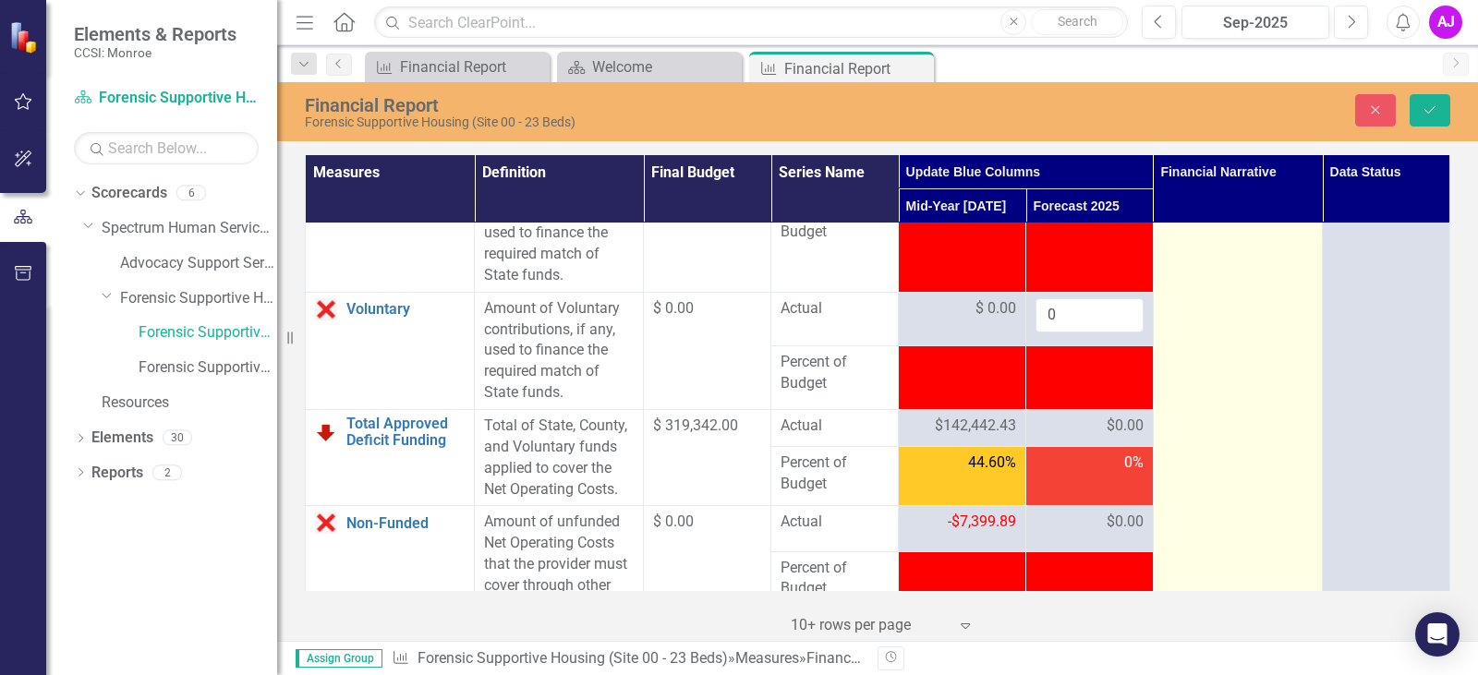
scroll to position [3419, 0]
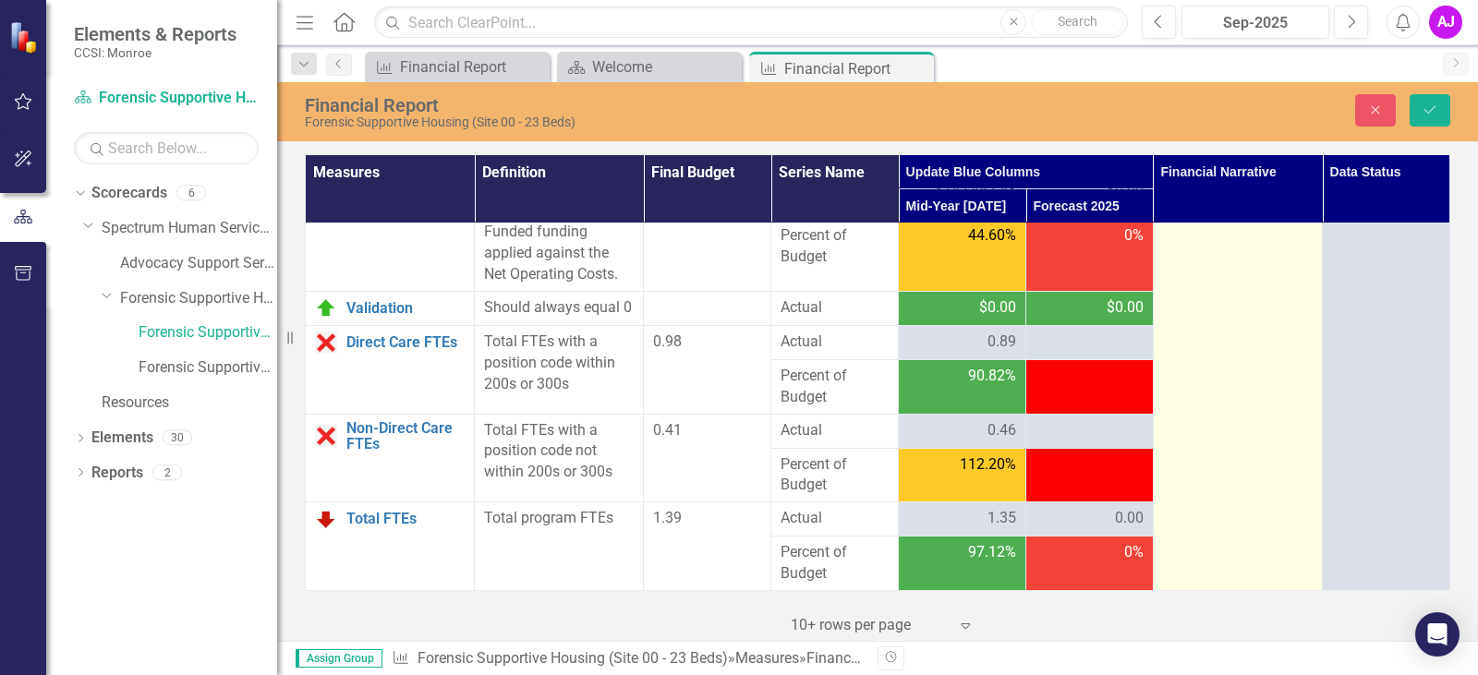
scroll to position [3748, 0]
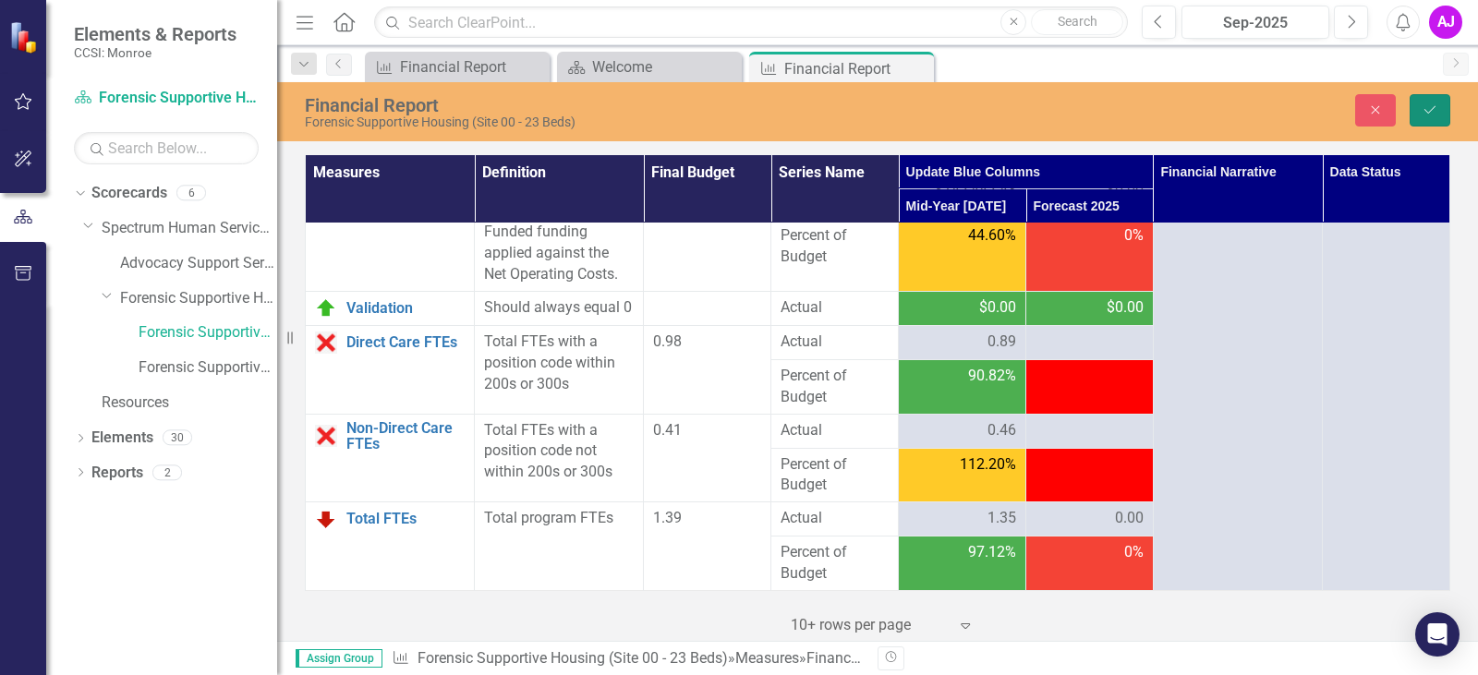
click at [1418, 113] on button "Save" at bounding box center [1430, 110] width 41 height 32
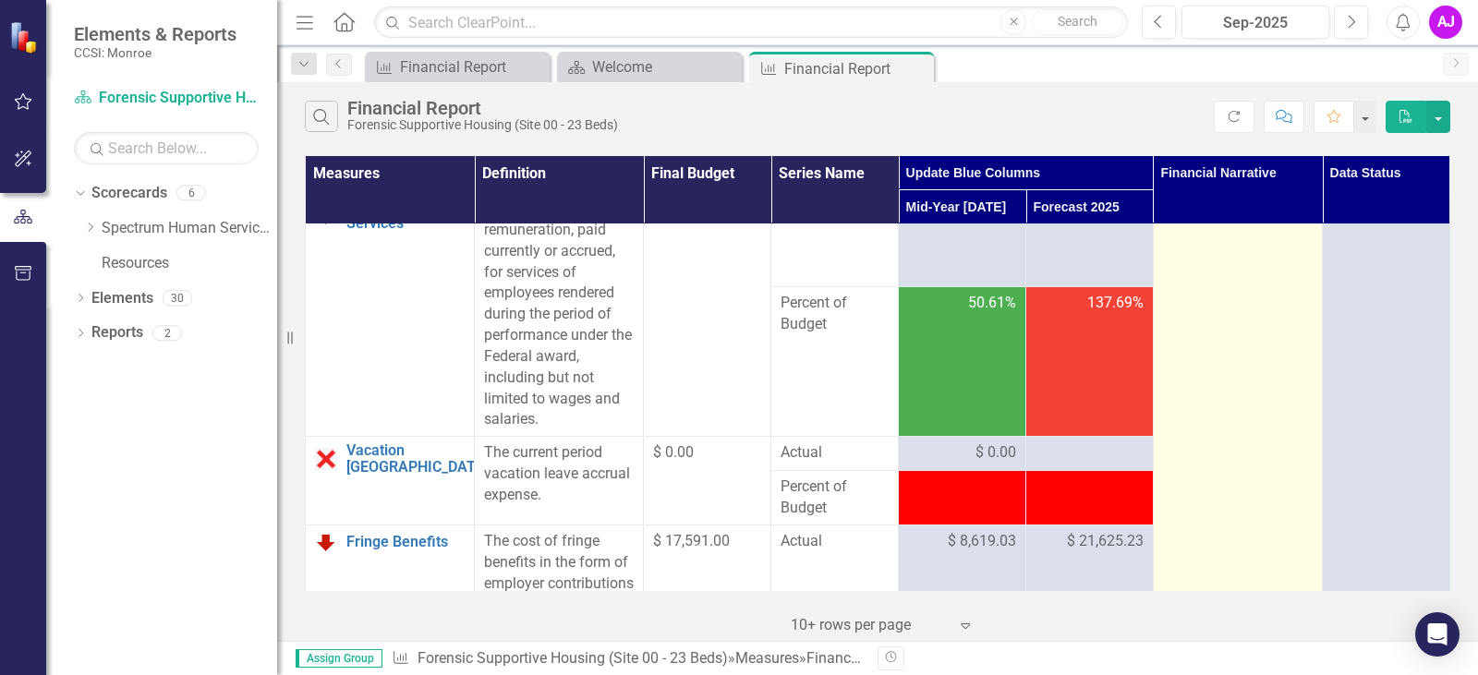
scroll to position [0, 0]
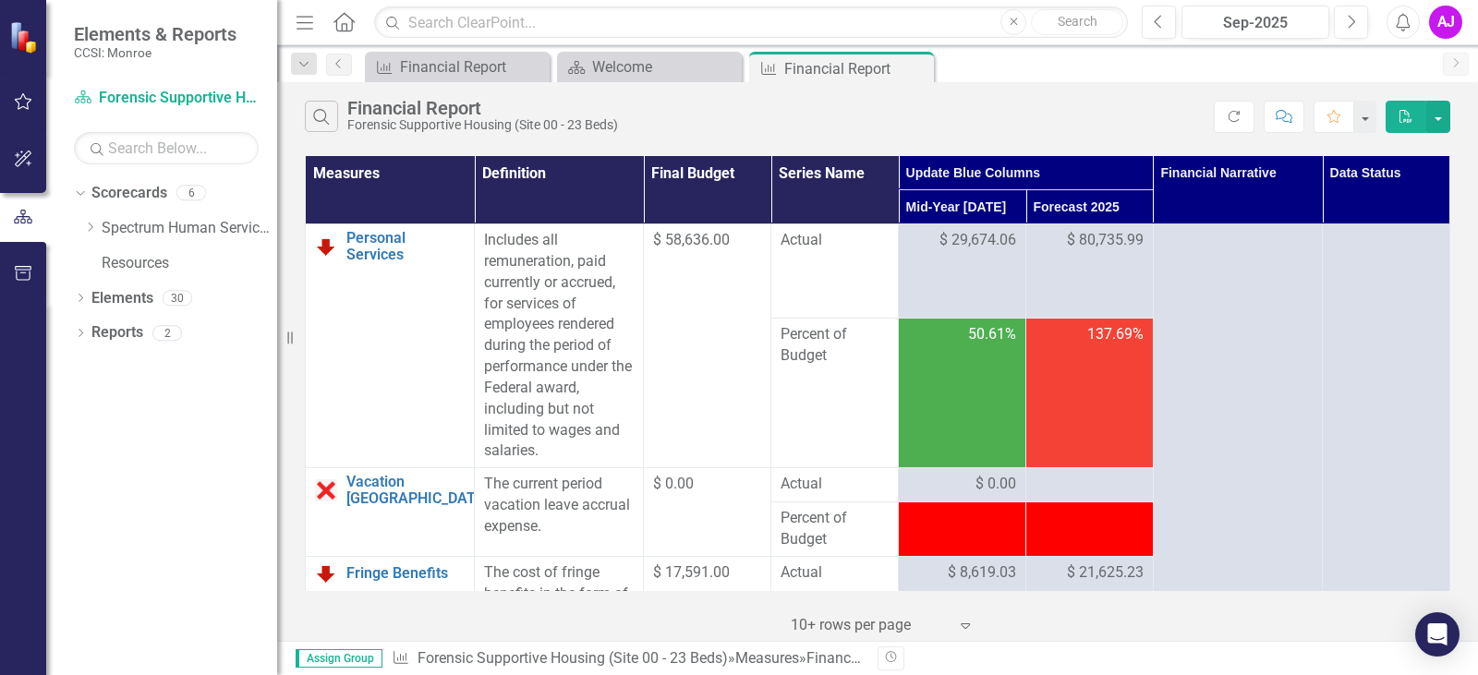
drag, startPoint x: 1105, startPoint y: 105, endPoint x: 1092, endPoint y: 149, distance: 45.3
click at [1105, 105] on div "Search Financial Report Forensic Supportive Housing (Site 00 - 23 Beds)" at bounding box center [759, 116] width 909 height 31
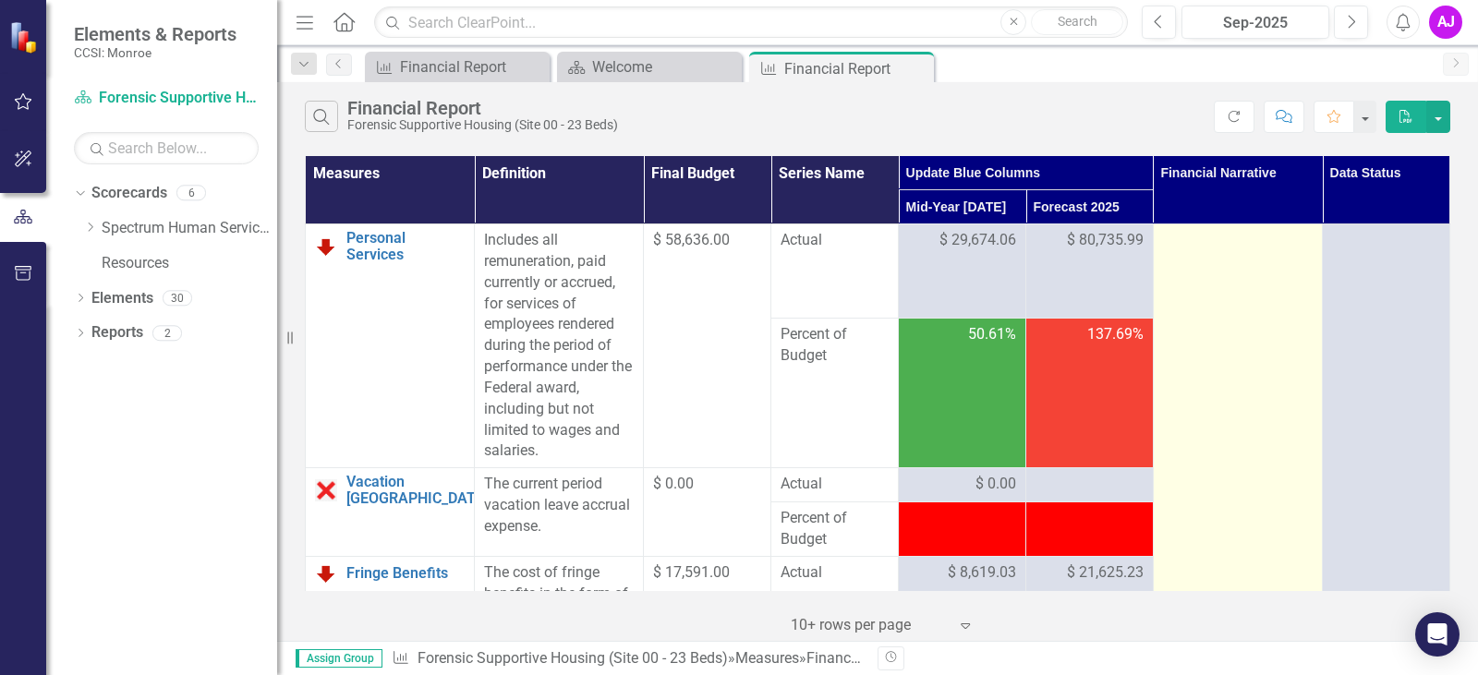
scroll to position [92, 0]
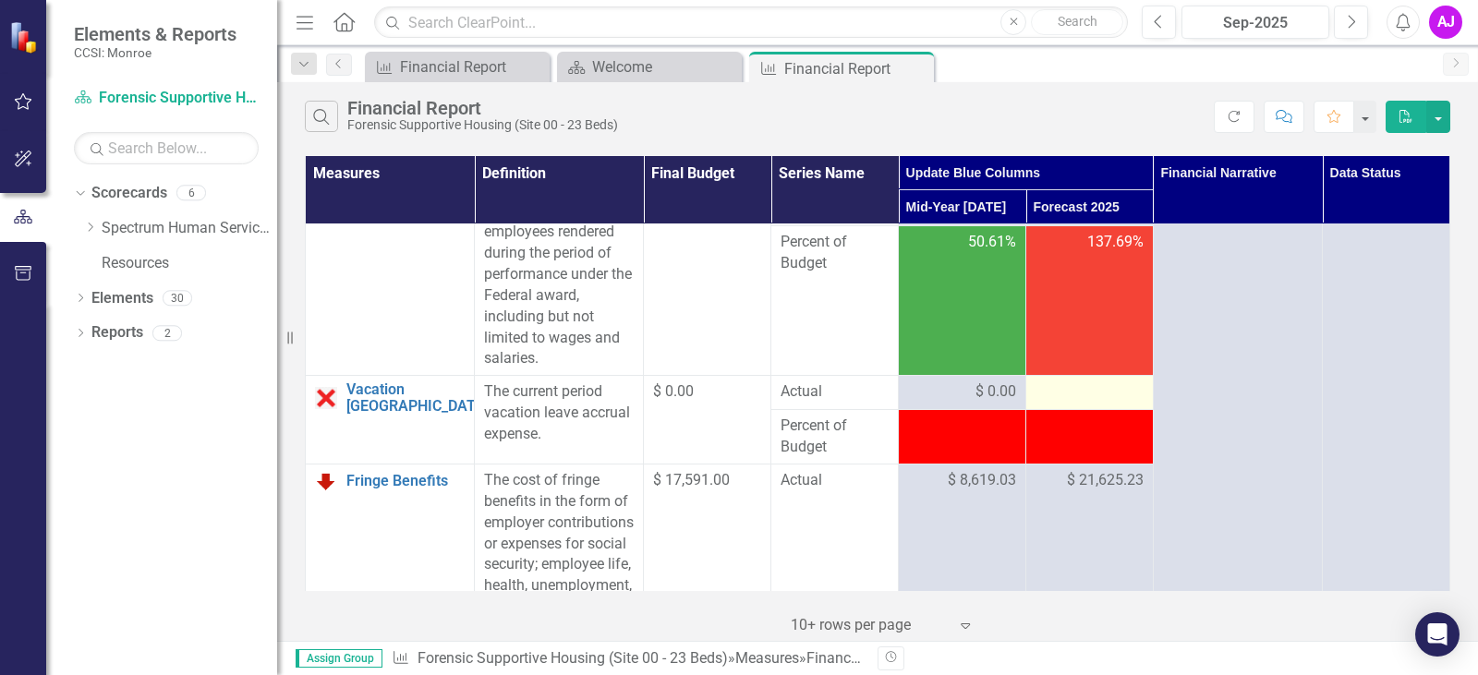
click at [1081, 392] on div at bounding box center [1090, 393] width 108 height 22
click at [1063, 394] on div at bounding box center [1090, 393] width 108 height 22
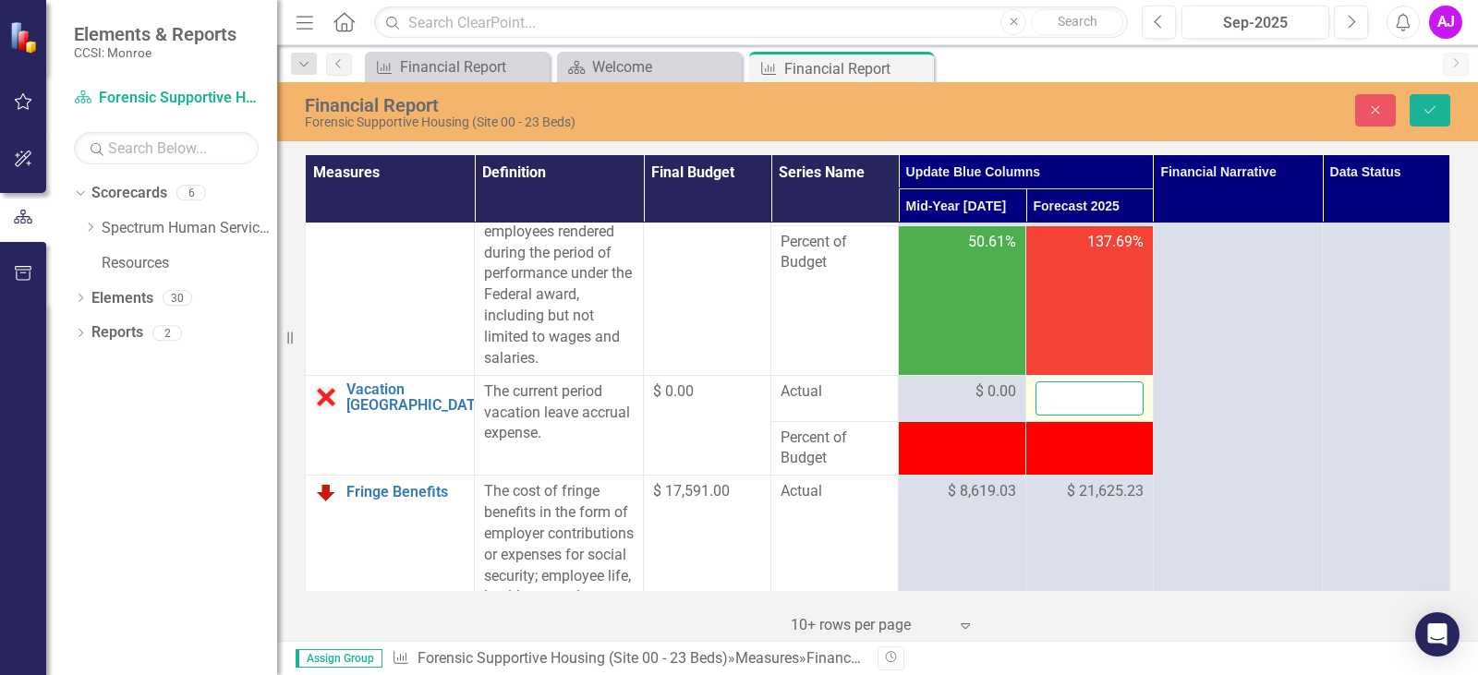
click at [1089, 399] on input "number" at bounding box center [1090, 399] width 108 height 34
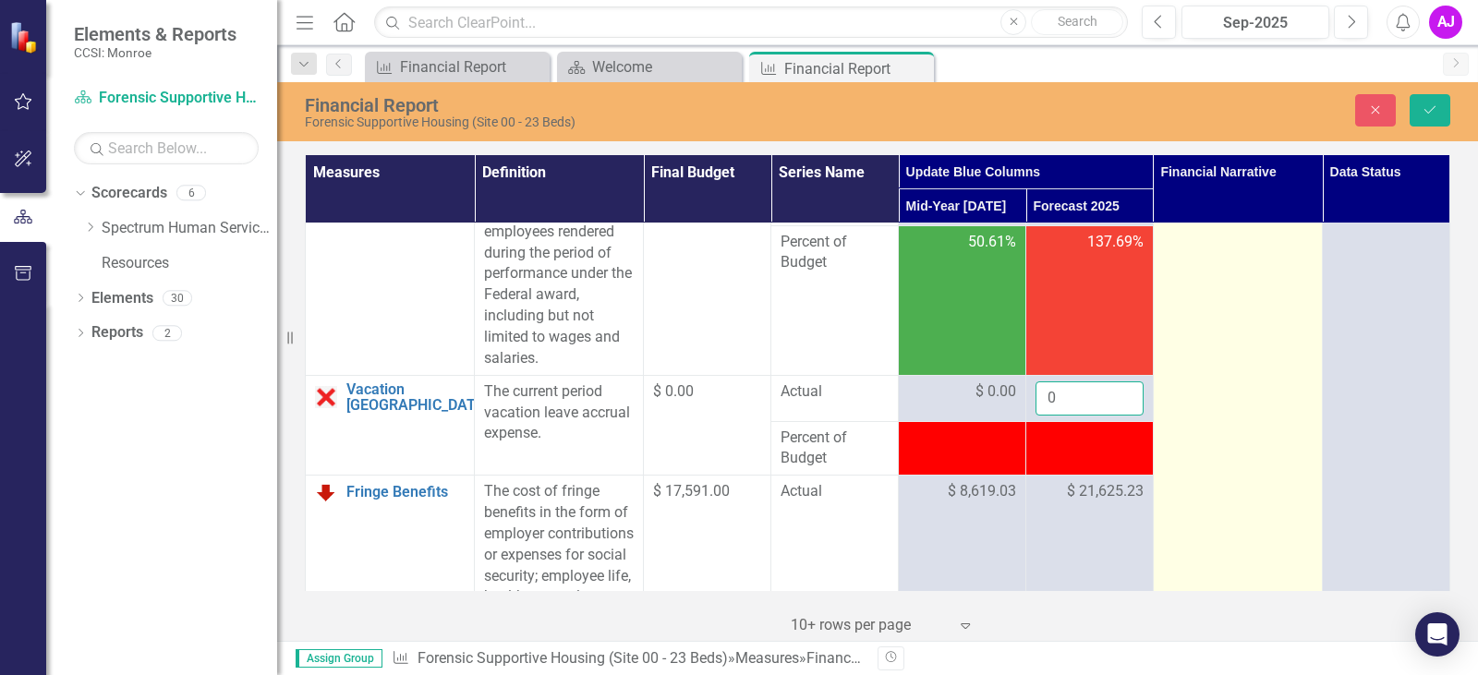
type input "0"
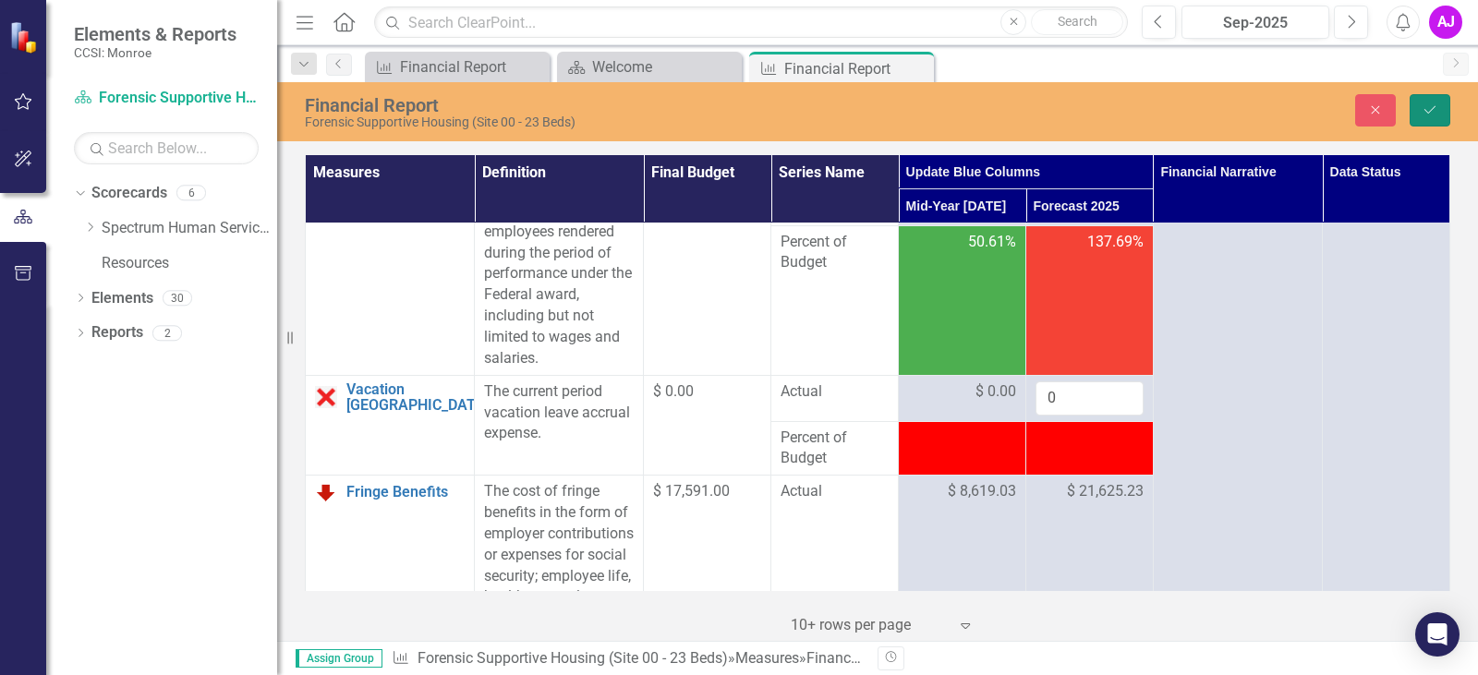
click at [1421, 103] on button "Save" at bounding box center [1430, 110] width 41 height 32
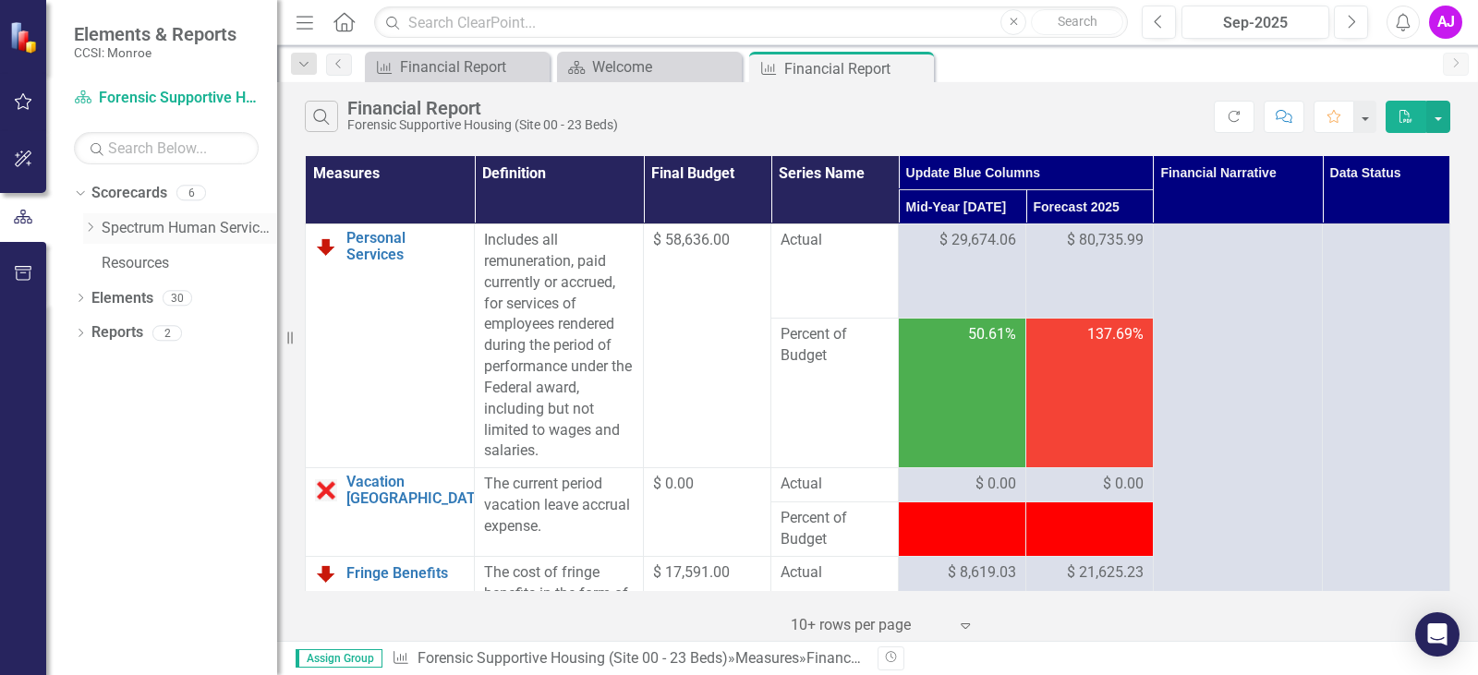
click at [87, 228] on icon "Dropdown" at bounding box center [90, 227] width 14 height 11
click at [107, 301] on icon "Dropdown" at bounding box center [109, 297] width 14 height 11
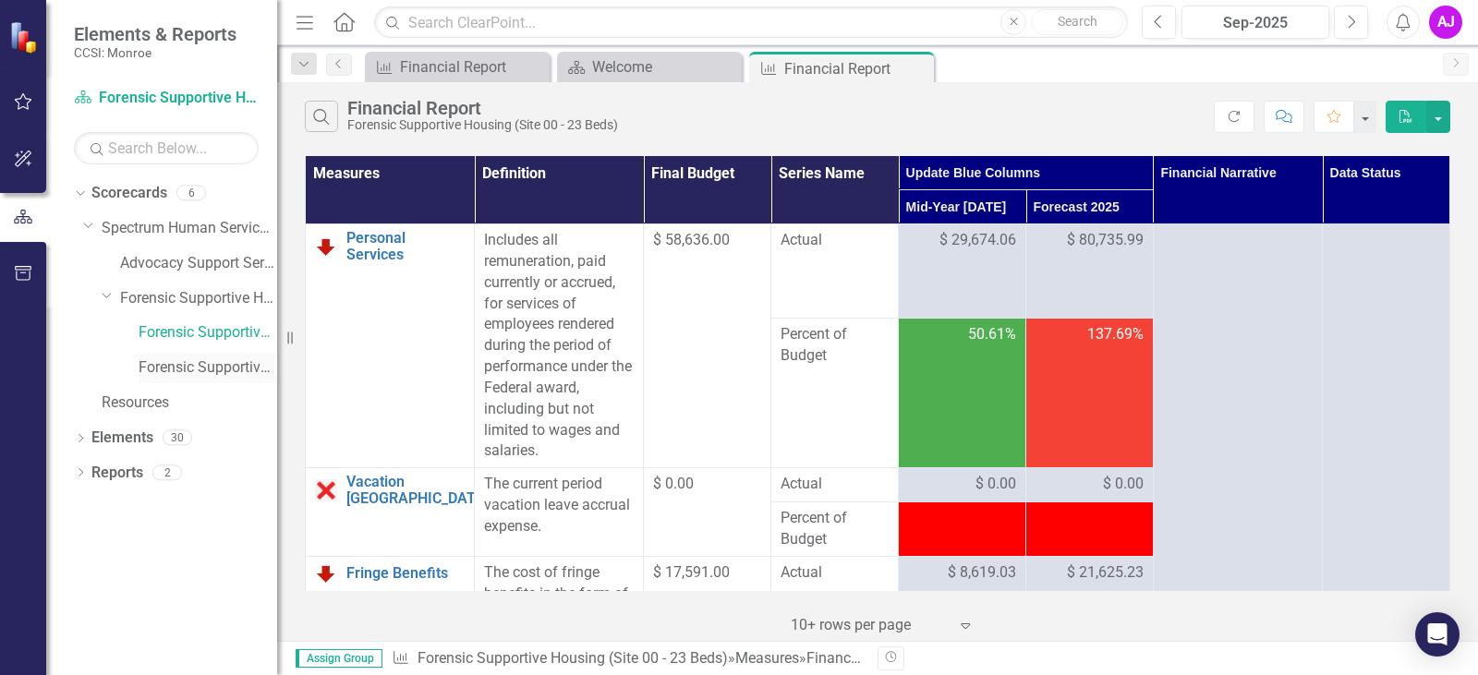
click at [153, 360] on link "Forensic Supportive Housing (Site A2 - 10 Beds)" at bounding box center [208, 368] width 139 height 21
